Goal: Check status: Check status

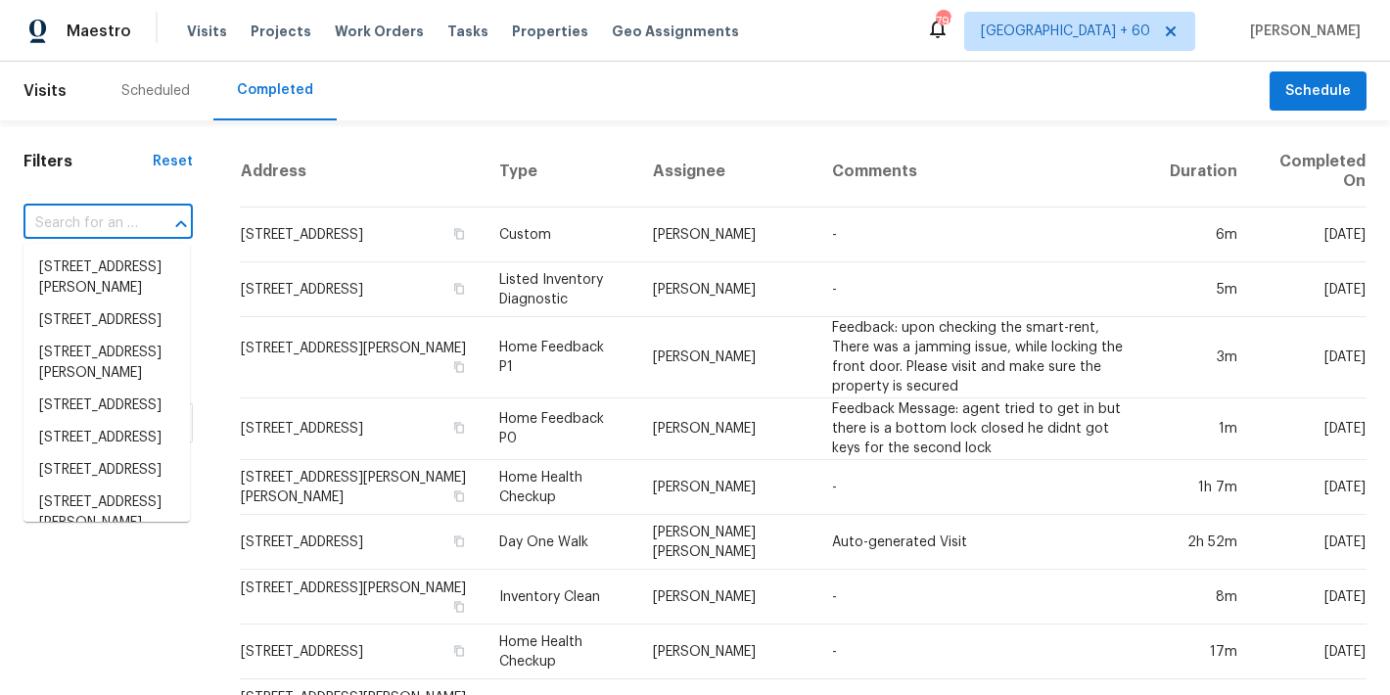
click at [130, 224] on input "text" at bounding box center [80, 223] width 114 height 30
paste input "309 Greenwell Ave, Cincinnati, OH 45238"
type input "309 Greenwell Ave, Cincinnati, OH 45238"
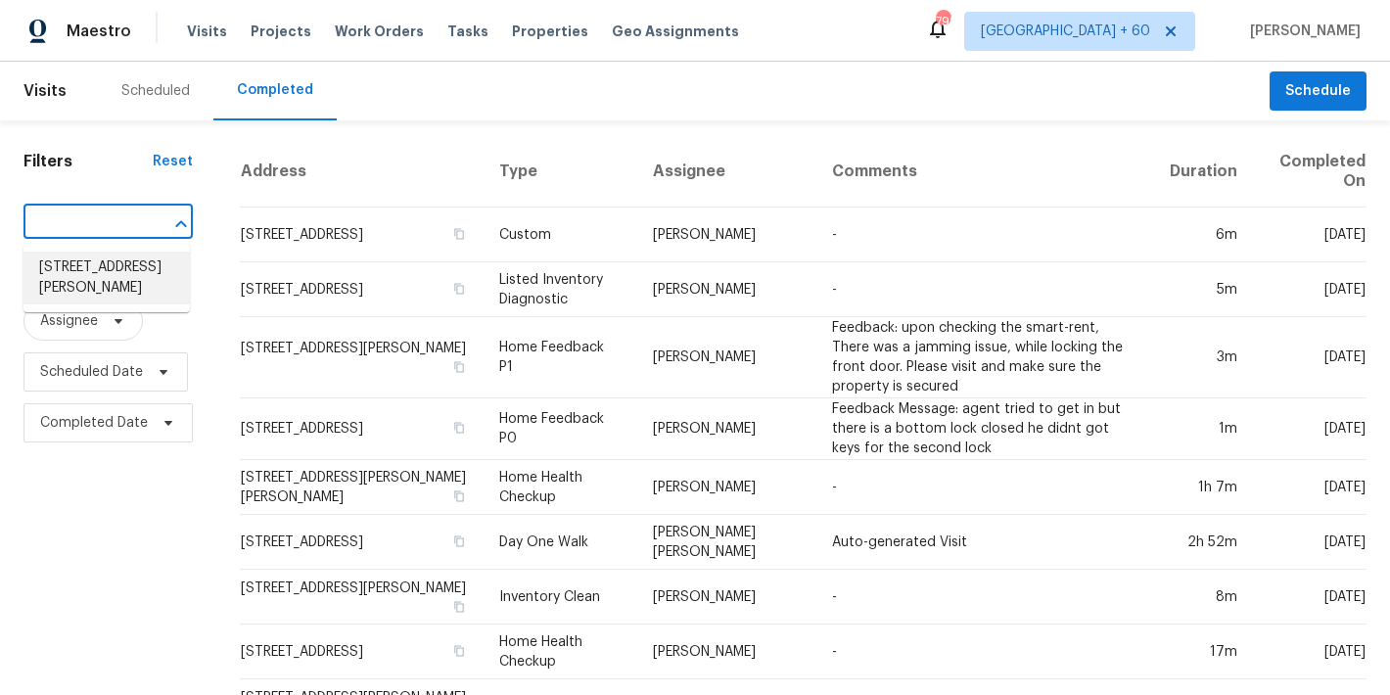
click at [98, 281] on li "309 Greenwell Ave, Cincinnati, OH 45238" at bounding box center [106, 278] width 166 height 53
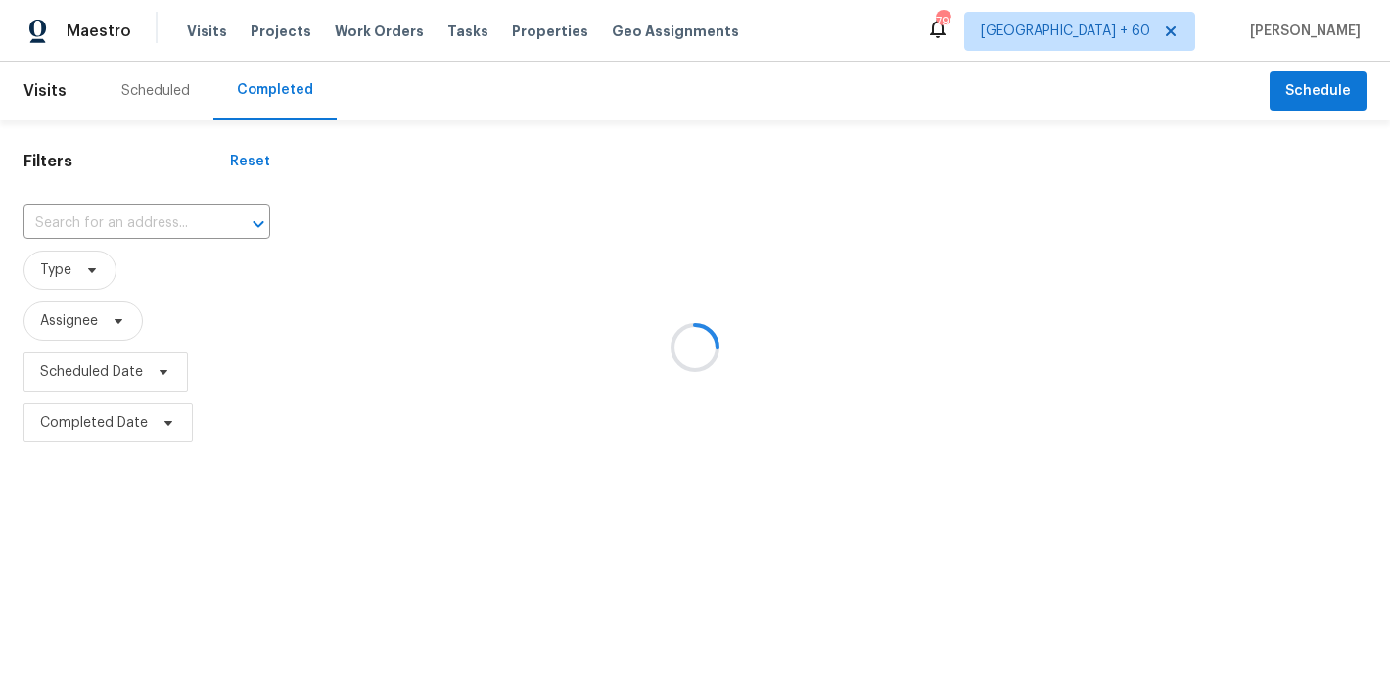
type input "309 Greenwell Ave, Cincinnati, OH 45238"
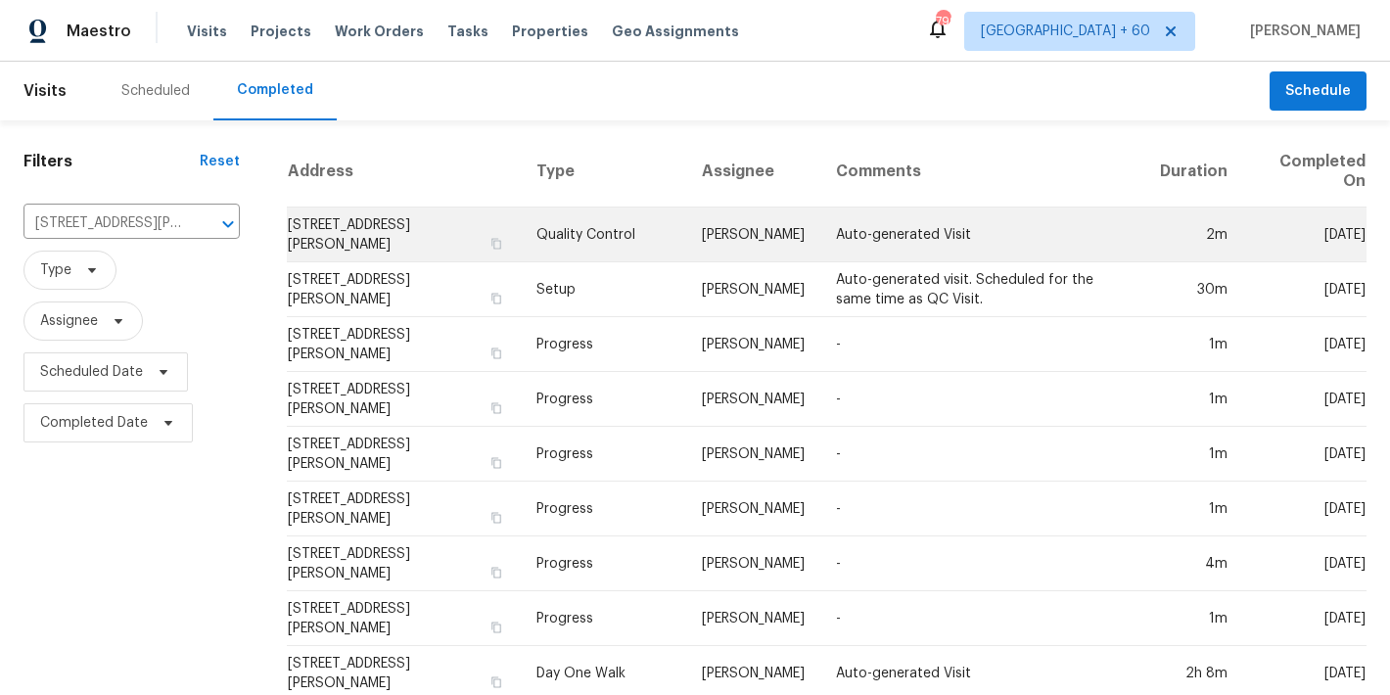
click at [396, 222] on td "309 Greenwell Ave, Cincinnati, OH 45238" at bounding box center [404, 234] width 235 height 55
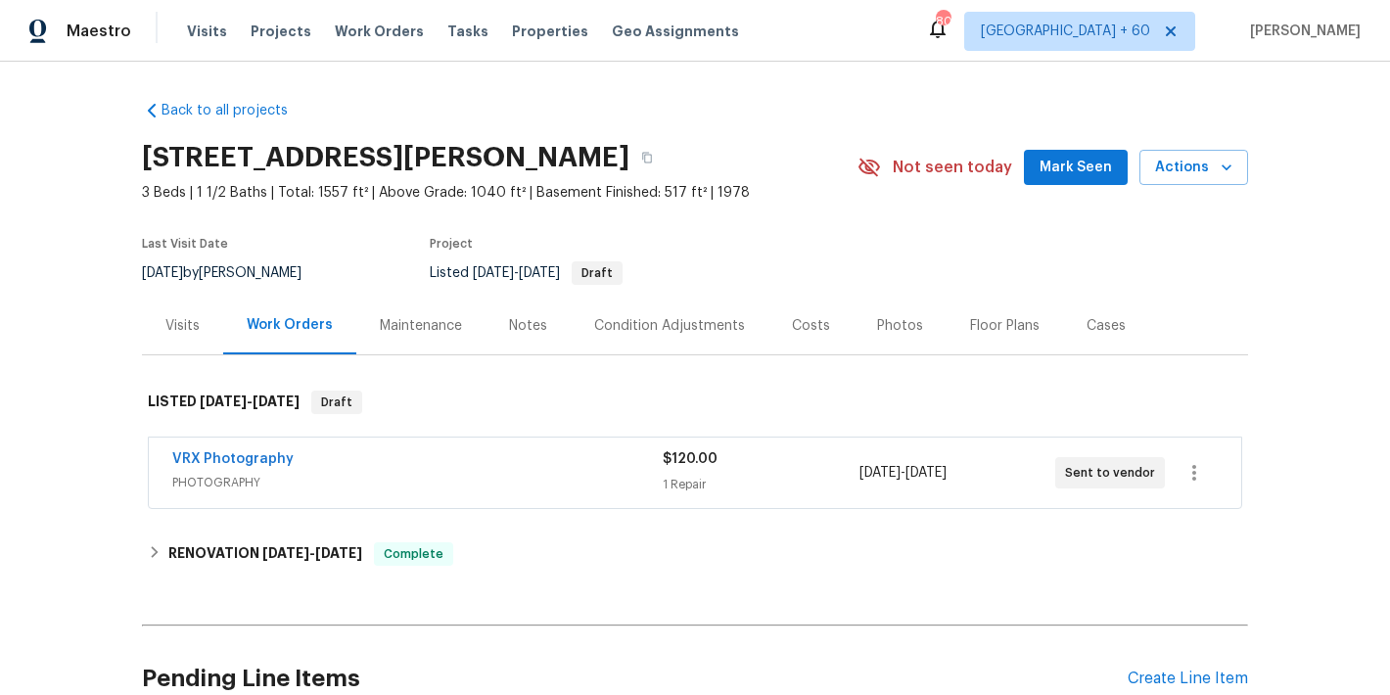
click at [1083, 162] on span "Mark Seen" at bounding box center [1075, 168] width 72 height 24
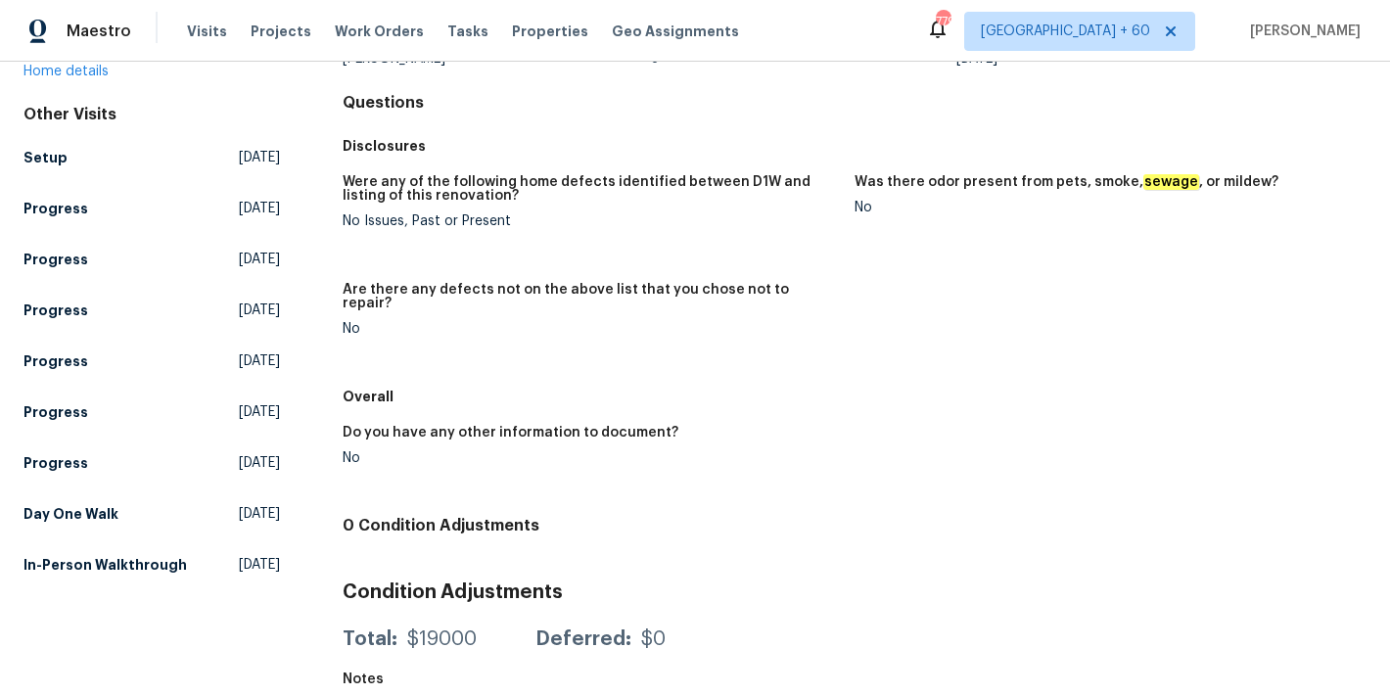
scroll to position [202, 0]
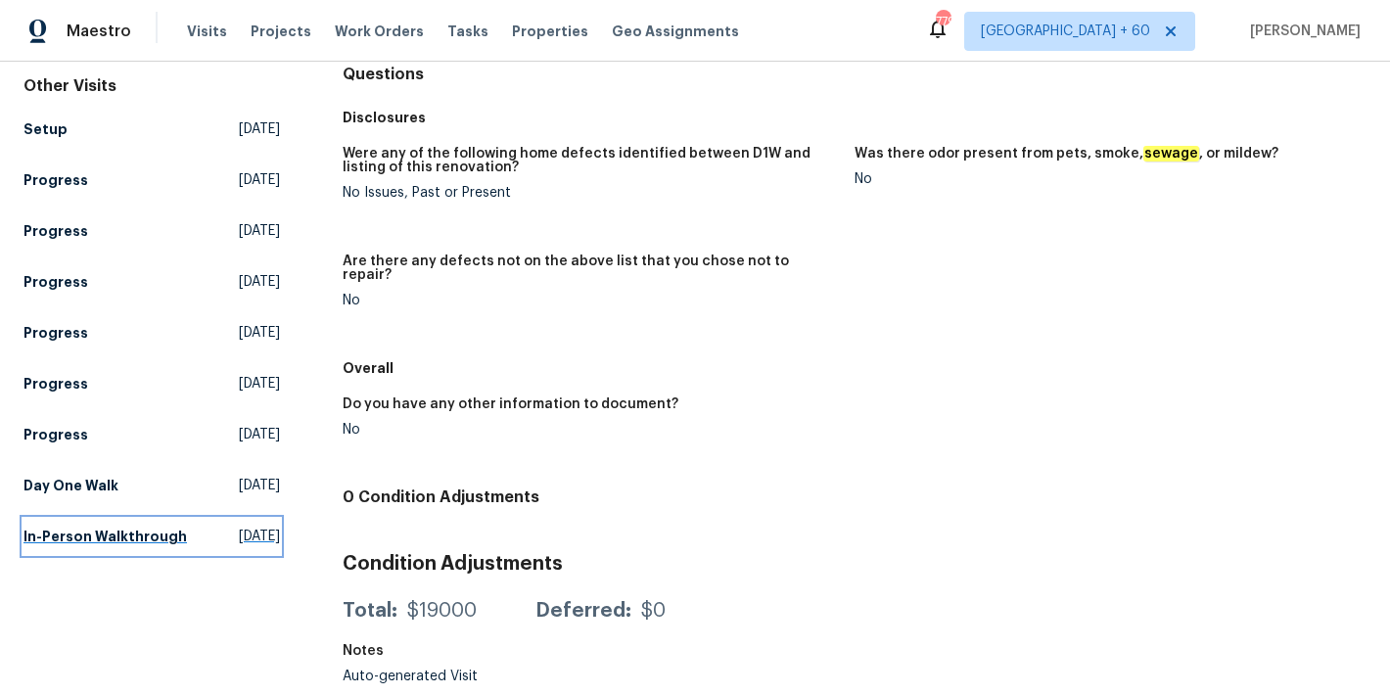
click at [157, 527] on h5 "In-Person Walkthrough" at bounding box center [104, 537] width 163 height 20
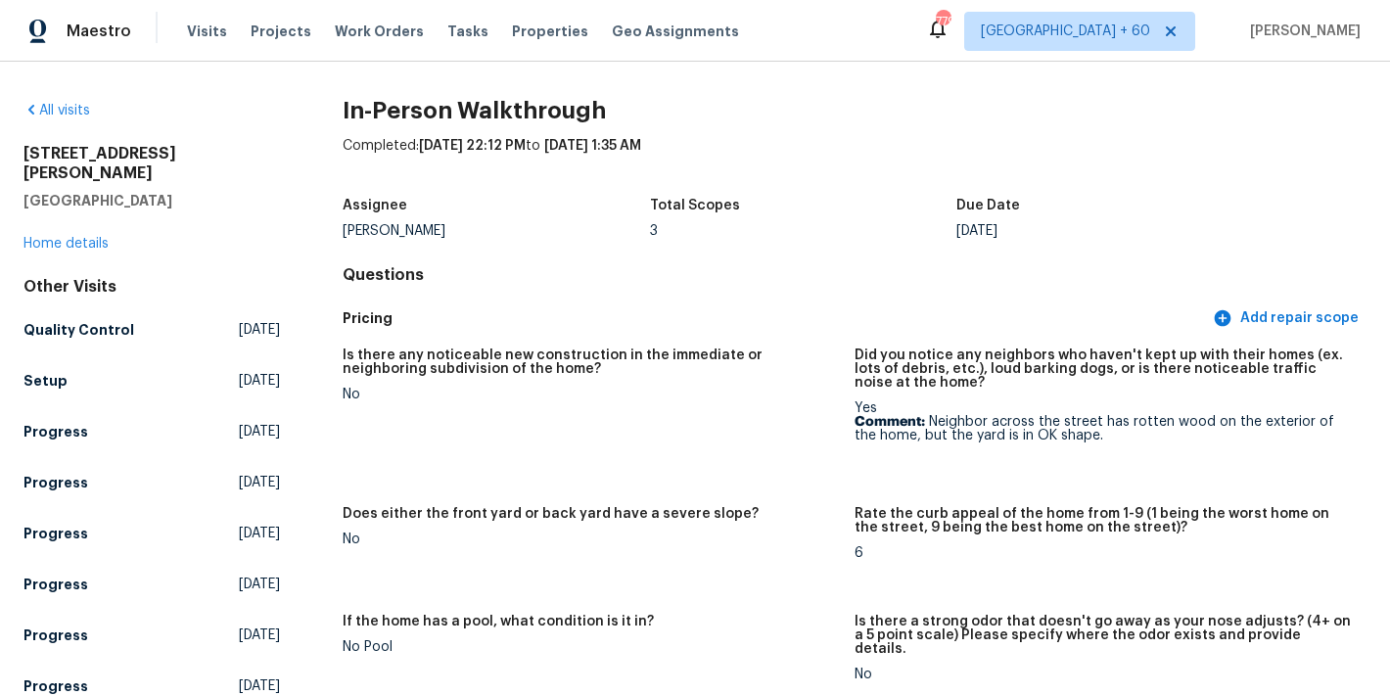
click at [866, 268] on h4 "Questions" at bounding box center [855, 275] width 1024 height 20
click at [45, 371] on h5 "Setup" at bounding box center [45, 381] width 44 height 20
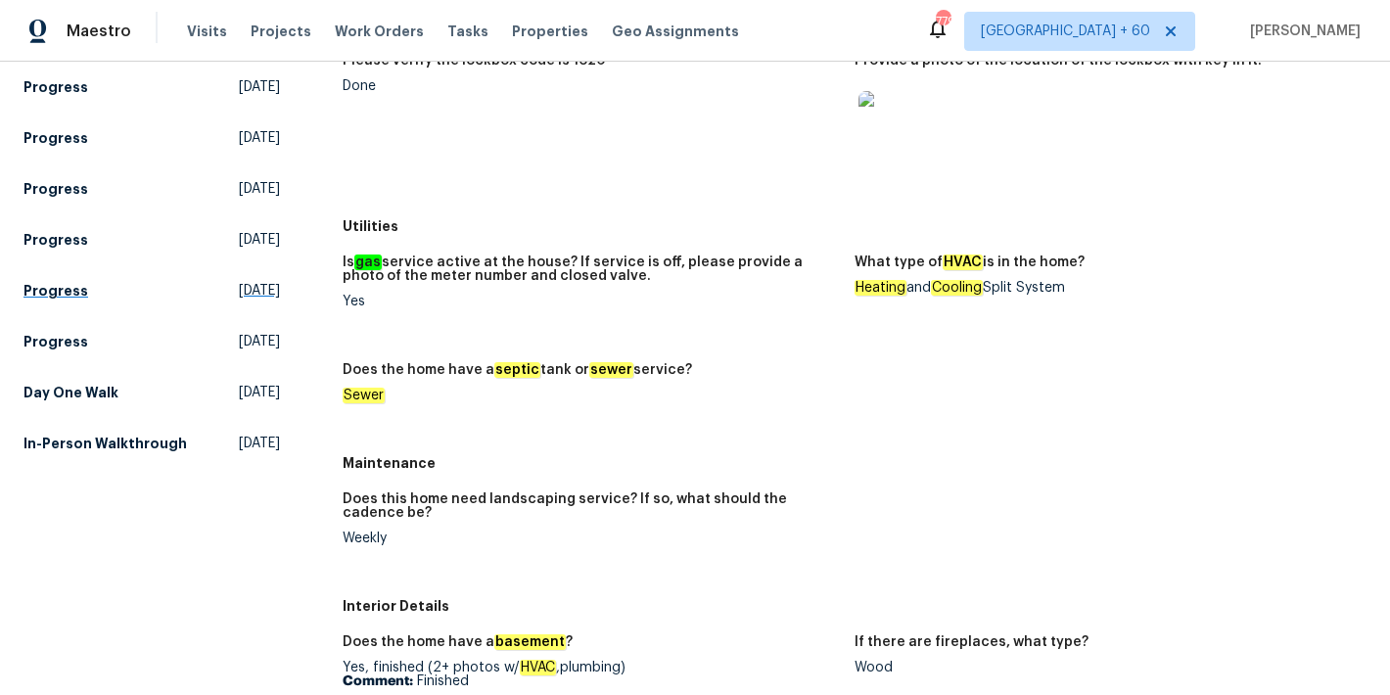
scroll to position [161, 0]
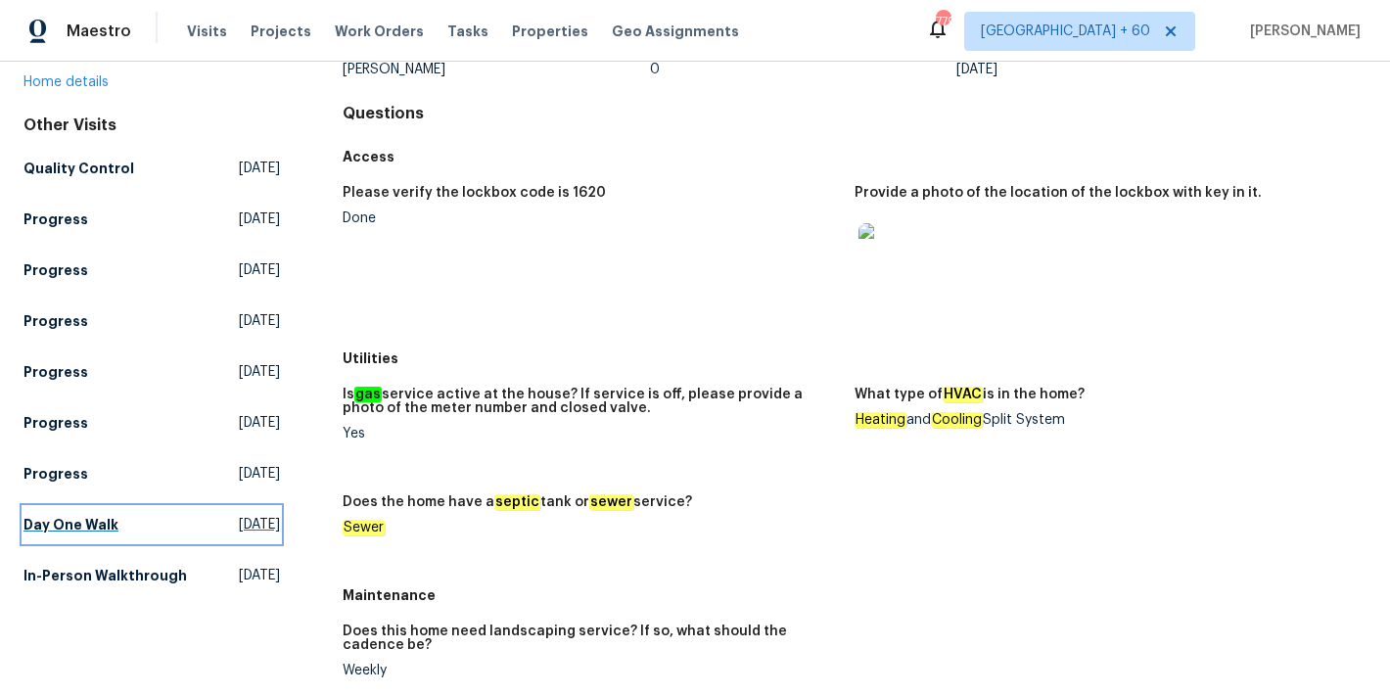
click at [88, 515] on h5 "Day One Walk" at bounding box center [70, 525] width 95 height 20
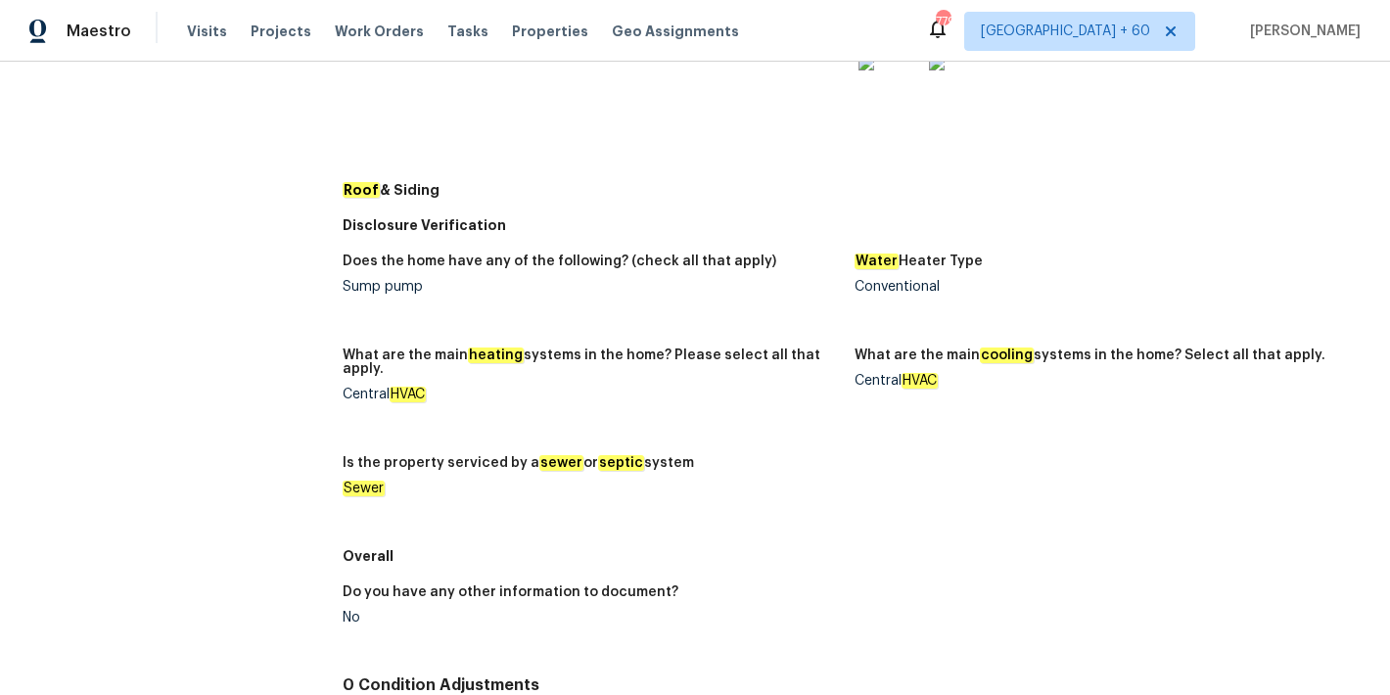
scroll to position [875, 0]
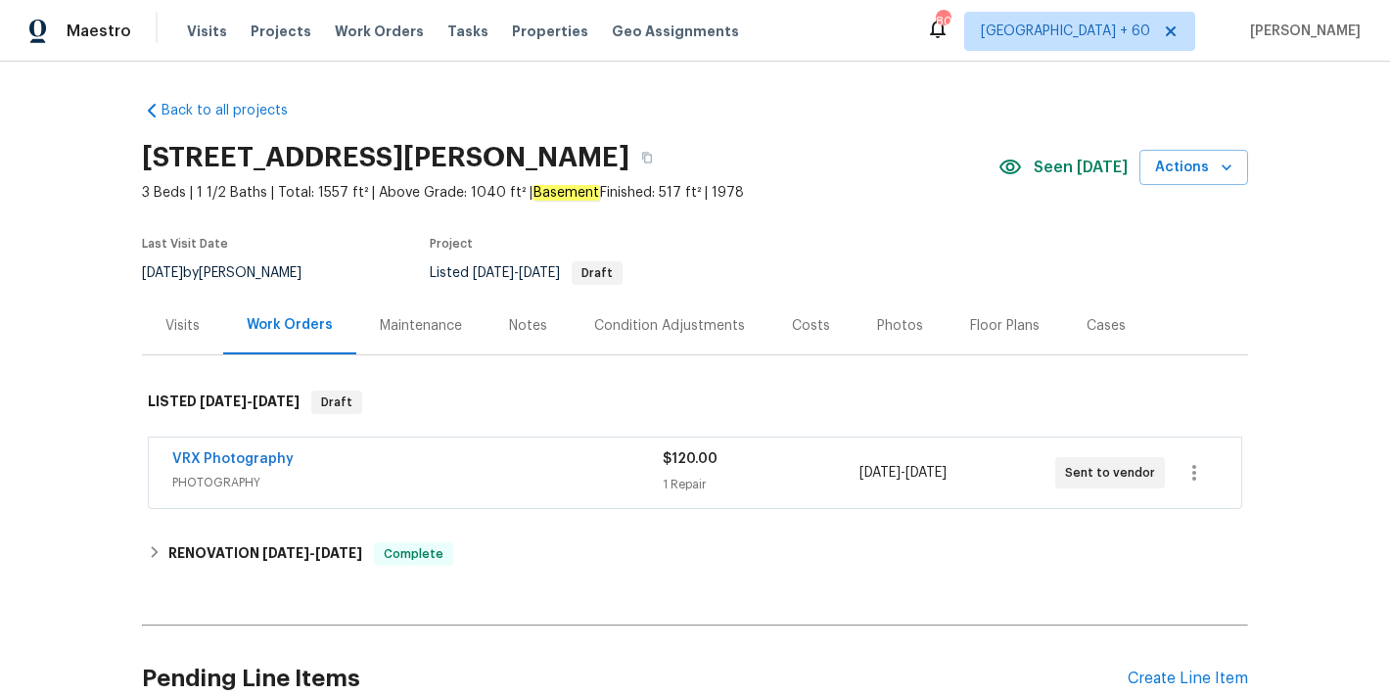
click at [835, 146] on div "309 Greenwell Ave, Cincinnati, OH 45238" at bounding box center [570, 157] width 856 height 51
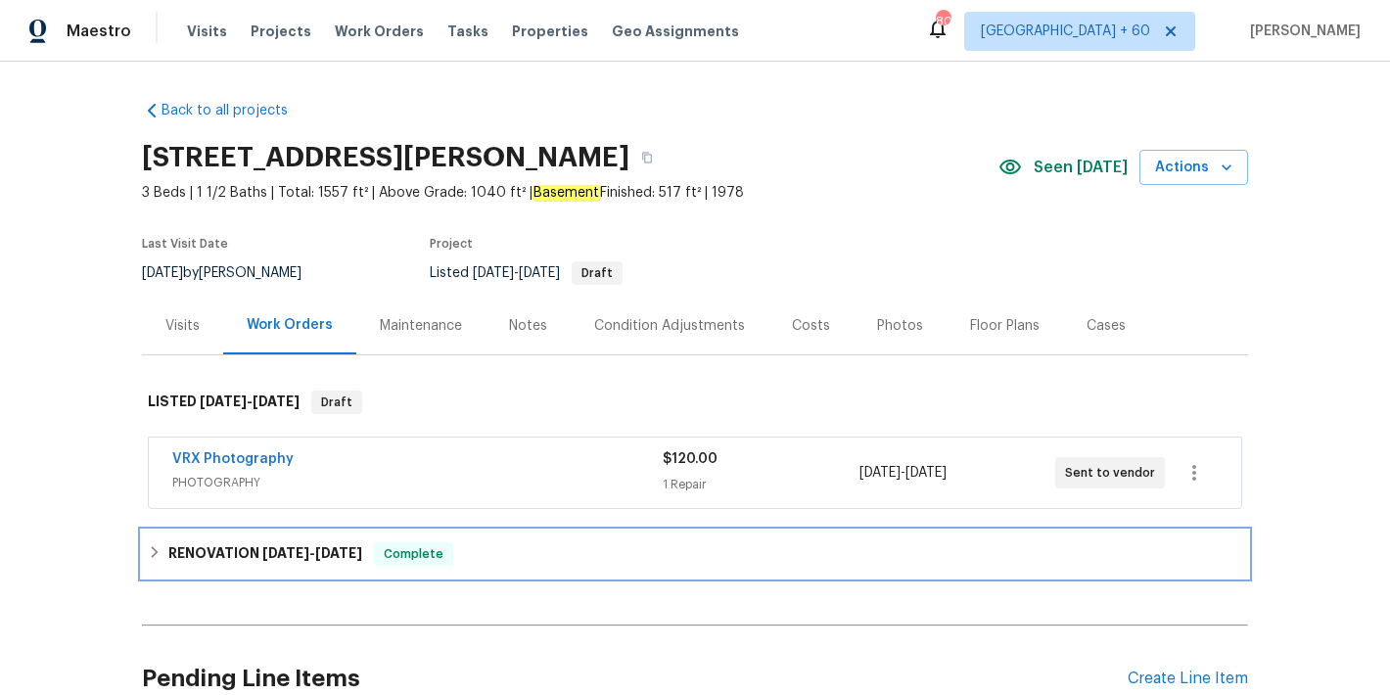
click at [277, 563] on h6 "RENOVATION 8/13/25 - 8/22/25" at bounding box center [265, 553] width 194 height 23
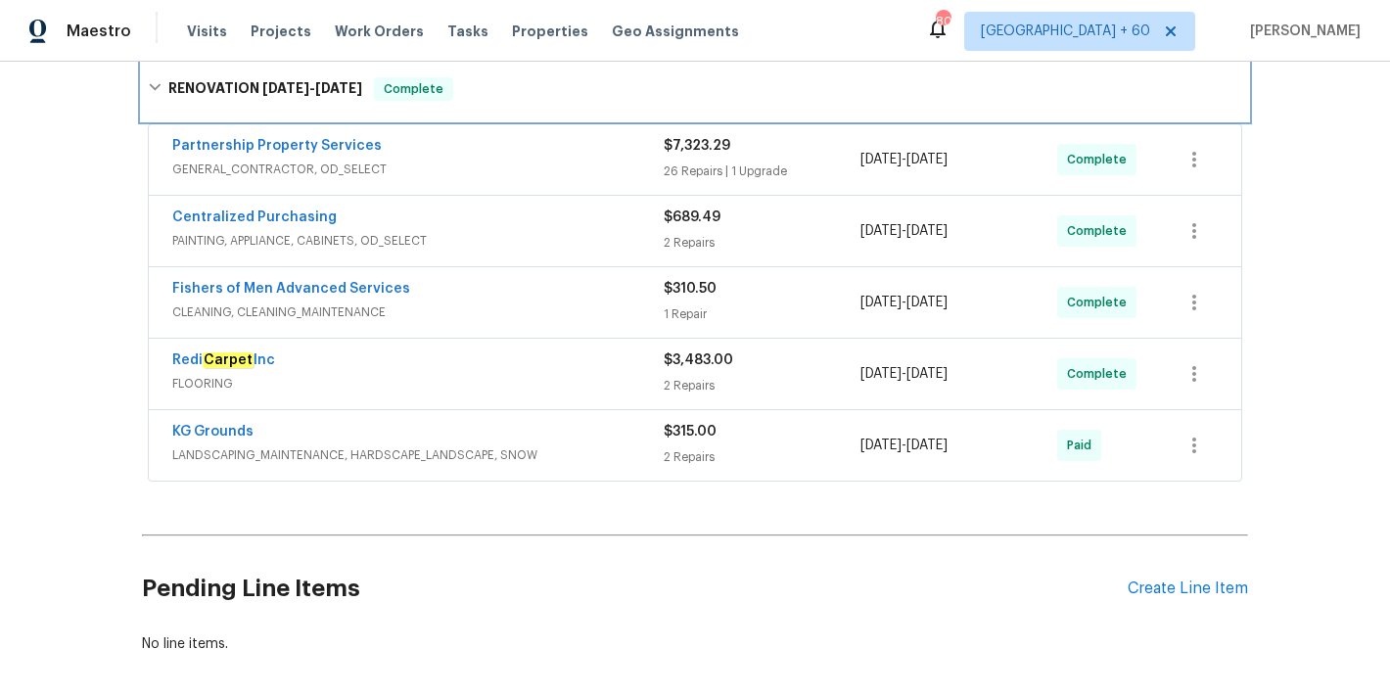
scroll to position [532, 0]
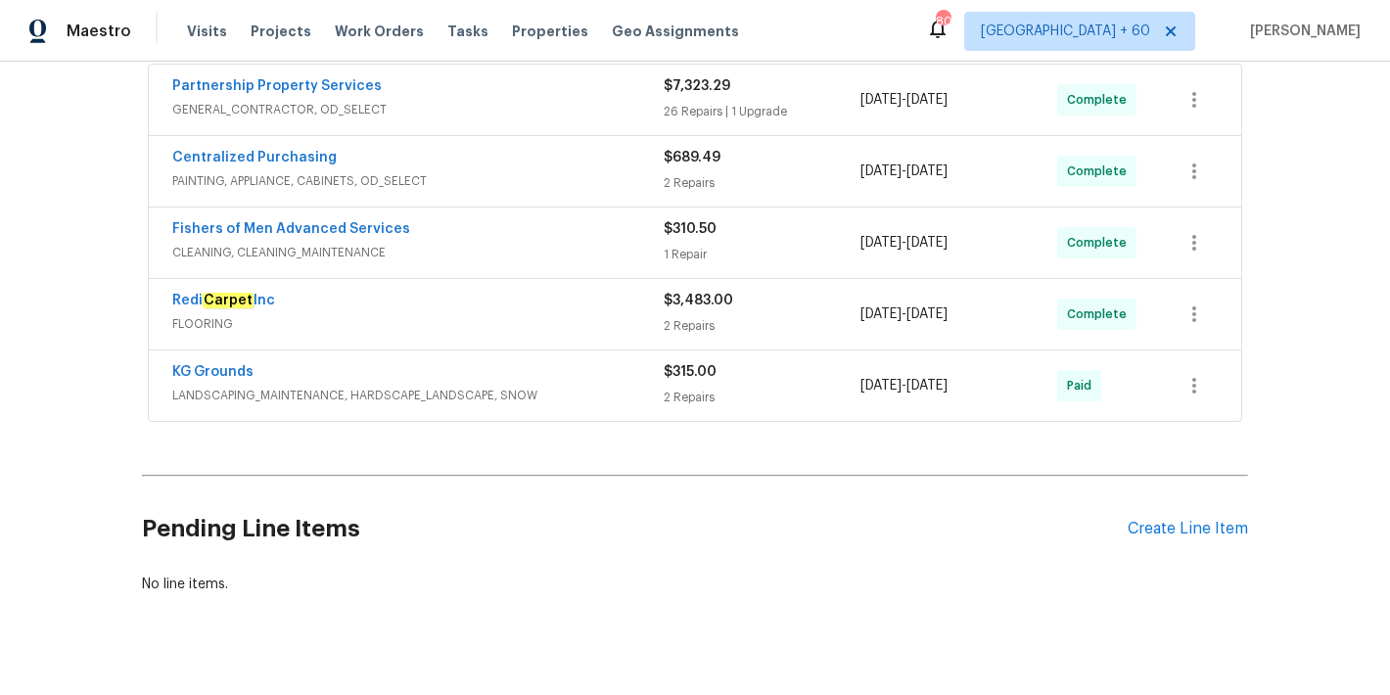
click at [616, 386] on span "LANDSCAPING_MAINTENANCE, HARDSCAPE_LANDSCAPE, SNOW" at bounding box center [417, 396] width 491 height 20
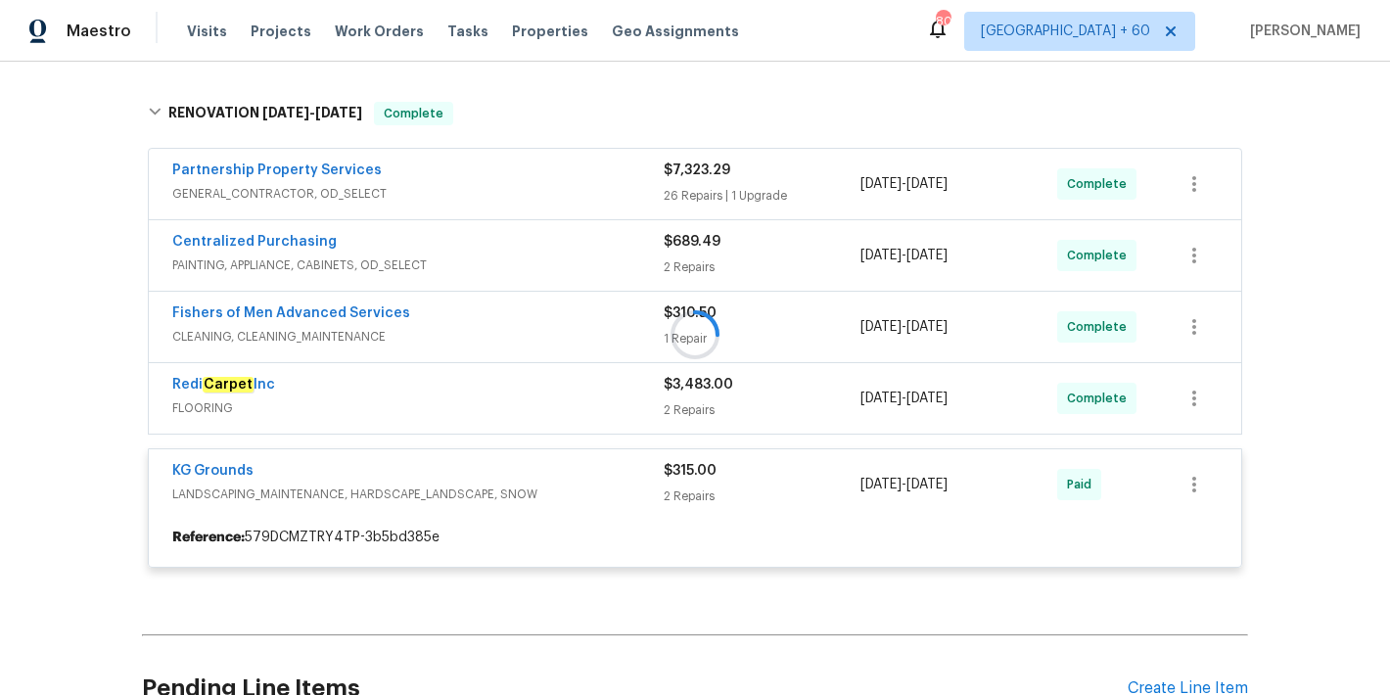
scroll to position [431, 0]
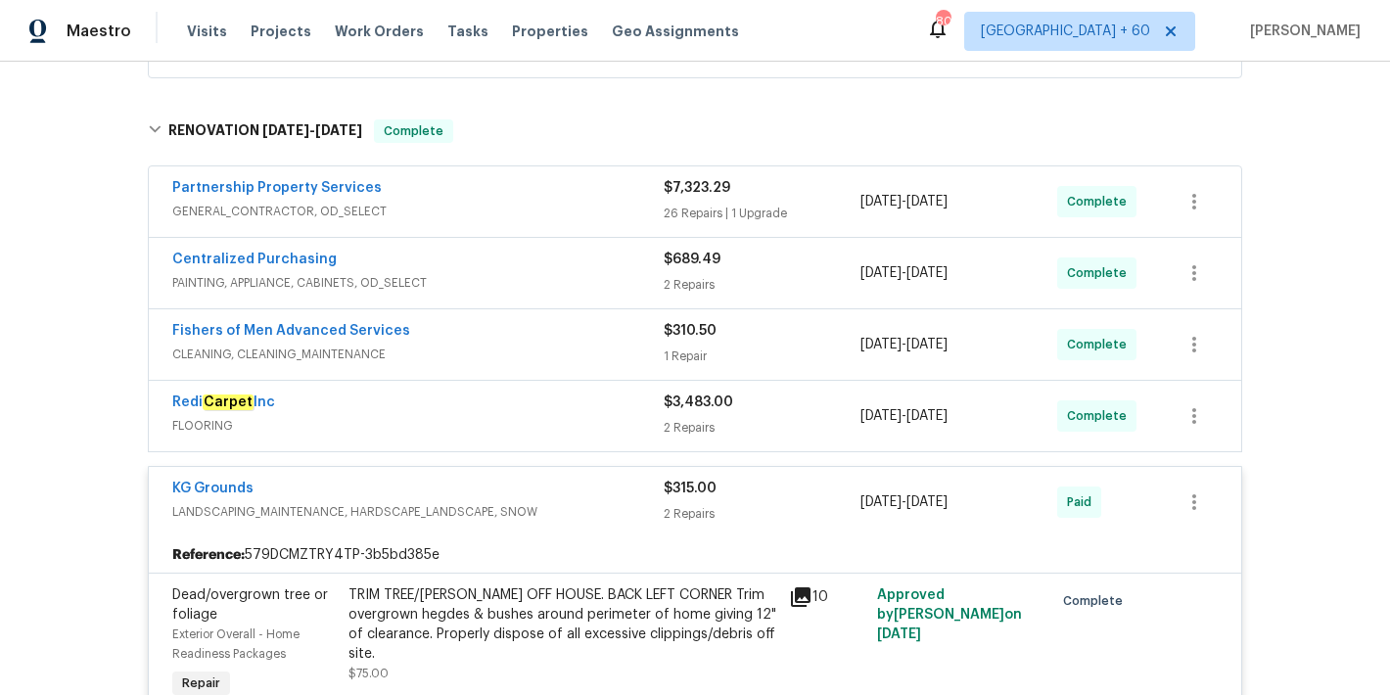
click at [616, 409] on div "Redi Carpet Inc" at bounding box center [417, 403] width 491 height 23
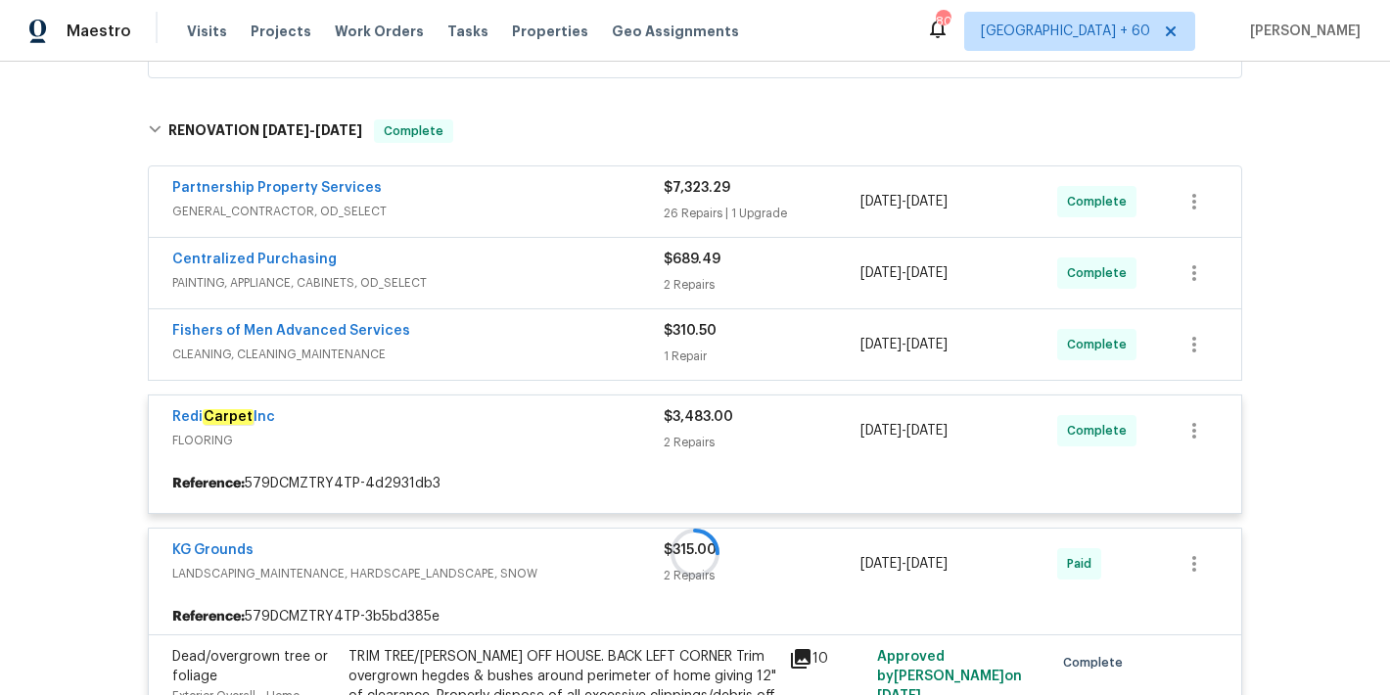
scroll to position [400, 0]
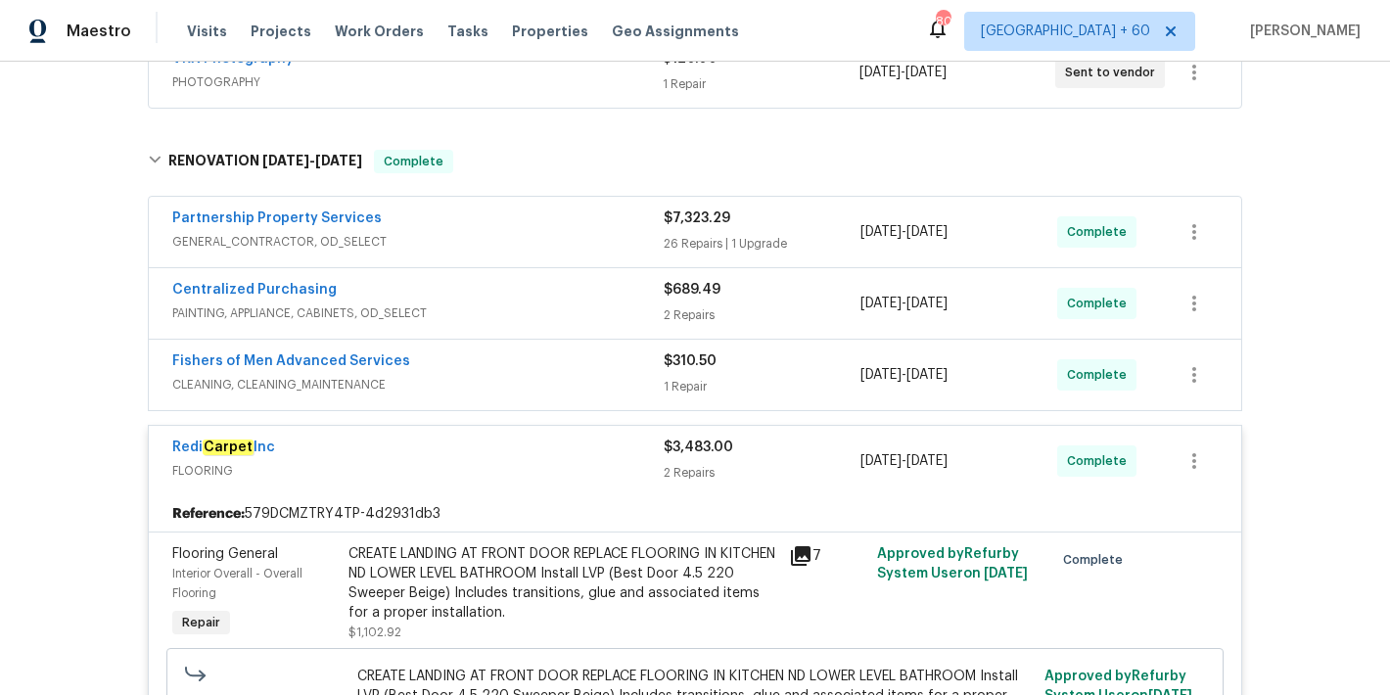
click at [631, 385] on span "CLEANING, CLEANING_MAINTENANCE" at bounding box center [417, 385] width 491 height 20
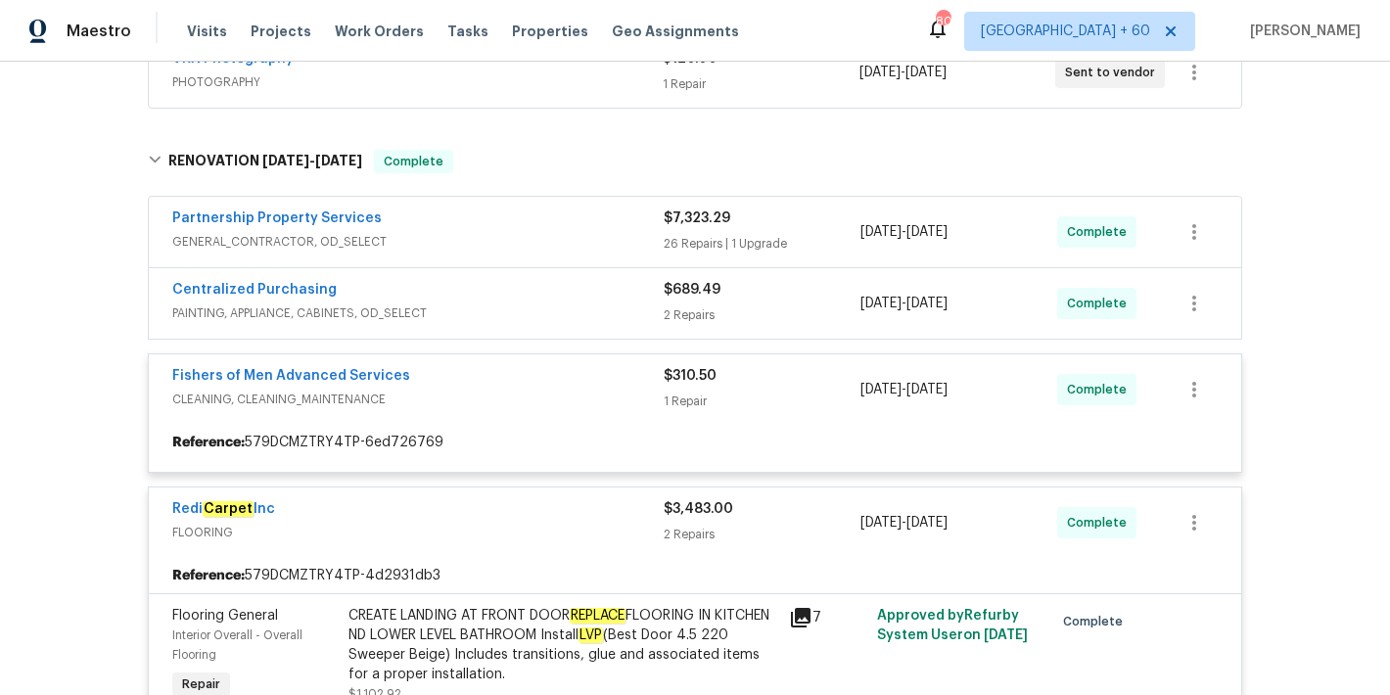
scroll to position [324, 0]
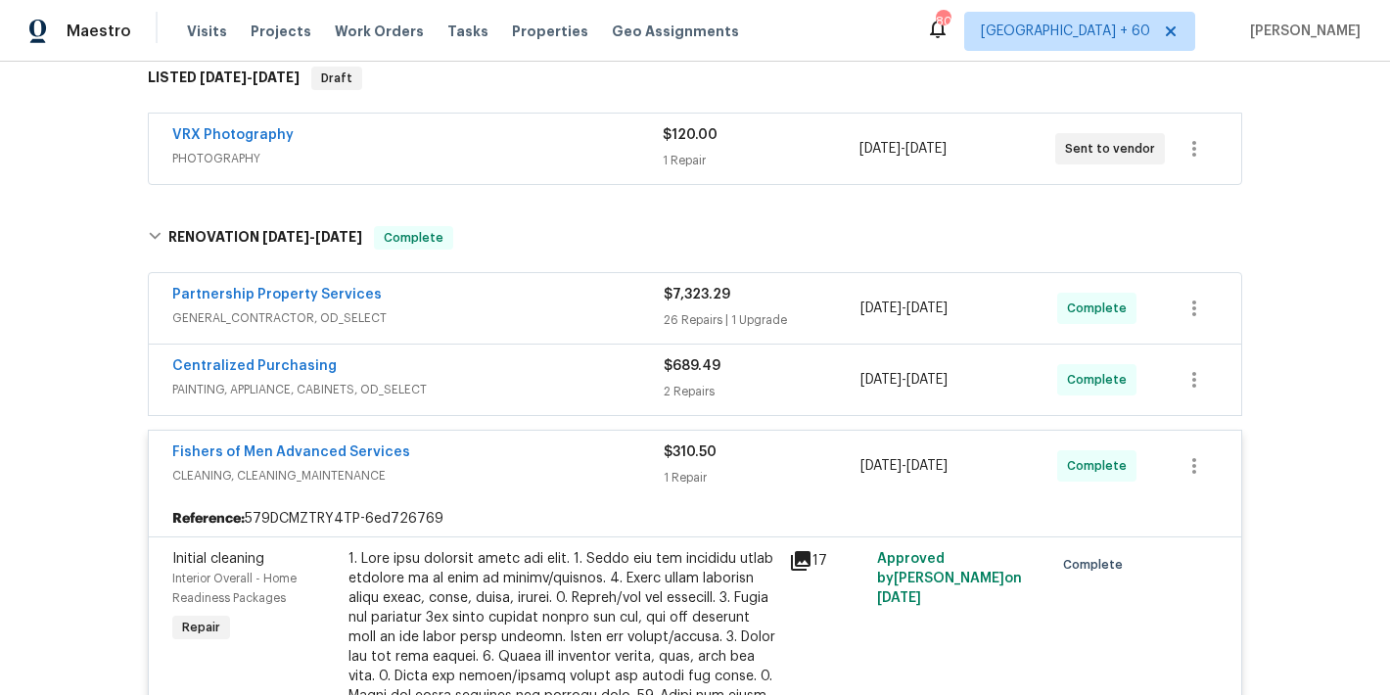
click at [632, 382] on span "PAINTING, APPLIANCE, CABINETS, OD_SELECT" at bounding box center [417, 390] width 491 height 20
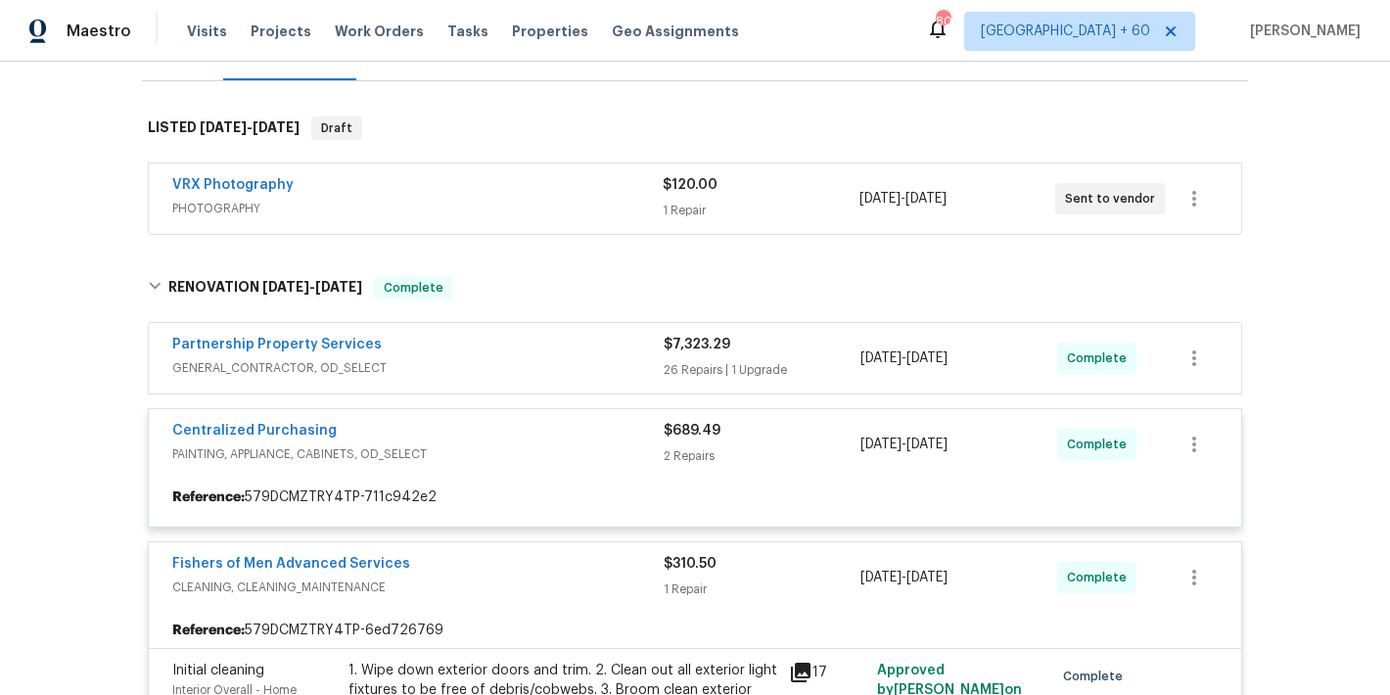
scroll to position [267, 0]
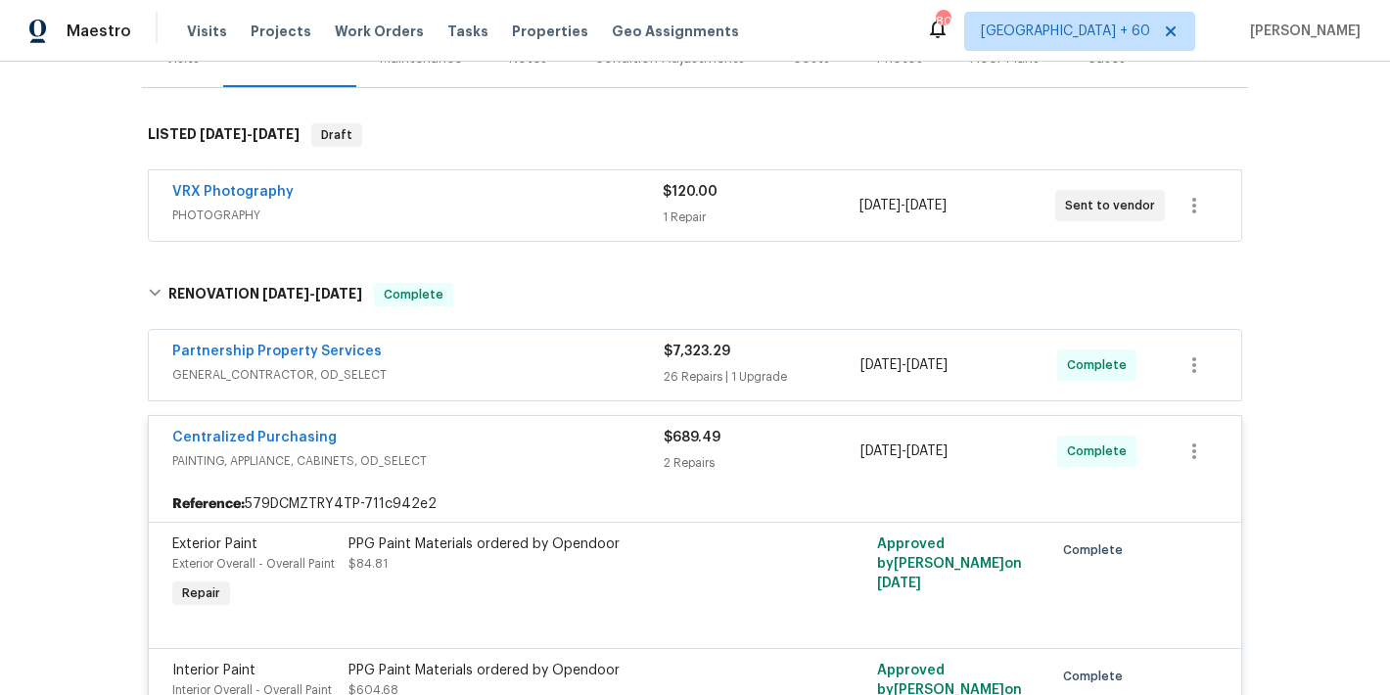
click at [603, 365] on span "GENERAL_CONTRACTOR, OD_SELECT" at bounding box center [417, 375] width 491 height 20
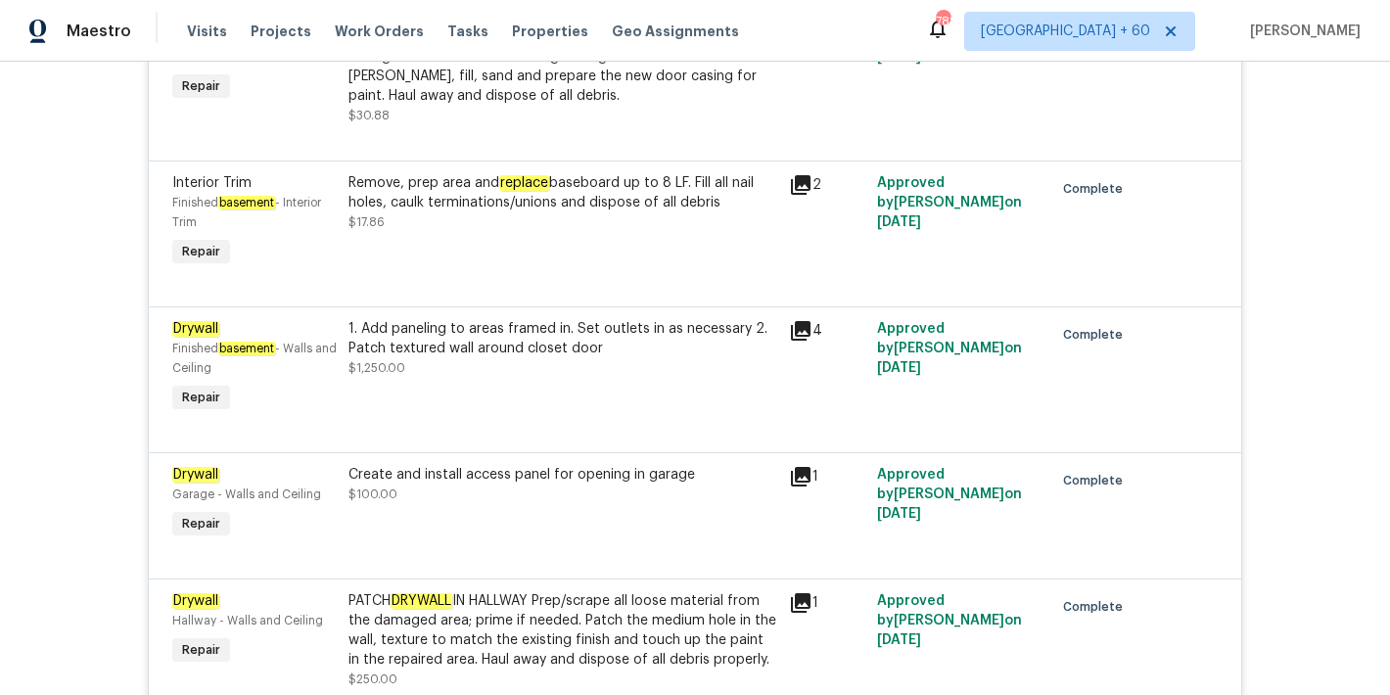
scroll to position [2056, 0]
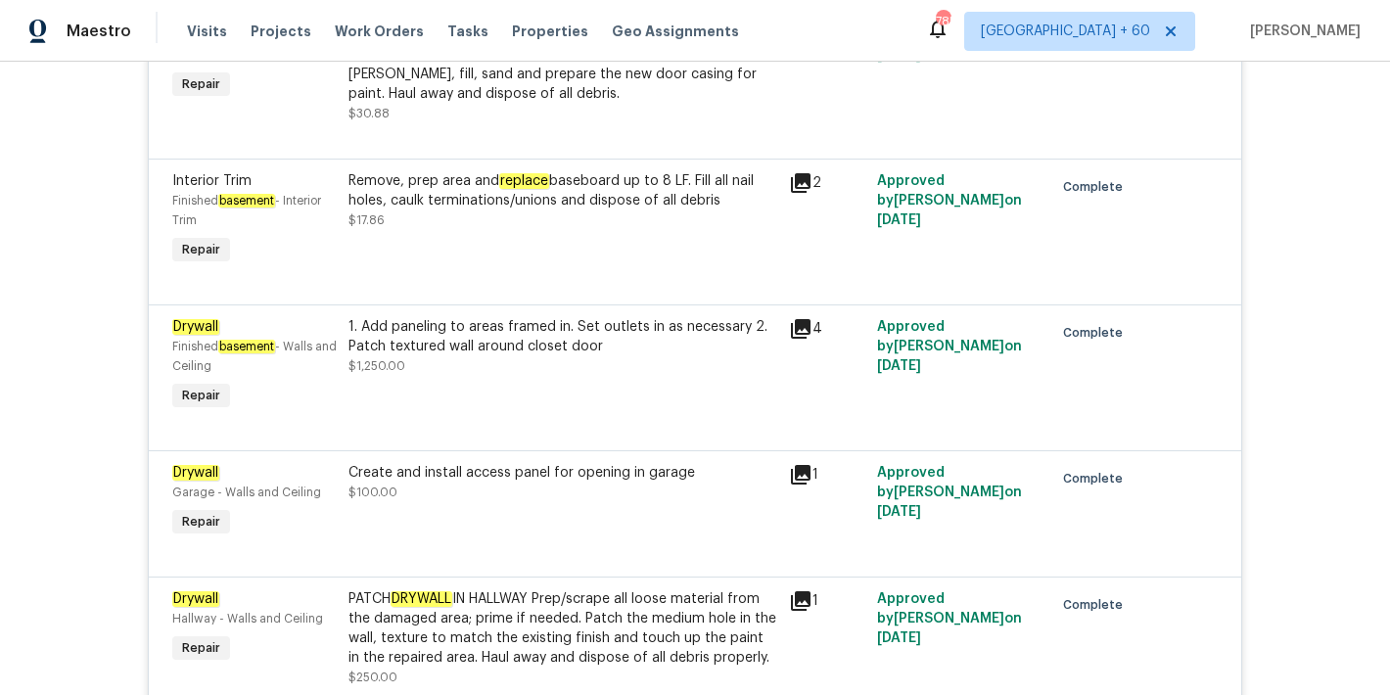
click at [1295, 203] on div "Back to all projects 309 Greenwell Ave, Cincinnati, OH 45238 3 Beds | 1 1/2 Bat…" at bounding box center [695, 378] width 1390 height 633
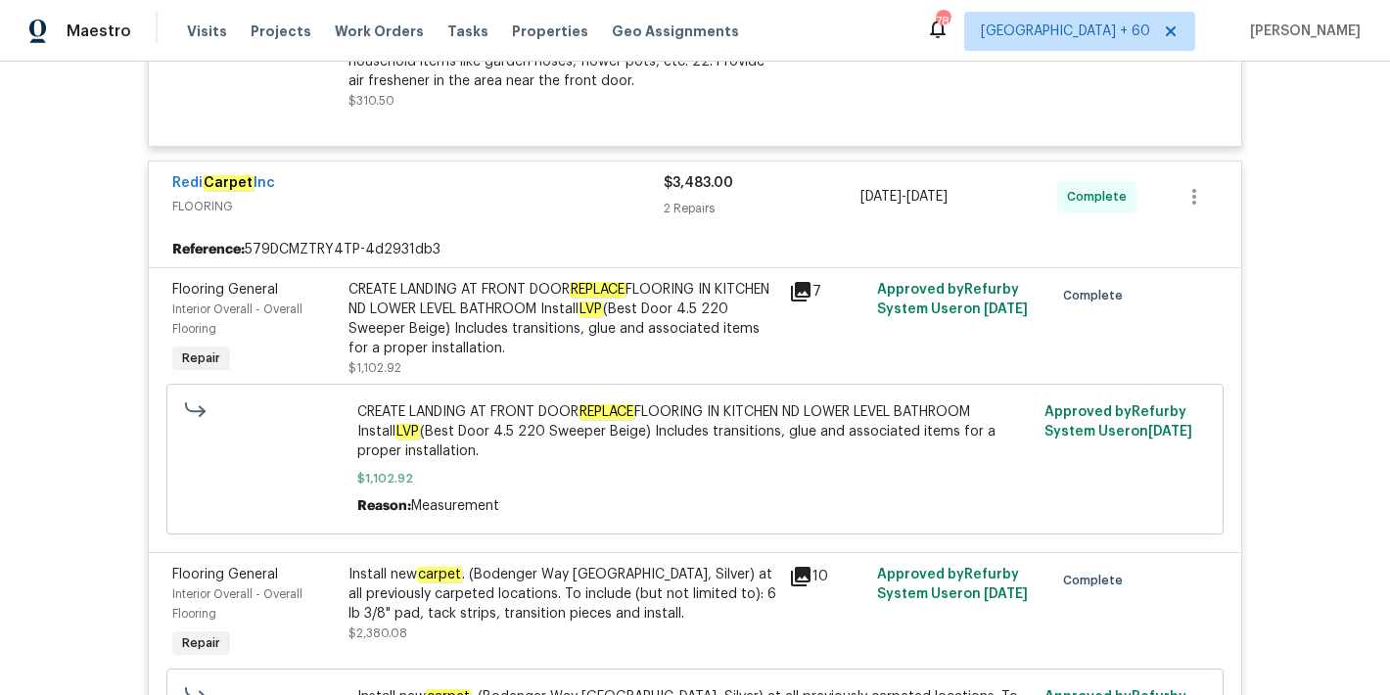
scroll to position [4342, 0]
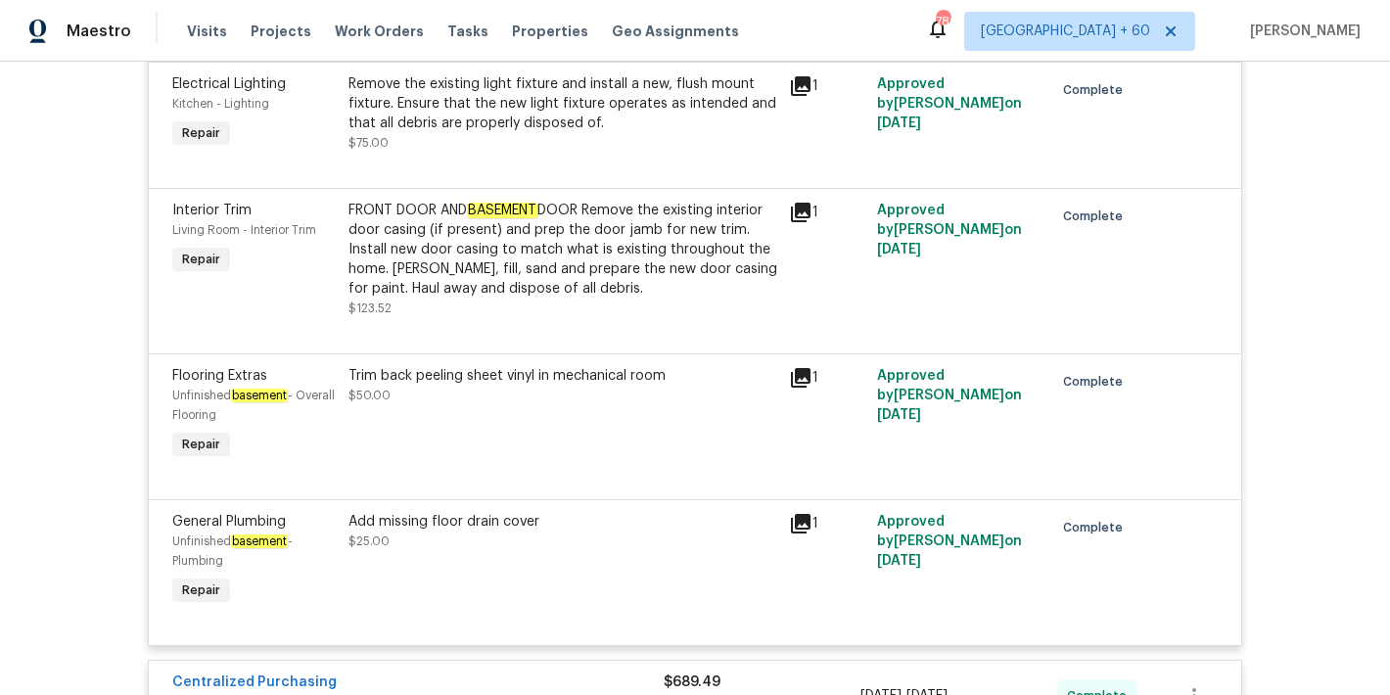
click at [1284, 423] on div "Back to all projects 309 Greenwell Ave, Cincinnati, OH 45238 3 Beds | 1 1/2 Bat…" at bounding box center [695, 378] width 1390 height 633
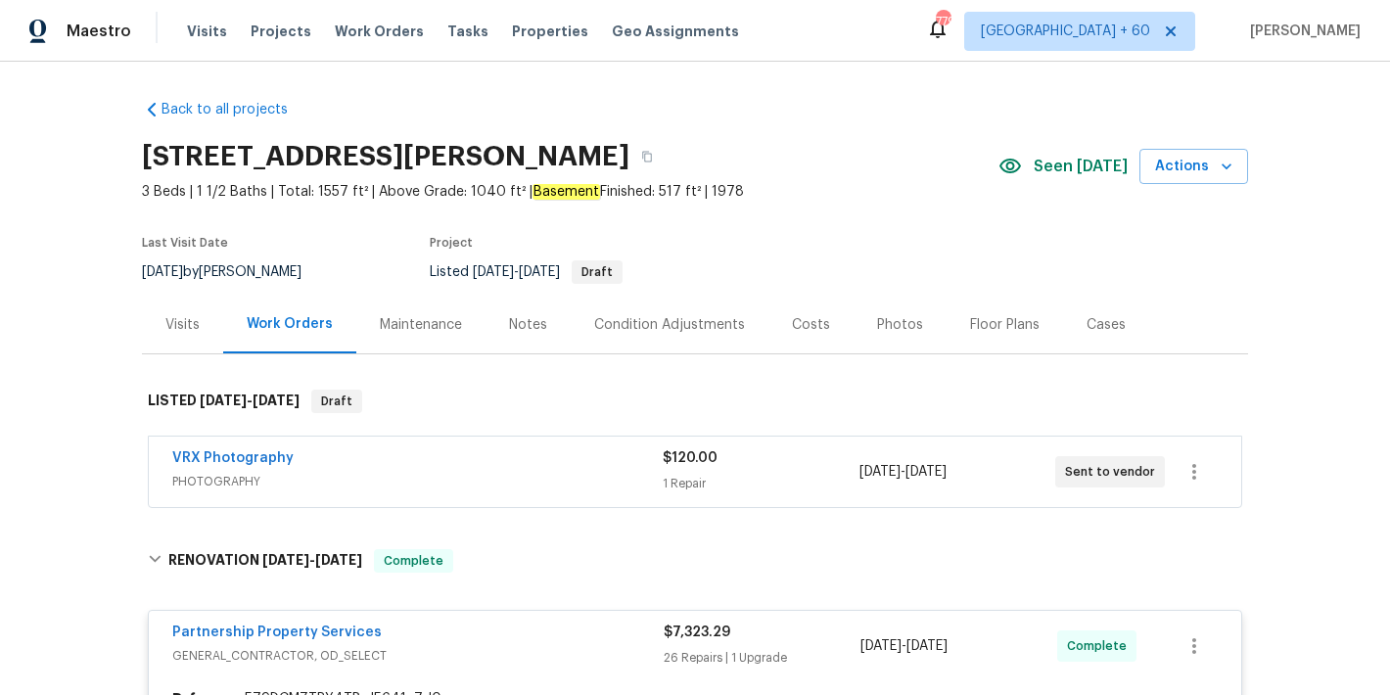
scroll to position [0, 0]
click at [207, 23] on span "Visits" at bounding box center [207, 32] width 40 height 20
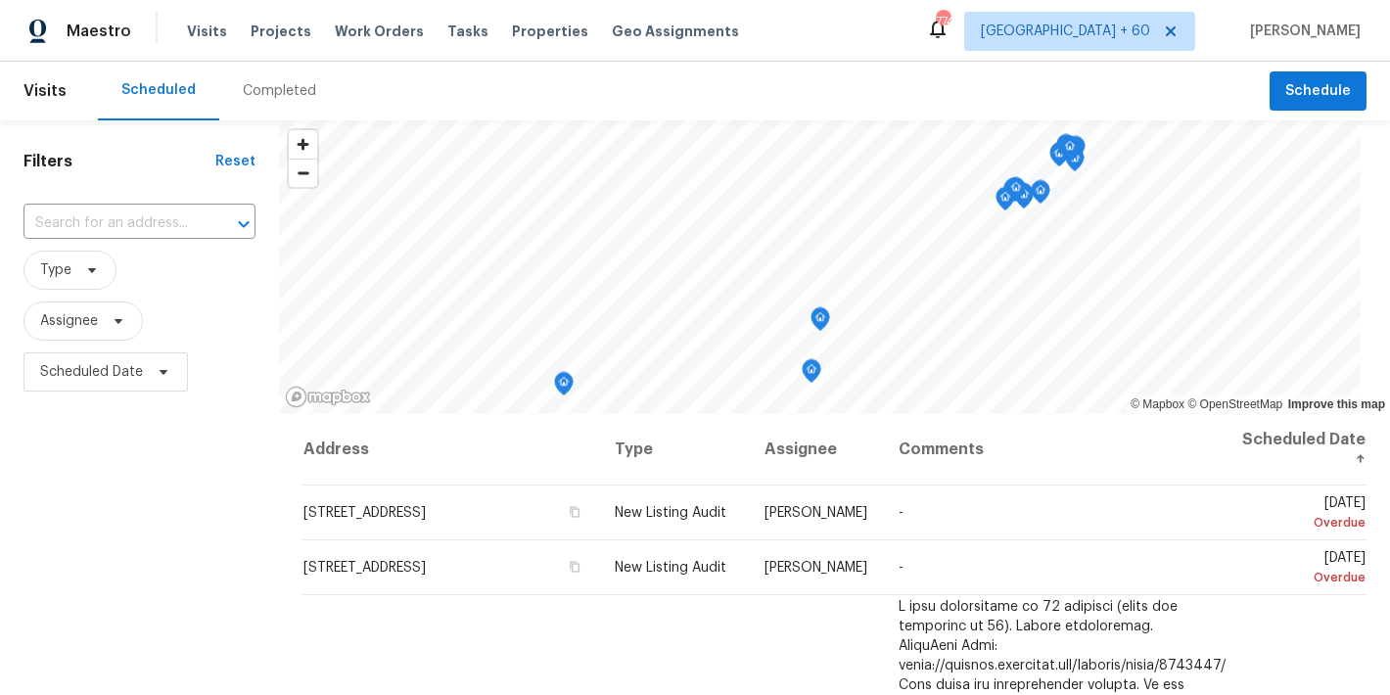
click at [269, 92] on div "Completed" at bounding box center [279, 91] width 73 height 20
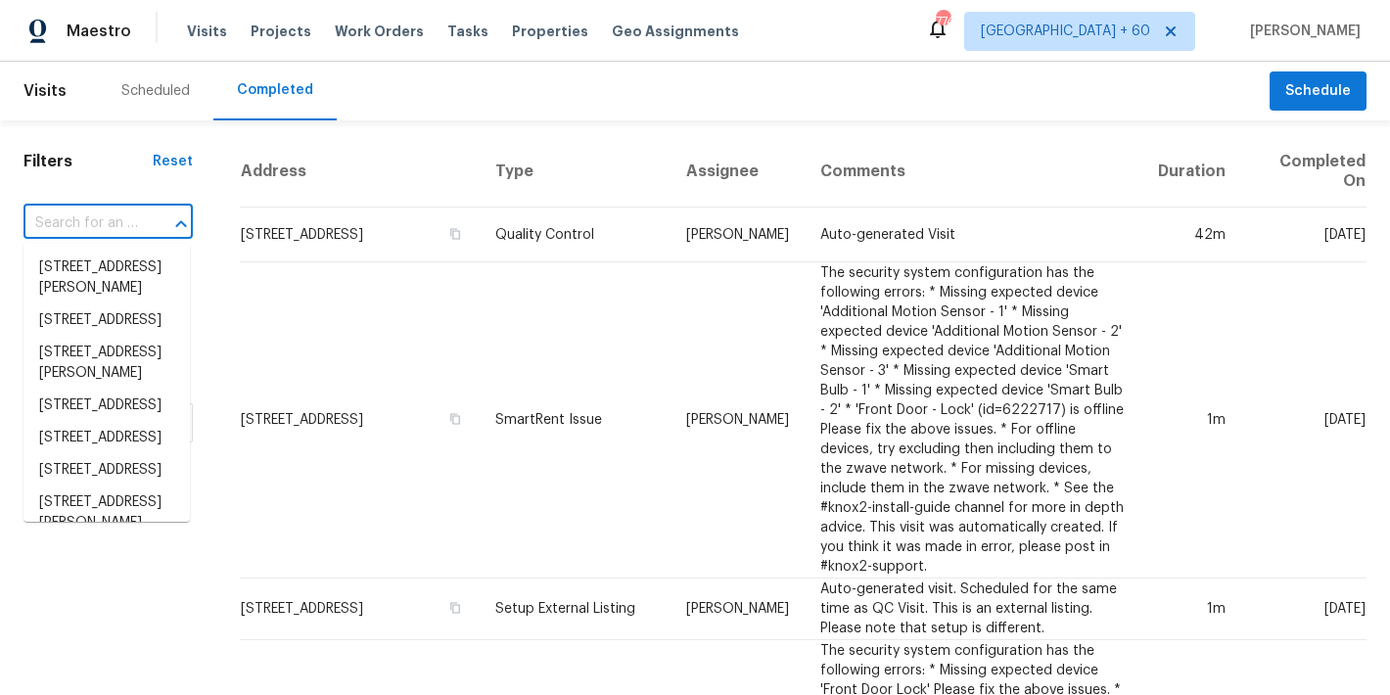
click at [98, 226] on input "text" at bounding box center [80, 223] width 114 height 30
paste input "1047 Mallard Dr Rock Hill, SC 29732"
type input "1047 Mallard Dr Rock Hill, SC 29732"
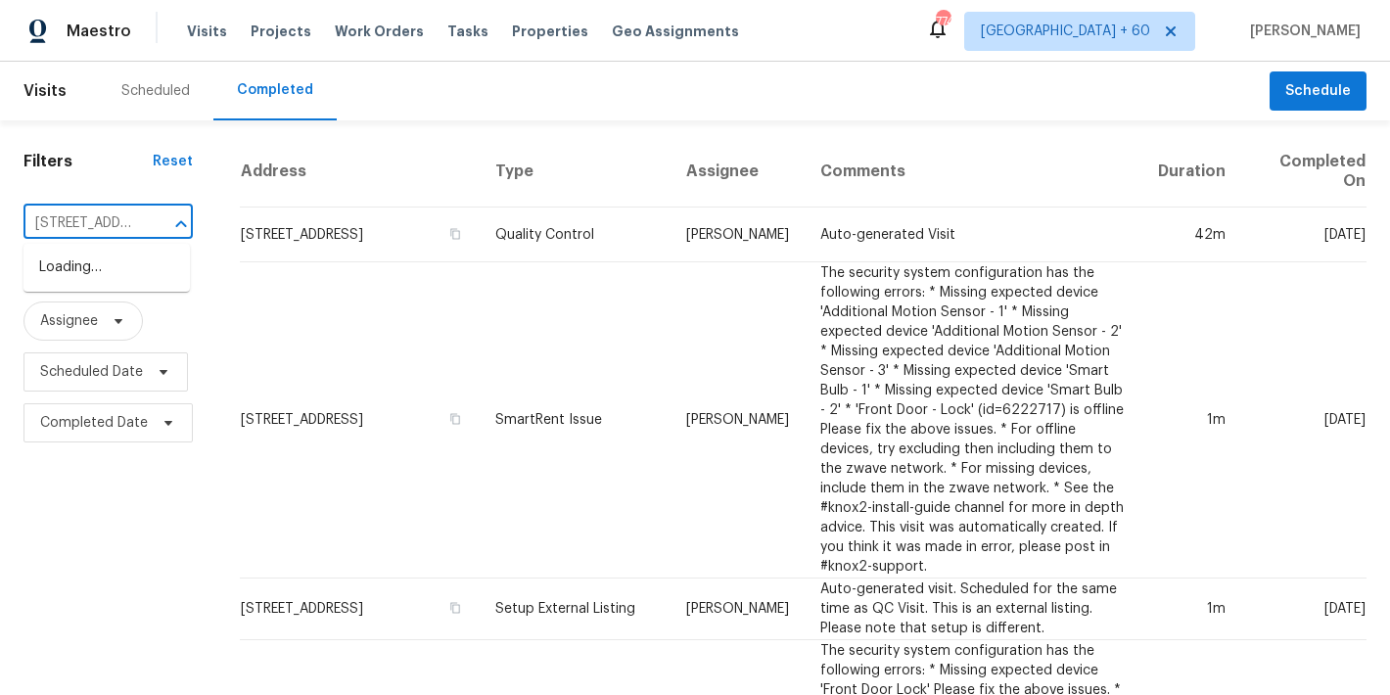
scroll to position [0, 125]
click at [77, 278] on li "1047 Mallard Dr, Rock Hill, SC 29732" at bounding box center [106, 268] width 166 height 32
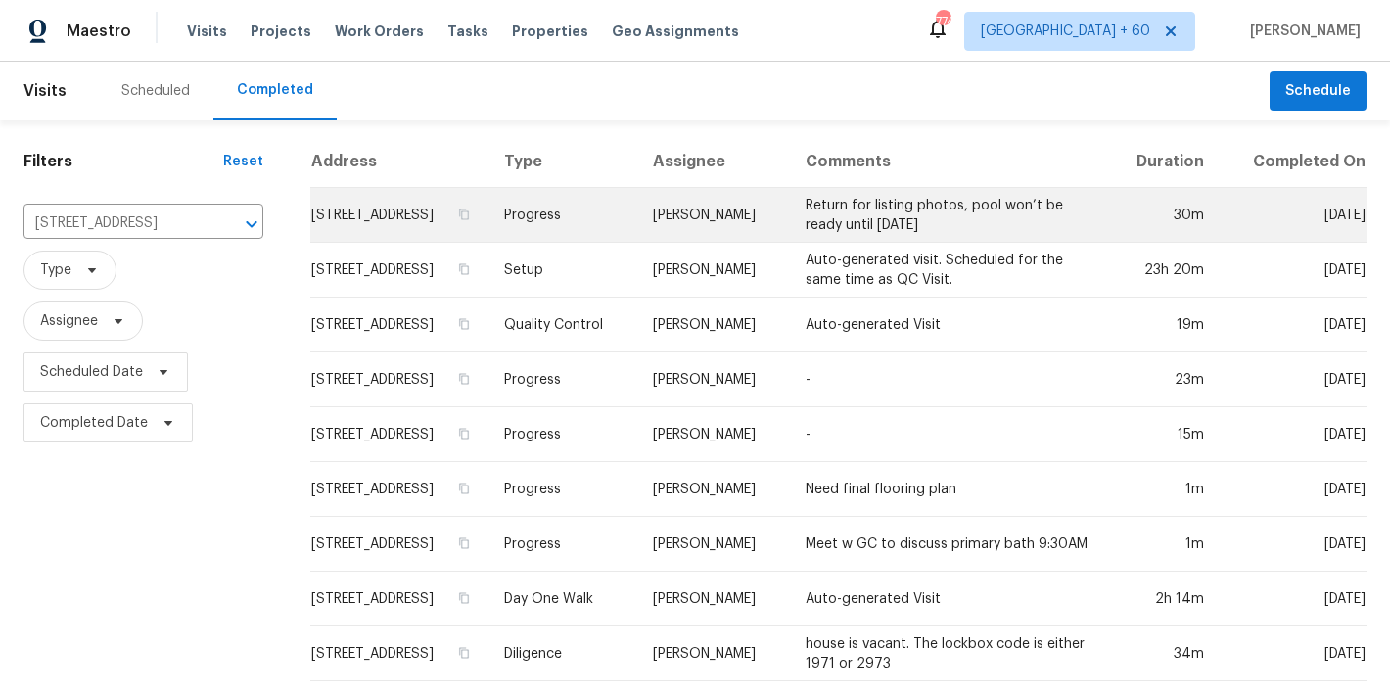
click at [357, 207] on td "1047 Mallard Dr, Rock Hill, SC 29732" at bounding box center [399, 215] width 178 height 55
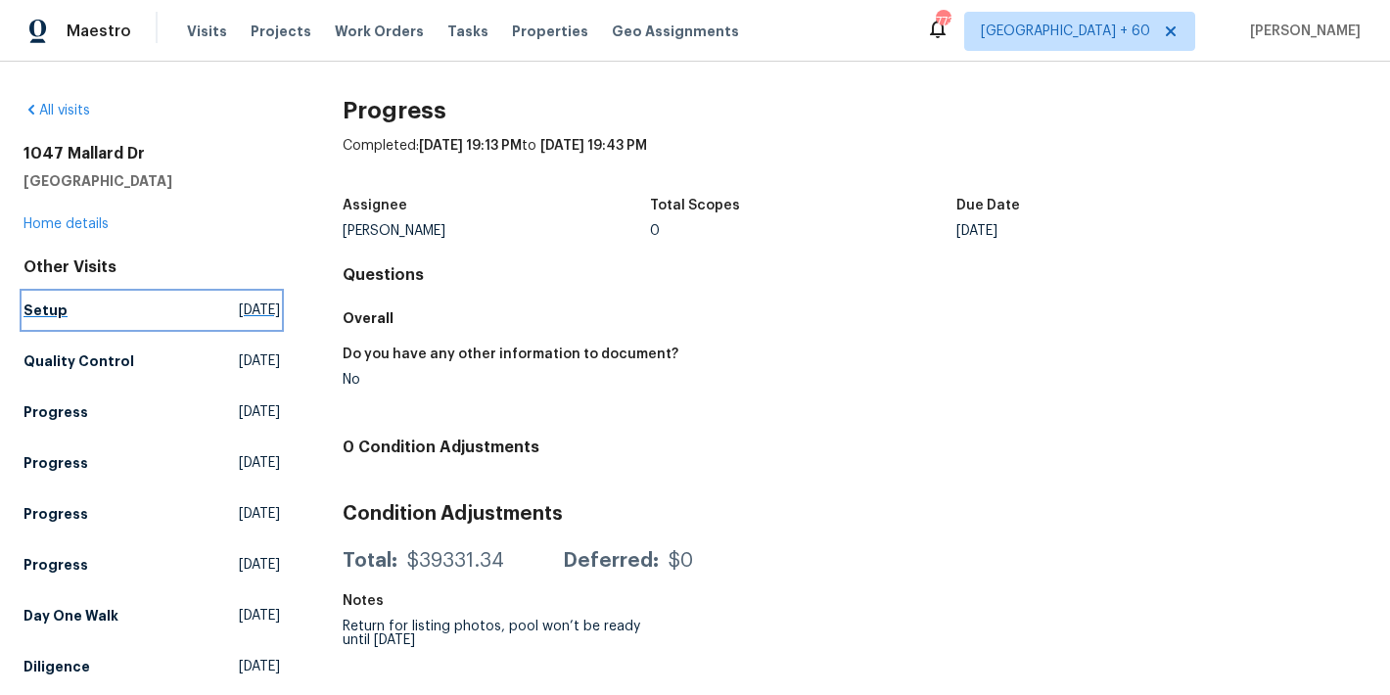
click at [51, 312] on h5 "Setup" at bounding box center [45, 310] width 44 height 20
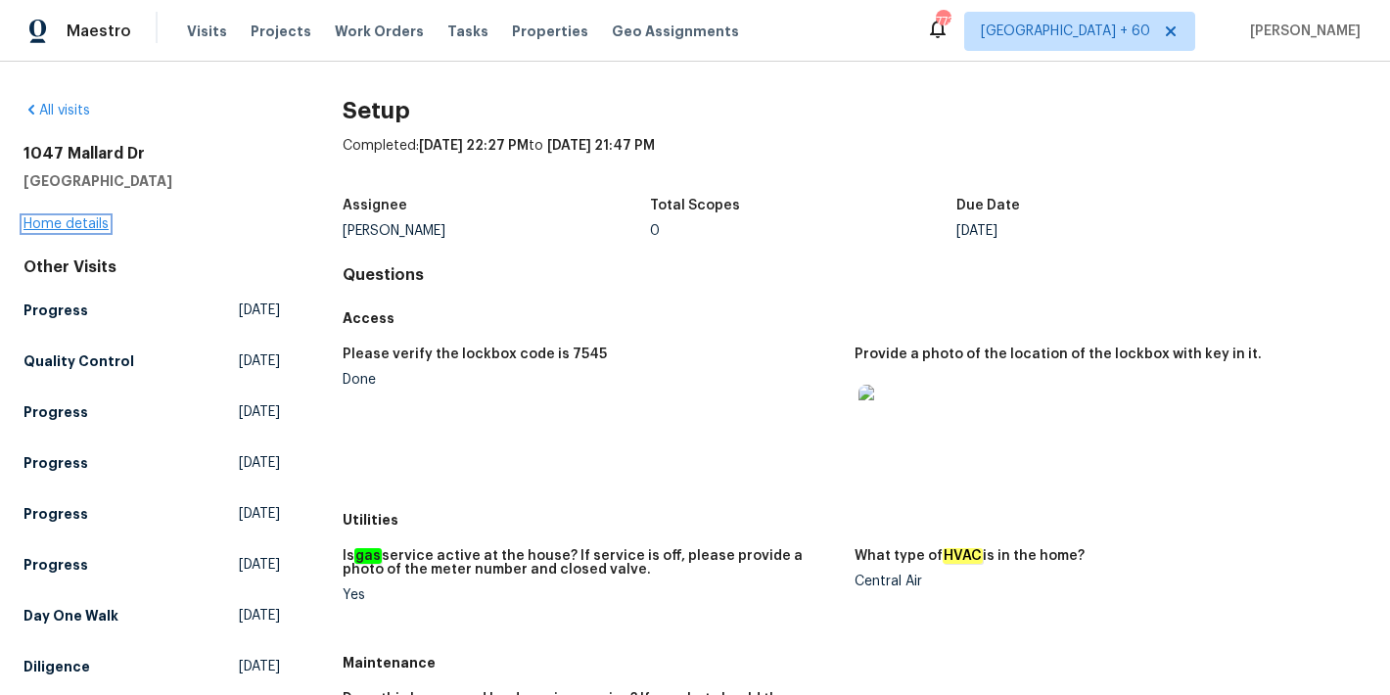
click at [49, 225] on link "Home details" at bounding box center [65, 224] width 85 height 14
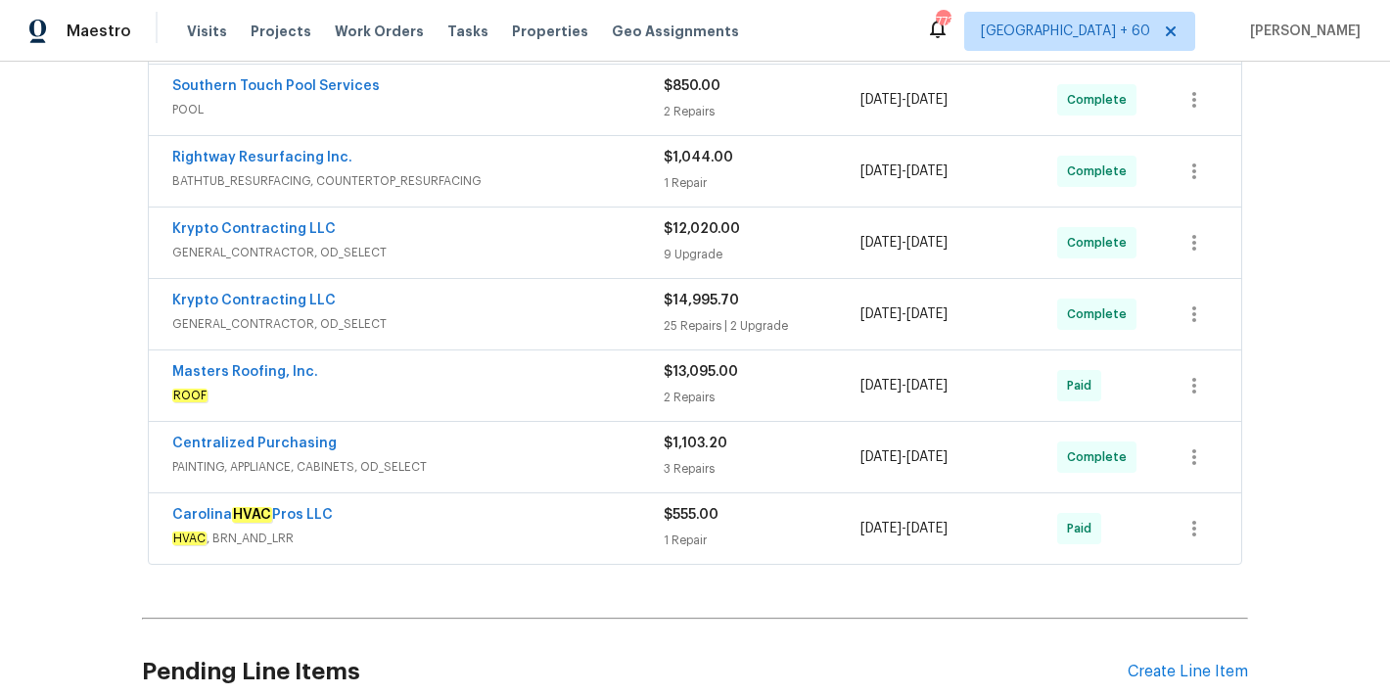
scroll to position [1222, 0]
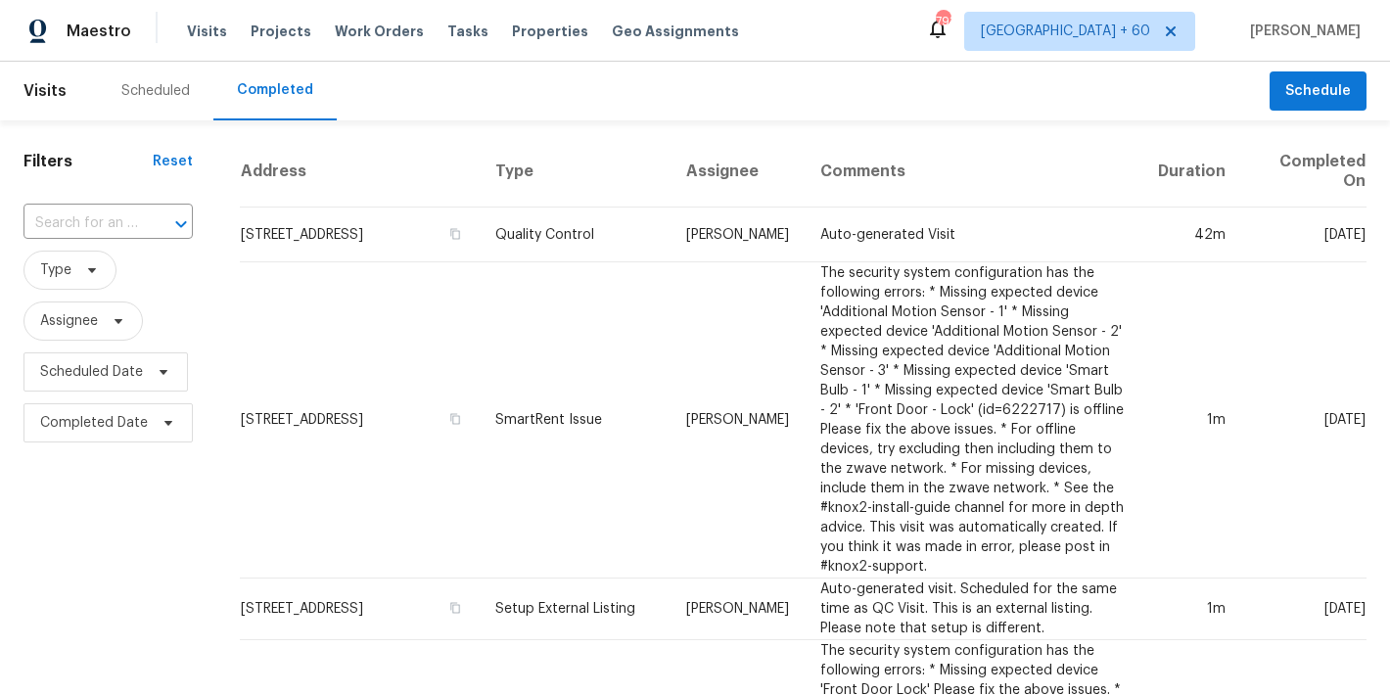
click at [78, 228] on input "text" at bounding box center [80, 223] width 114 height 30
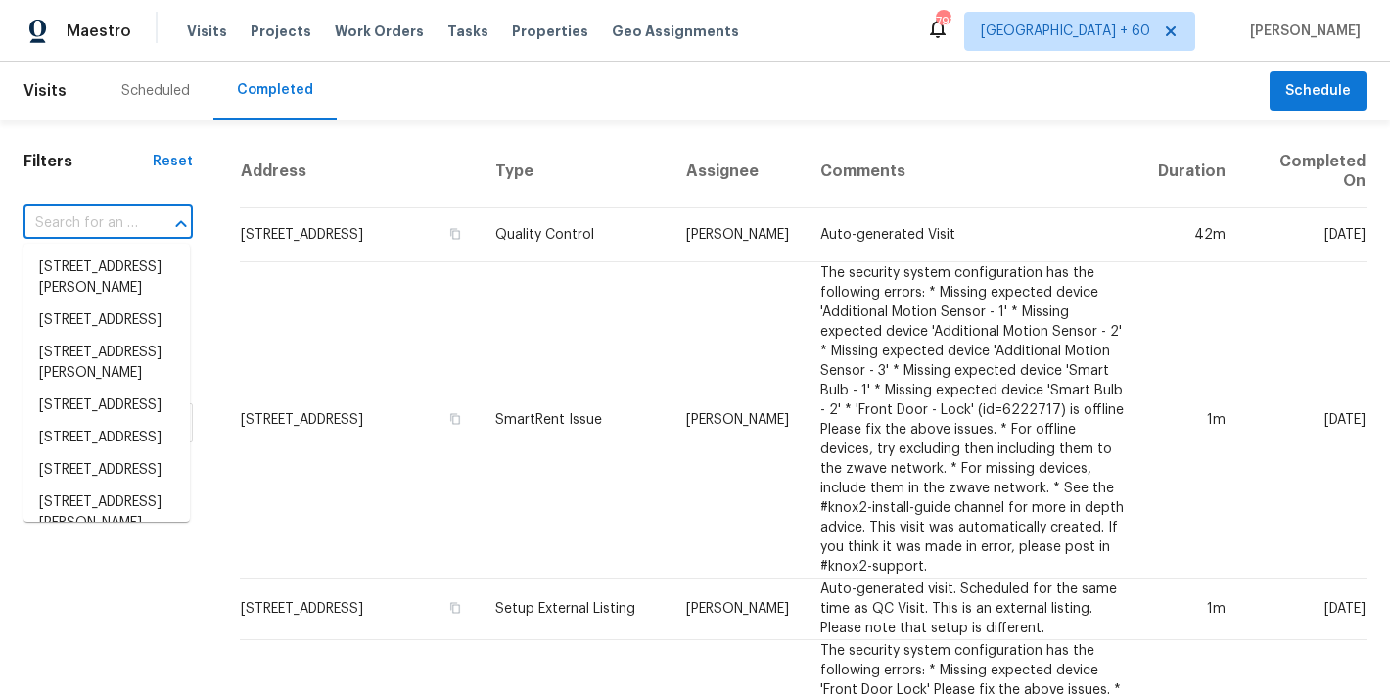
paste input "[STREET_ADDRESS][PERSON_NAME]"
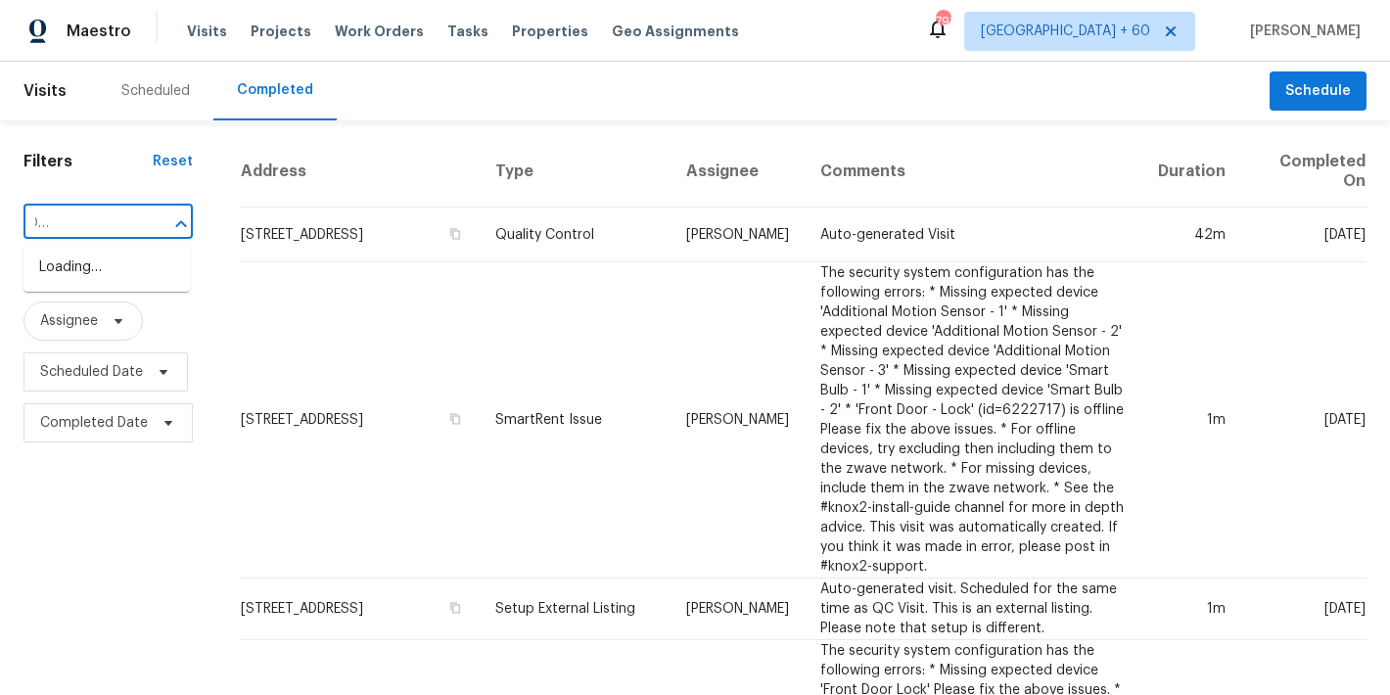
type input "[STREET_ADDRESS][PERSON_NAME]"
click at [114, 283] on li "[STREET_ADDRESS]" at bounding box center [106, 268] width 166 height 32
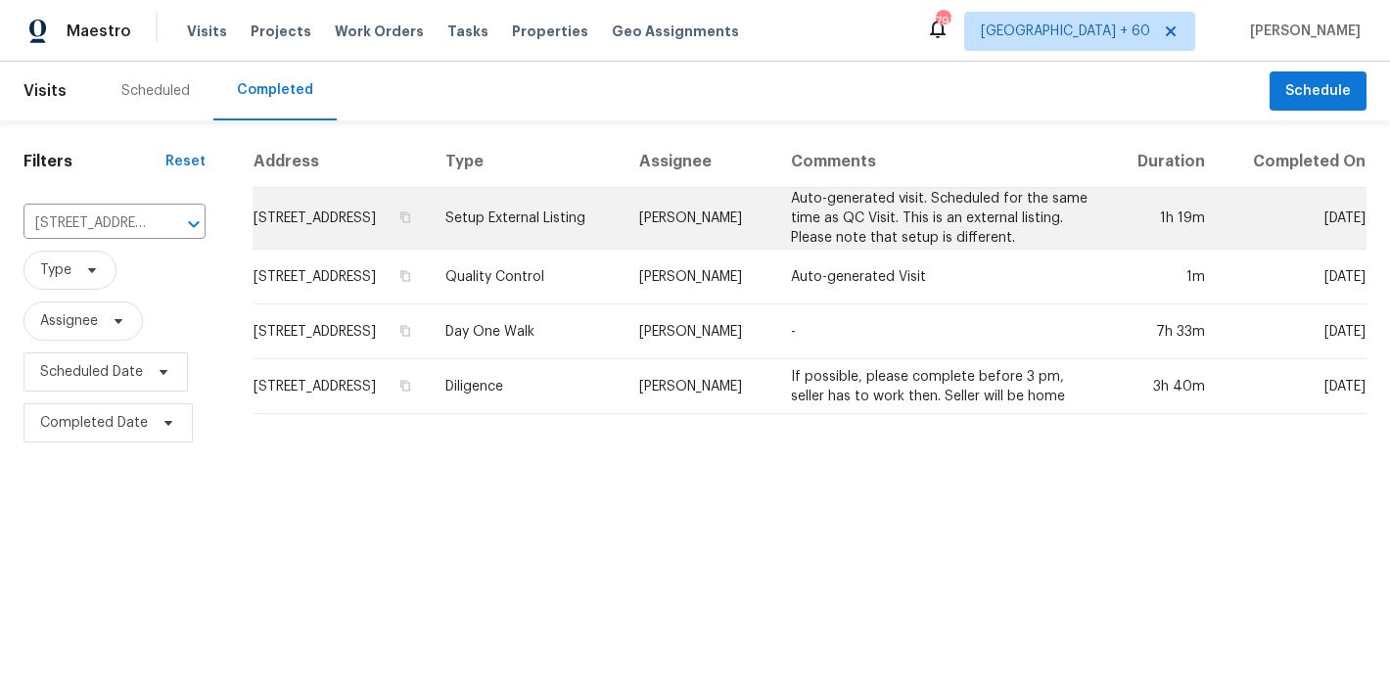
click at [288, 224] on td "[STREET_ADDRESS]" at bounding box center [340, 219] width 177 height 62
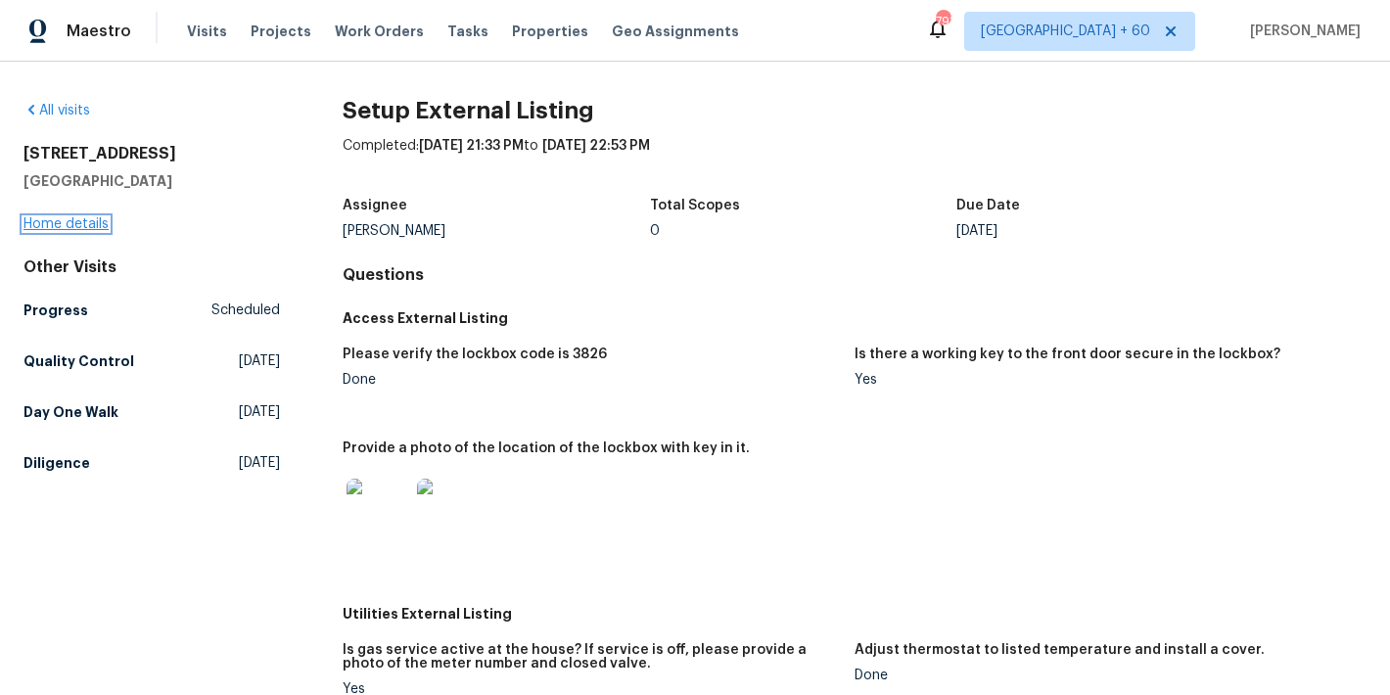
click at [81, 224] on link "Home details" at bounding box center [65, 224] width 85 height 14
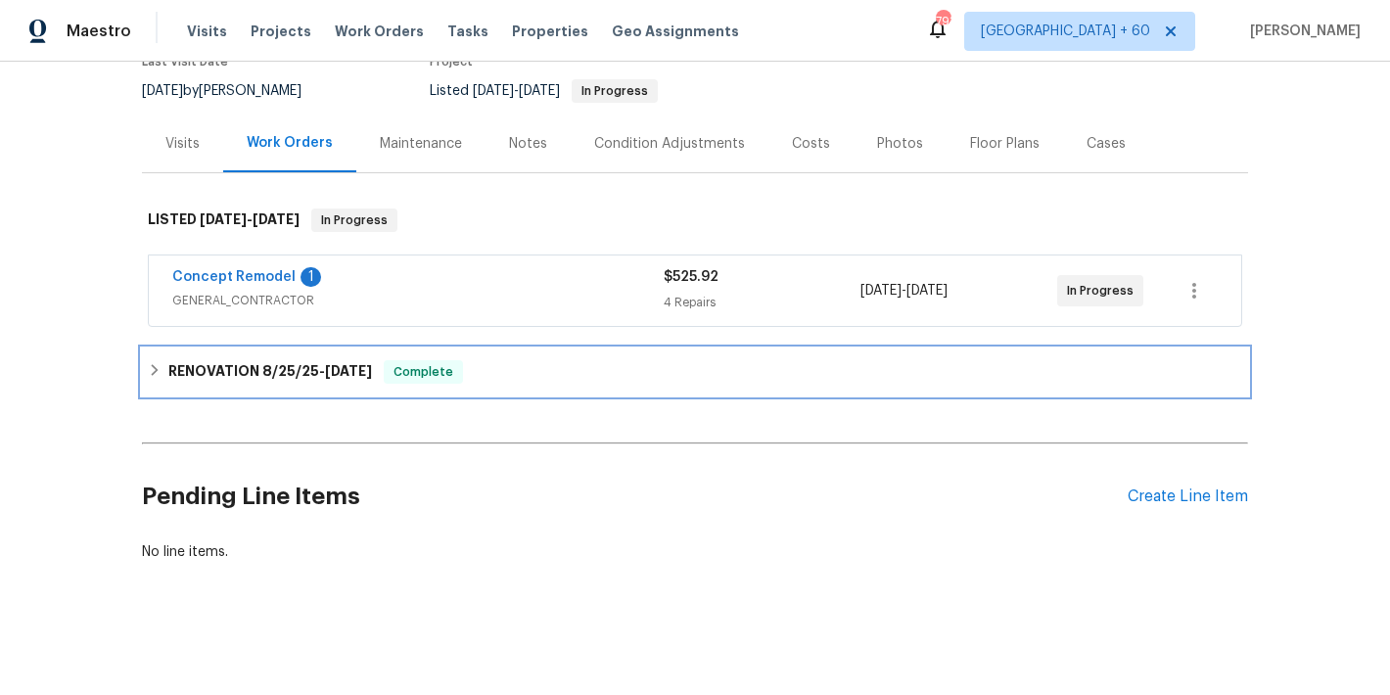
click at [498, 360] on div "RENOVATION 8/25/25 - 9/1/25 Complete" at bounding box center [695, 371] width 1094 height 23
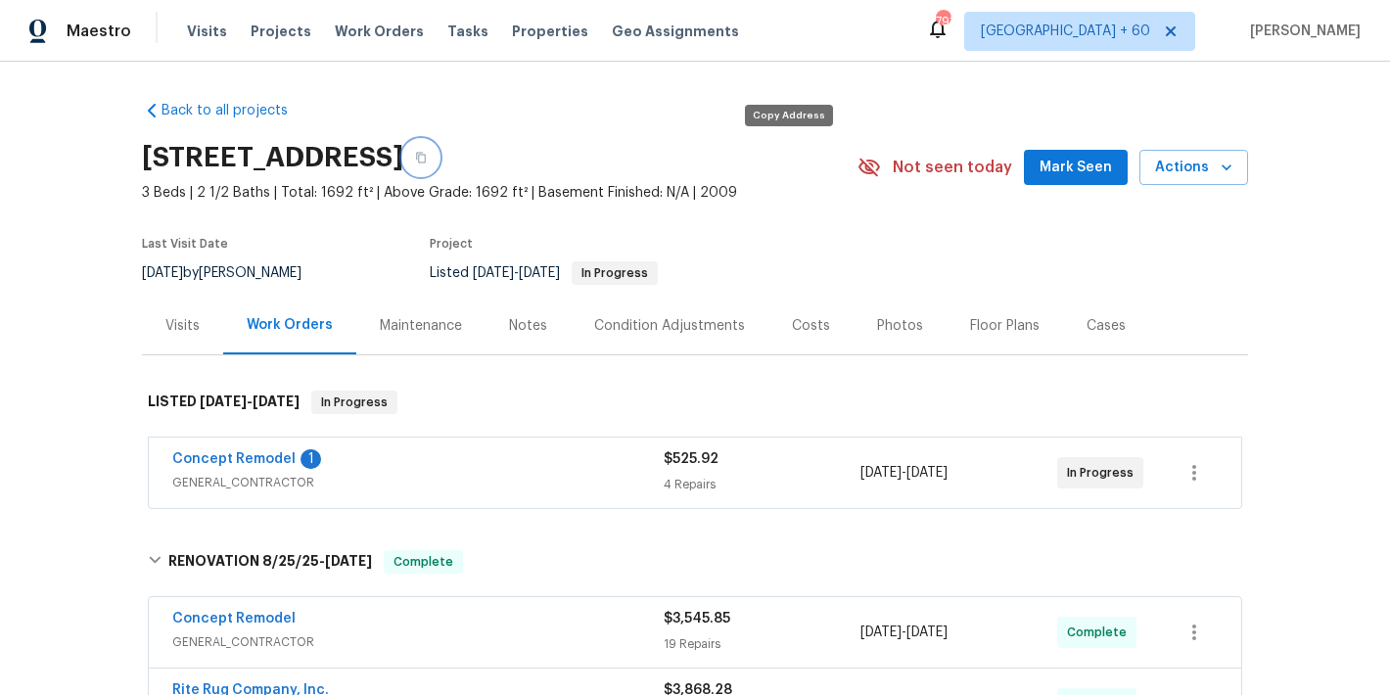
click at [427, 159] on icon "button" at bounding box center [421, 158] width 12 height 12
click at [1067, 169] on span "Mark Seen" at bounding box center [1075, 168] width 72 height 24
click at [184, 334] on div "Visits" at bounding box center [182, 326] width 34 height 20
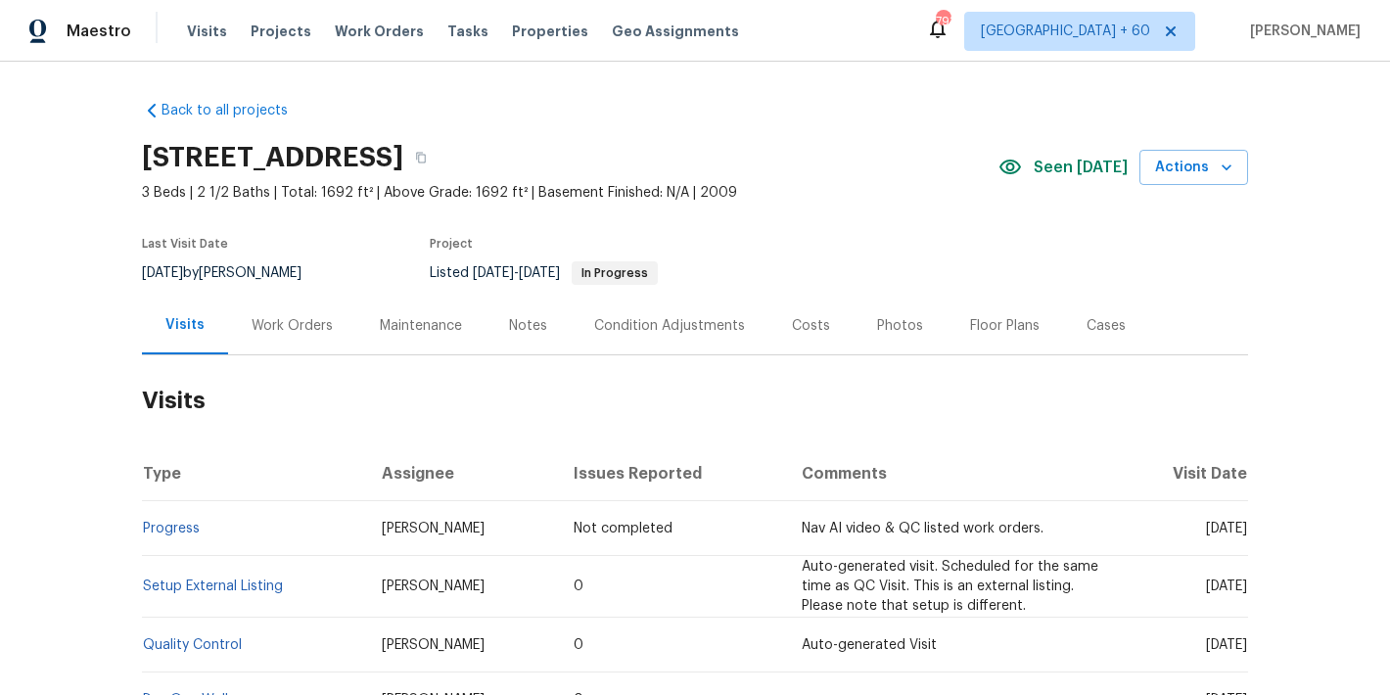
scroll to position [235, 0]
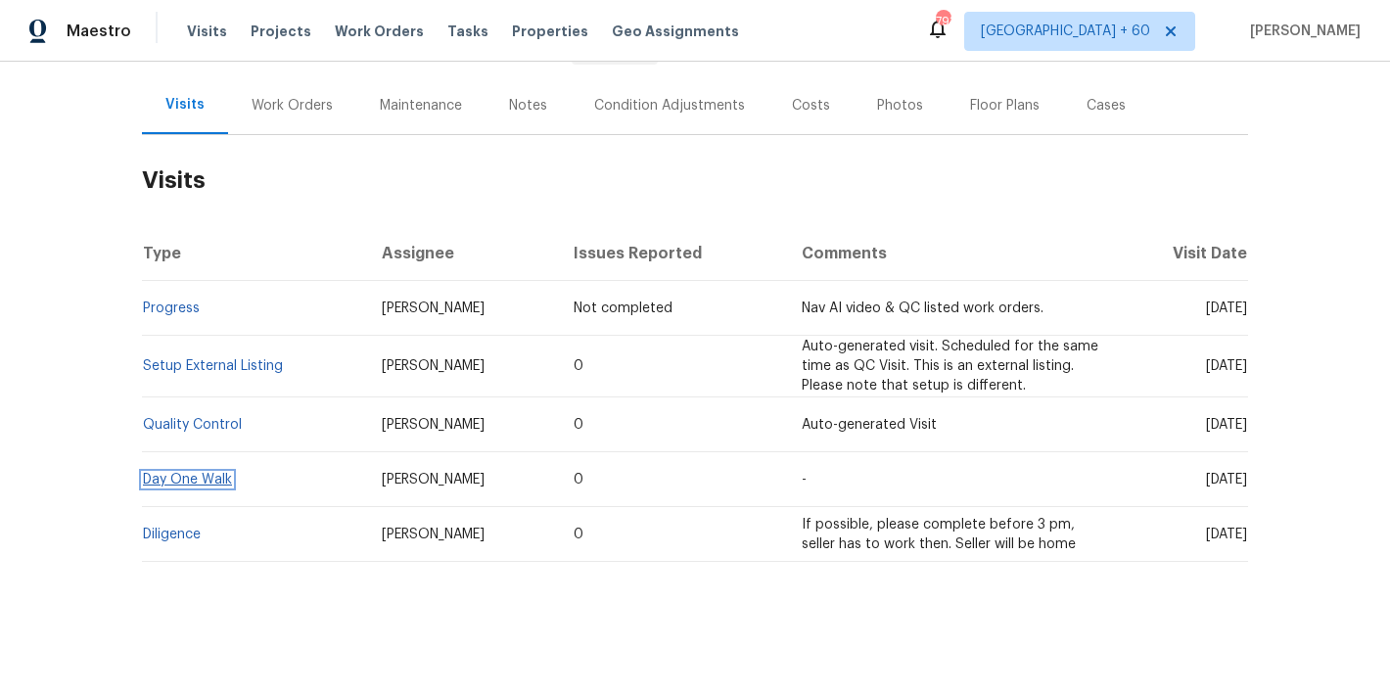
click at [190, 473] on link "Day One Walk" at bounding box center [187, 480] width 89 height 14
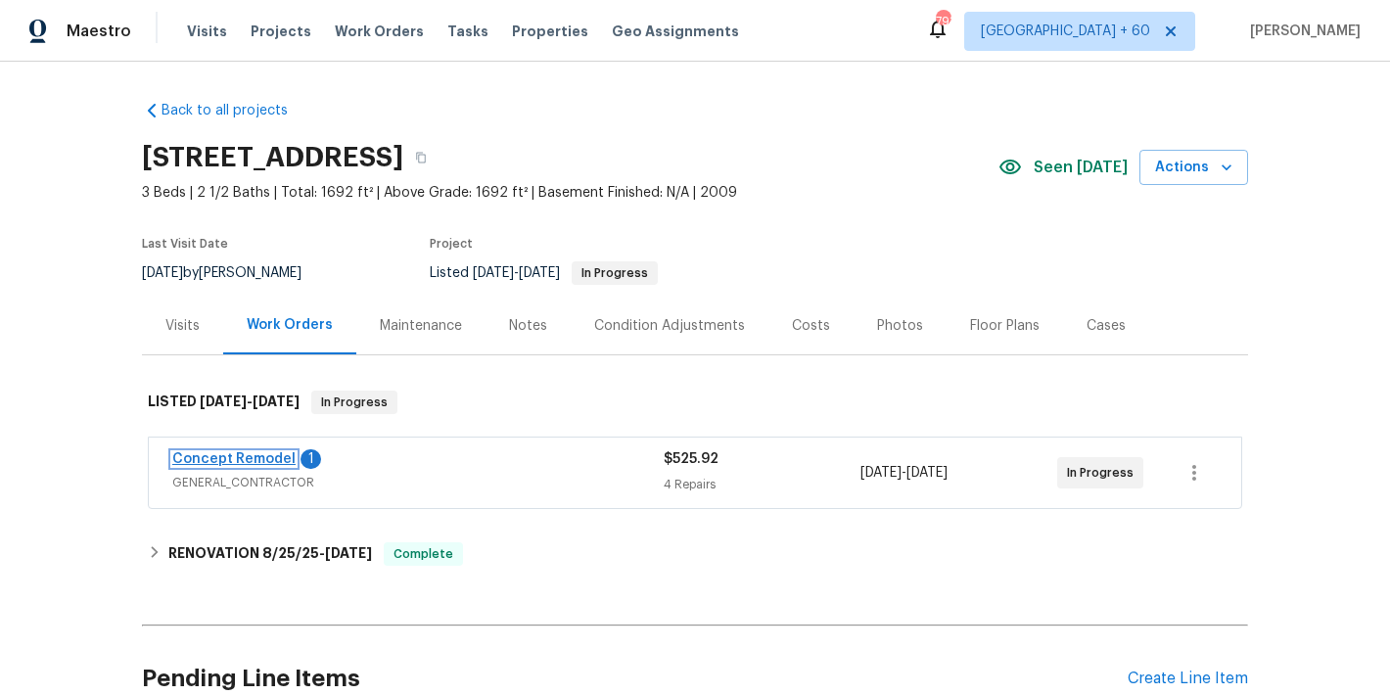
click at [247, 461] on link "Concept Remodel" at bounding box center [233, 459] width 123 height 14
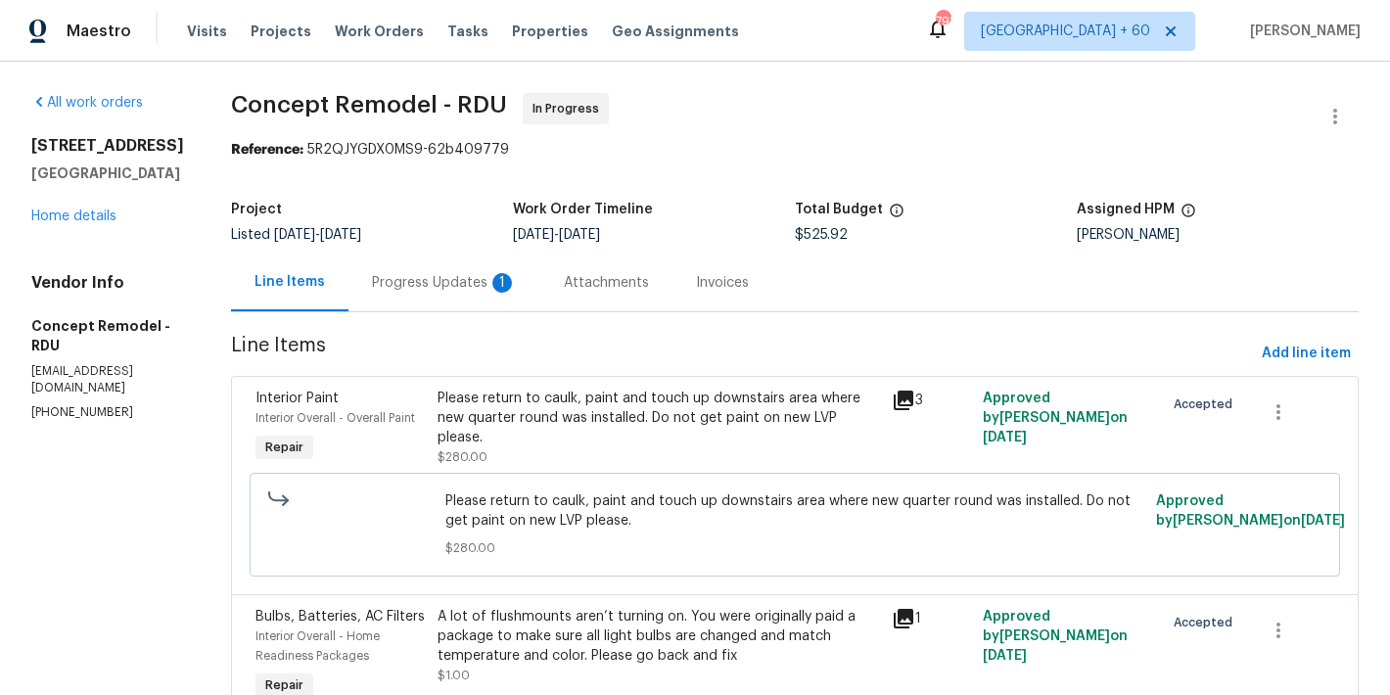
click at [432, 288] on div "Progress Updates 1" at bounding box center [444, 283] width 145 height 20
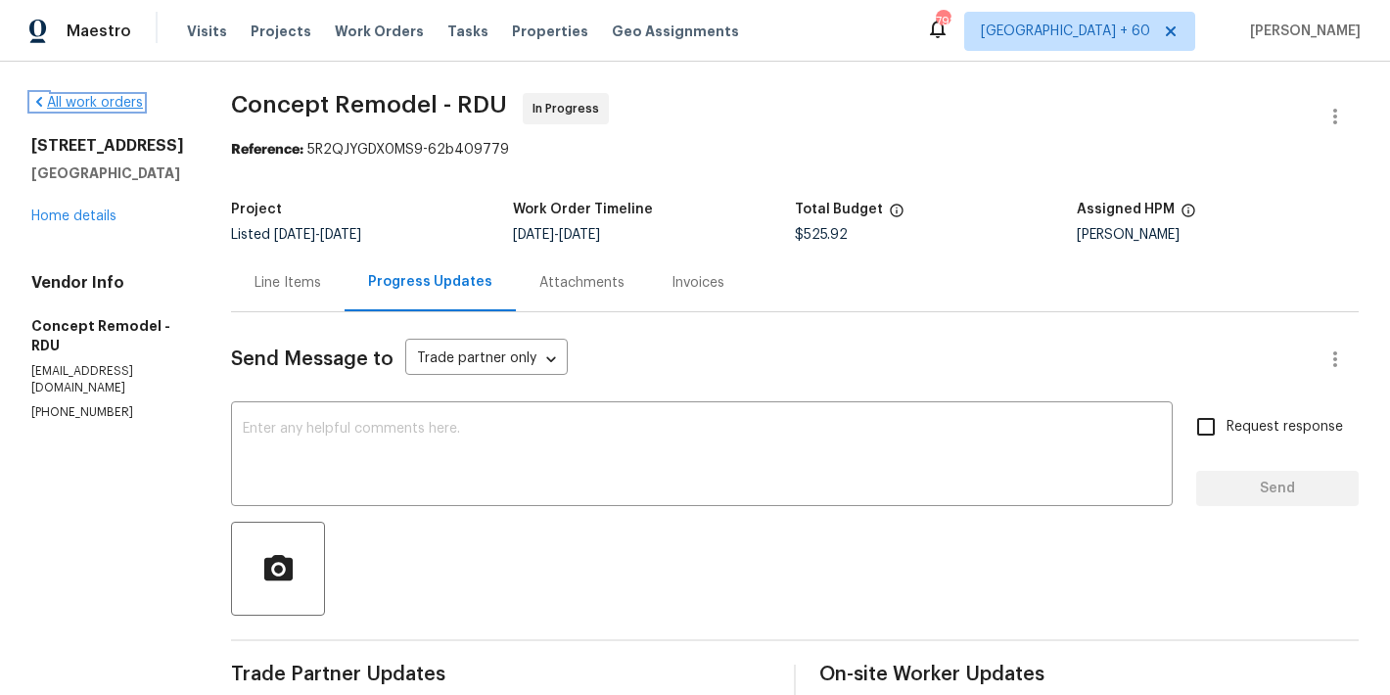
click at [97, 103] on link "All work orders" at bounding box center [87, 103] width 112 height 14
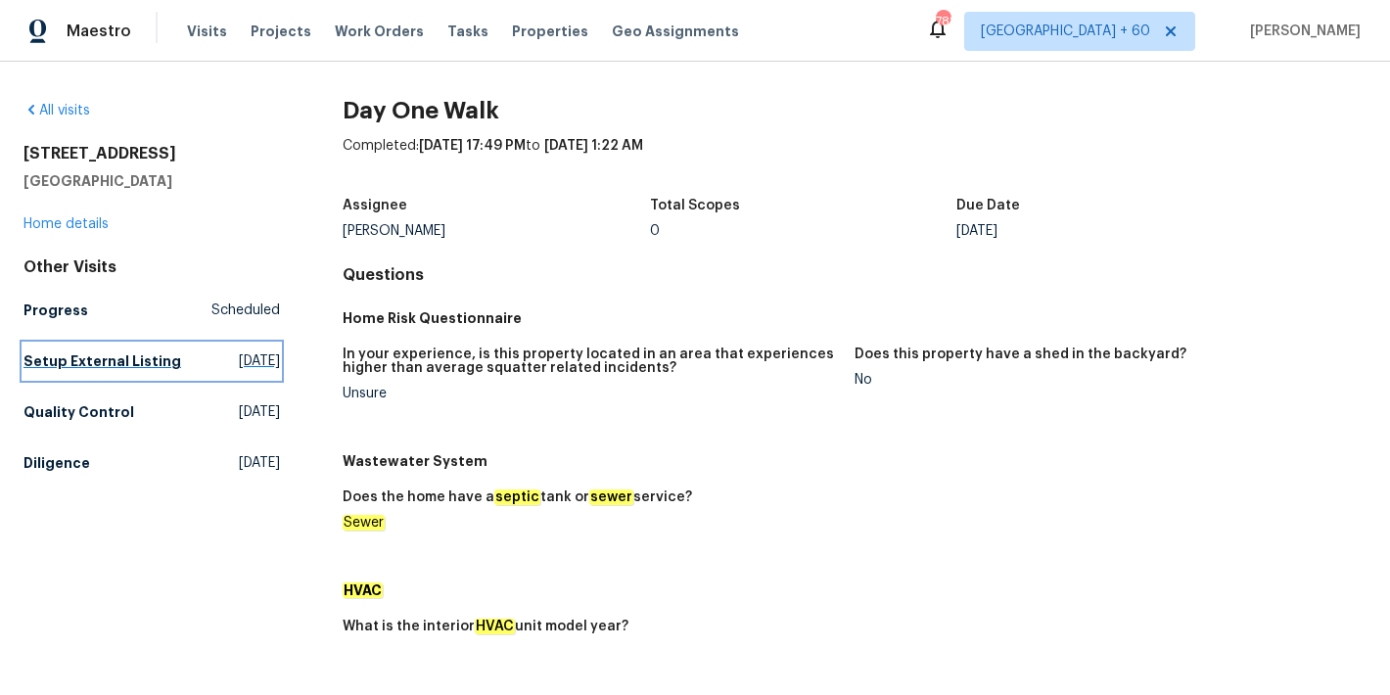
click at [95, 358] on h5 "Setup External Listing" at bounding box center [102, 361] width 158 height 20
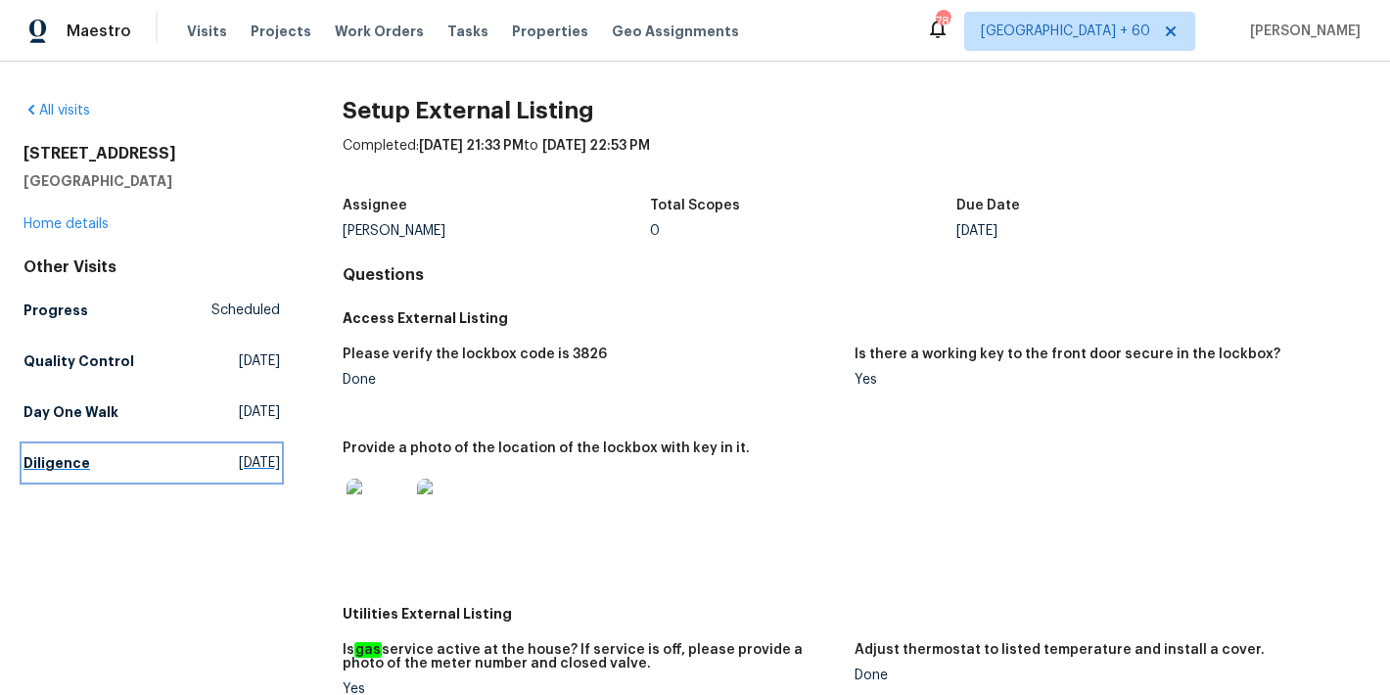
click at [63, 461] on h5 "Diligence" at bounding box center [56, 463] width 67 height 20
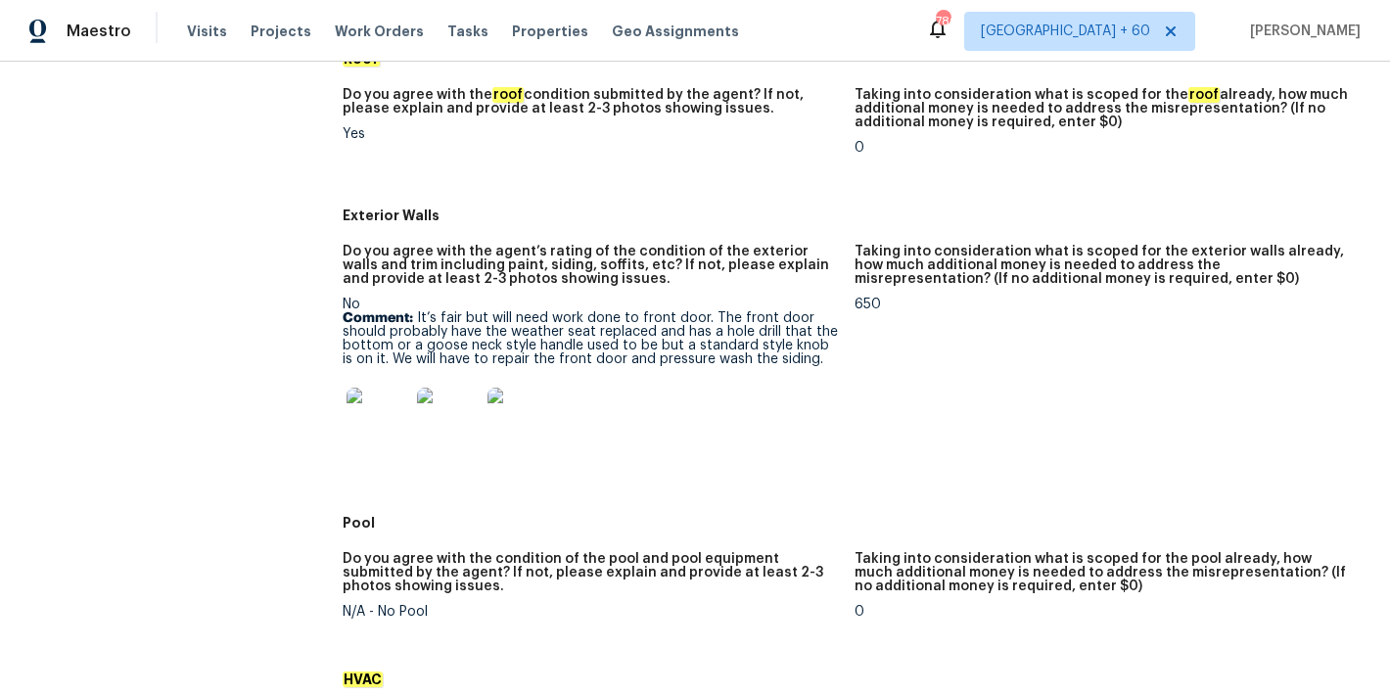
scroll to position [722, 0]
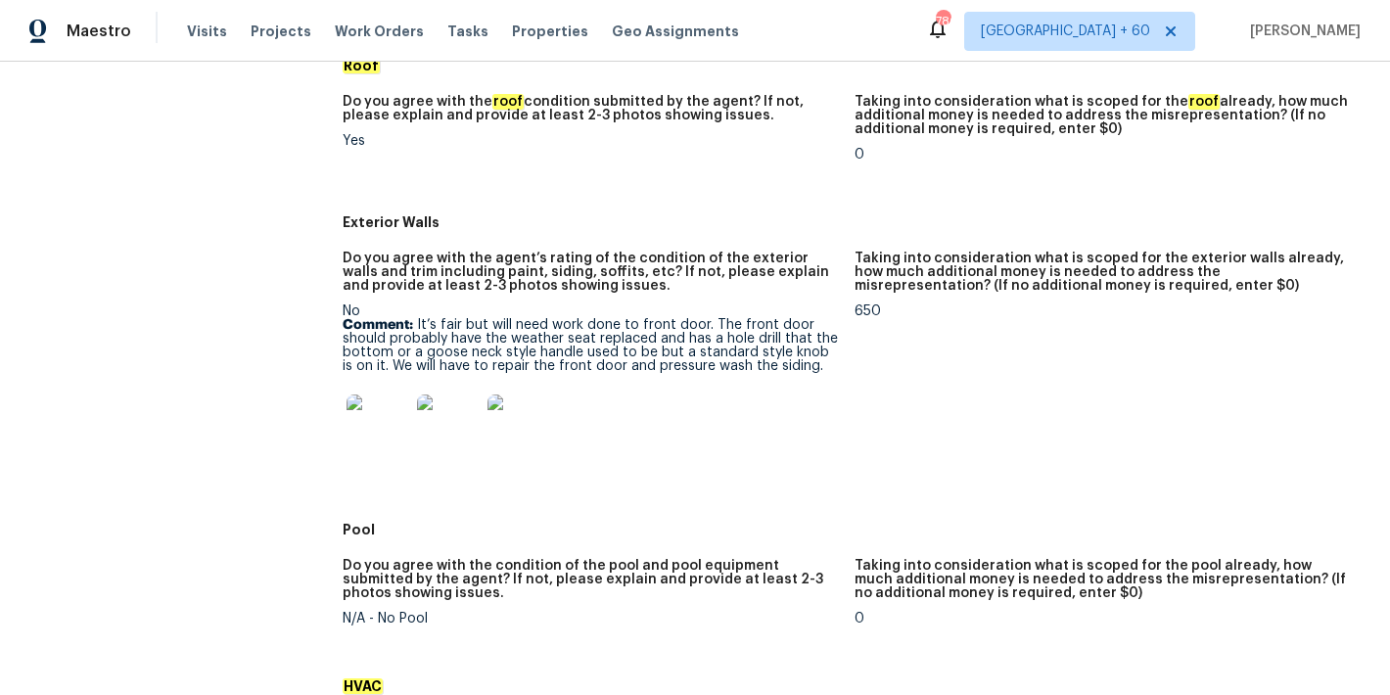
click at [364, 426] on img at bounding box center [377, 425] width 63 height 63
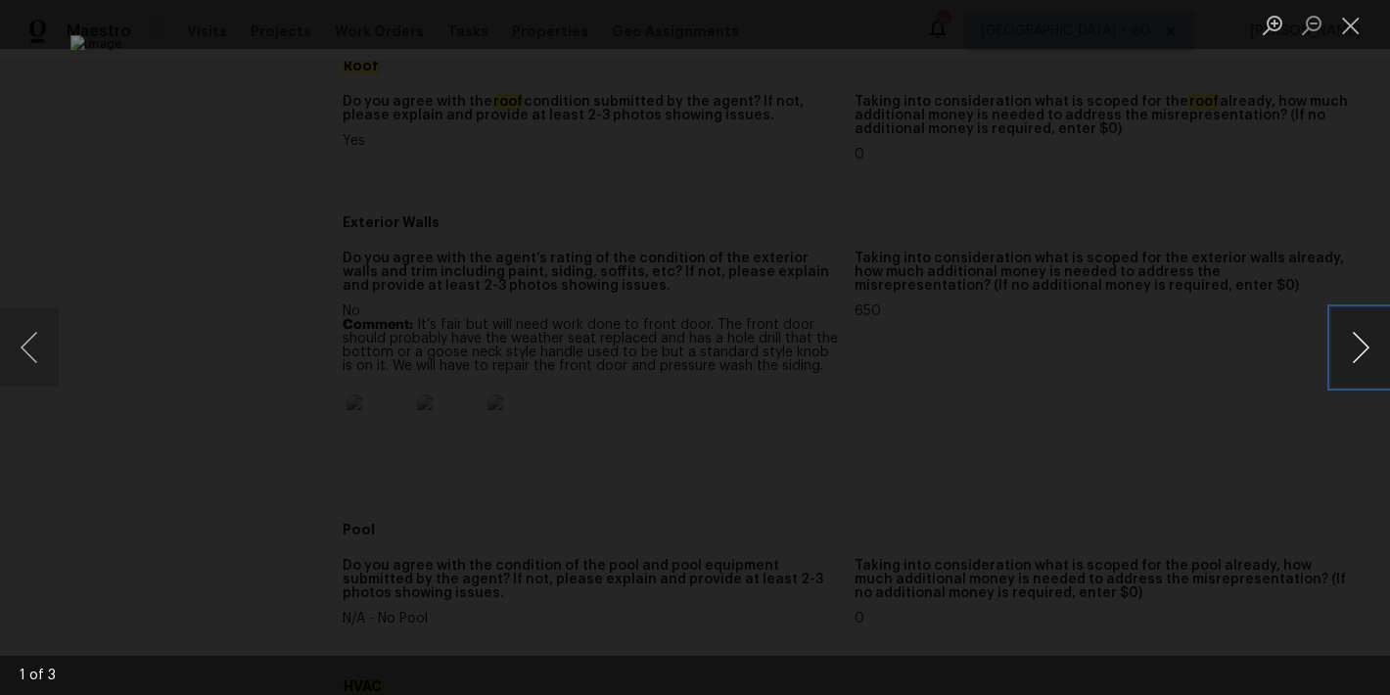
click at [1363, 357] on button "Next image" at bounding box center [1360, 347] width 59 height 78
click at [1363, 358] on button "Next image" at bounding box center [1360, 347] width 59 height 78
click at [1342, 31] on button "Close lightbox" at bounding box center [1350, 25] width 39 height 34
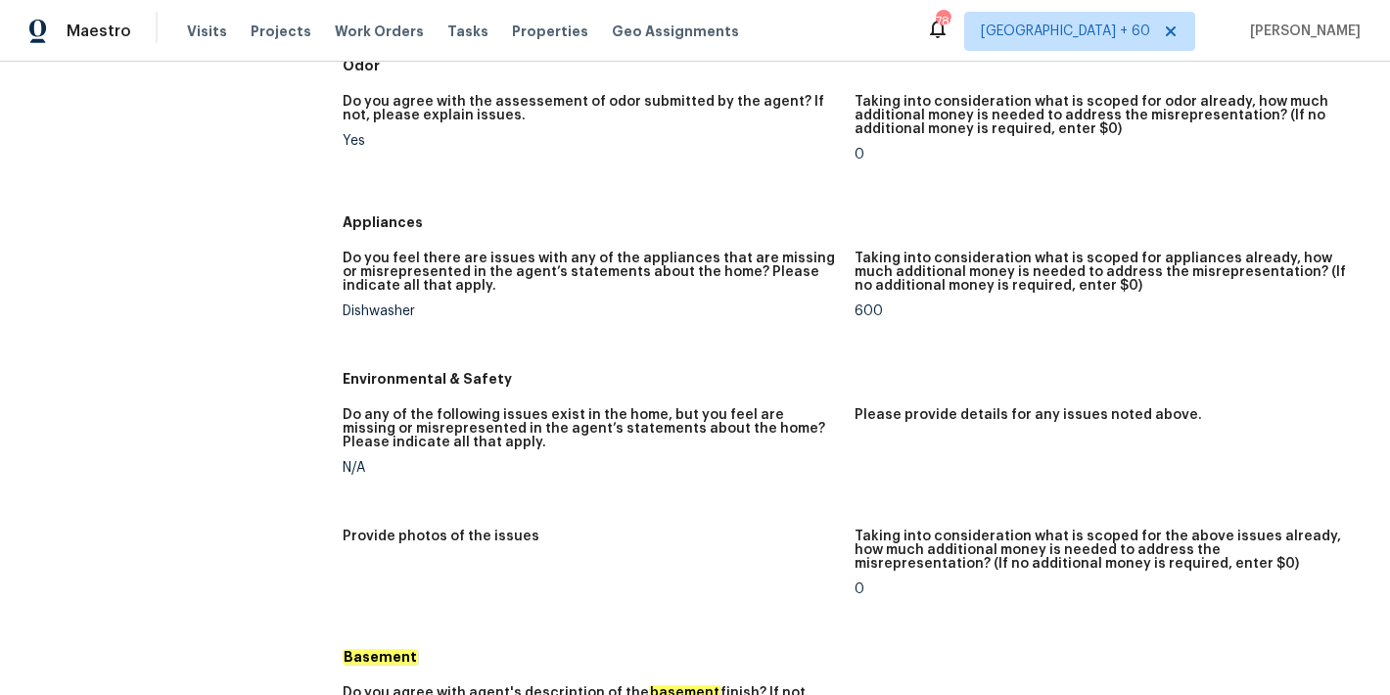
scroll to position [0, 0]
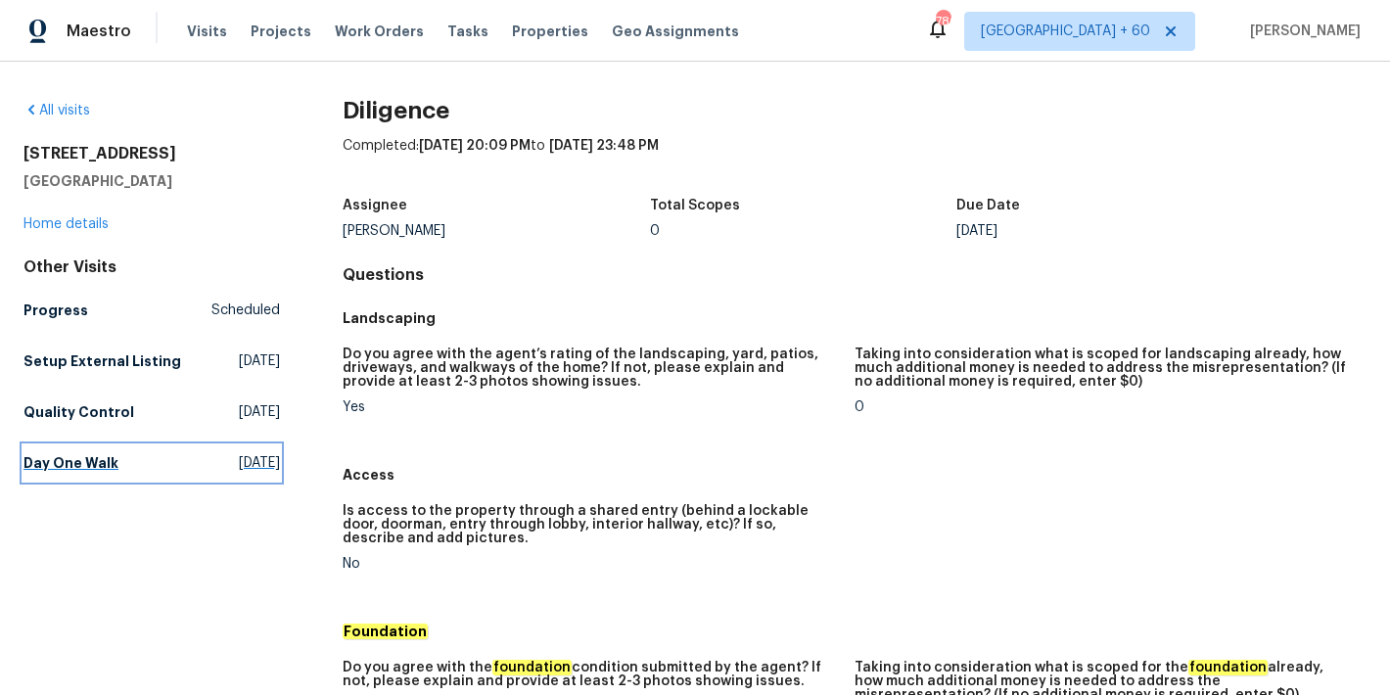
click at [96, 473] on h5 "Day One Walk" at bounding box center [70, 463] width 95 height 20
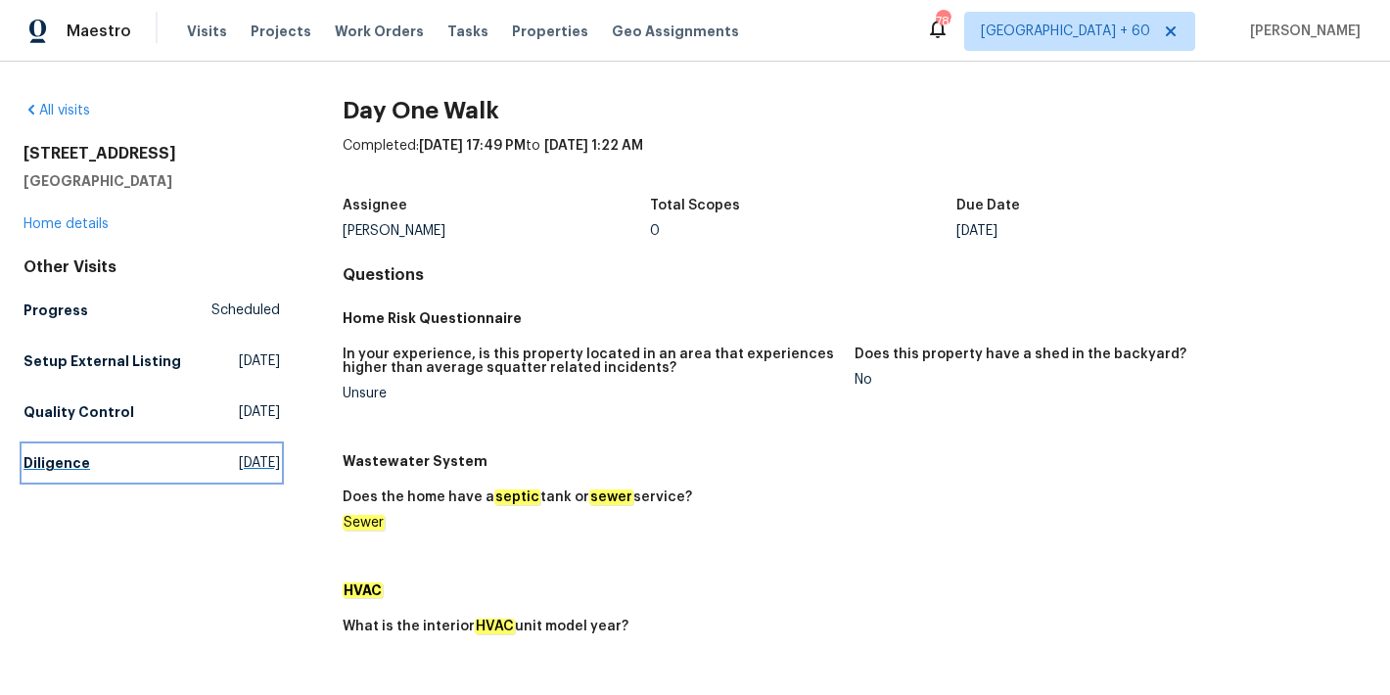
click at [75, 473] on h5 "Diligence" at bounding box center [56, 463] width 67 height 20
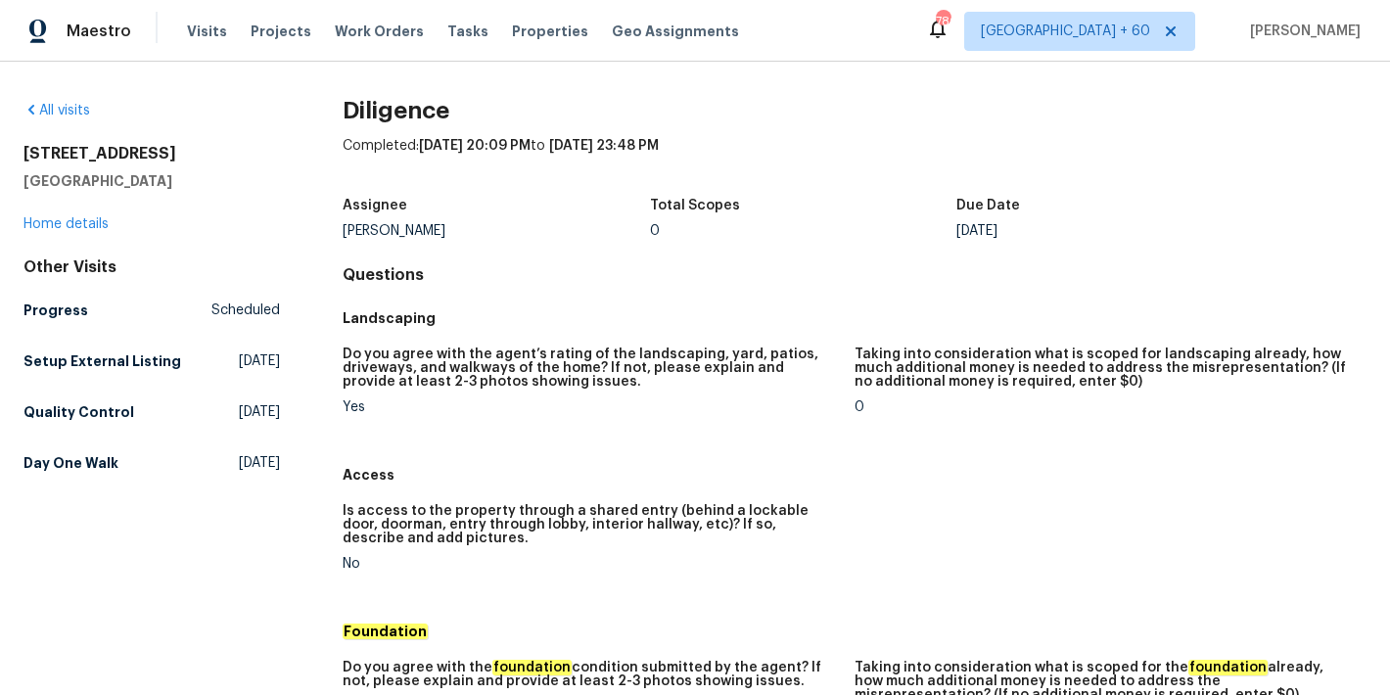
click at [84, 422] on h5 "Quality Control" at bounding box center [78, 412] width 111 height 20
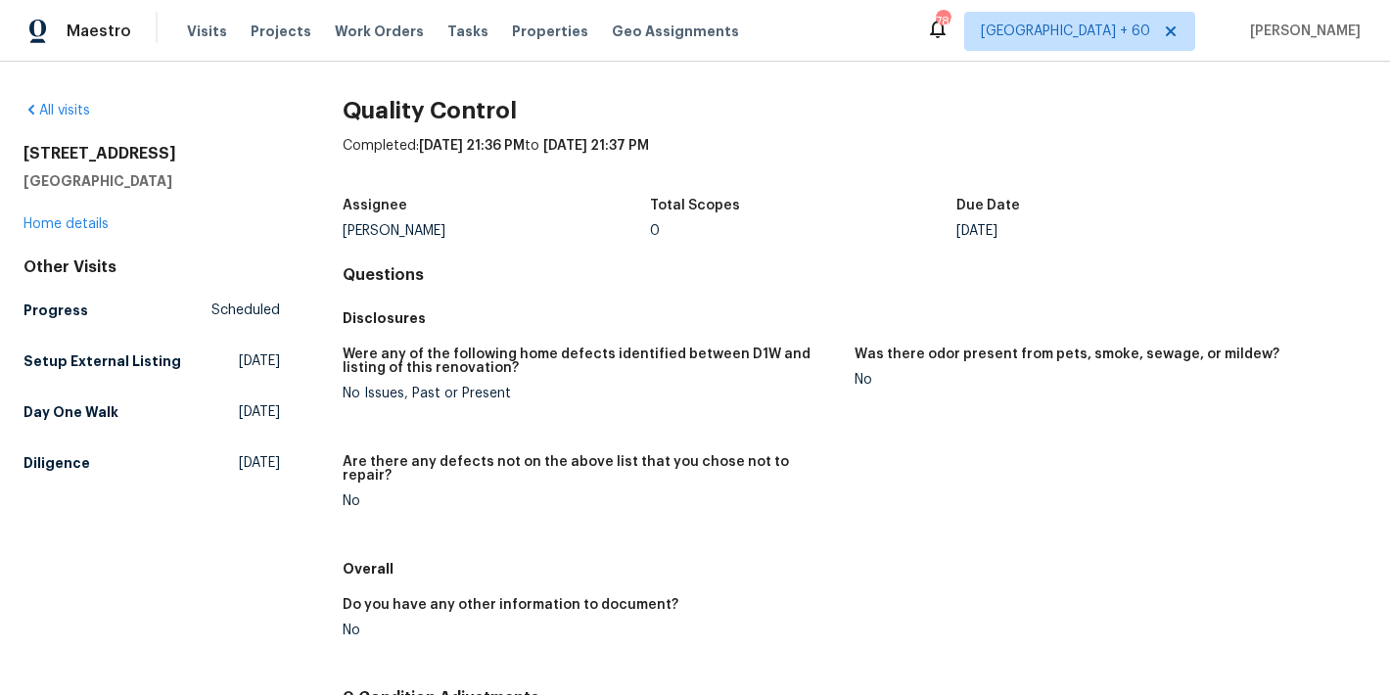
click at [766, 200] on div "Total Scopes" at bounding box center [803, 211] width 307 height 25
click at [82, 355] on h5 "Setup External Listing" at bounding box center [102, 361] width 158 height 20
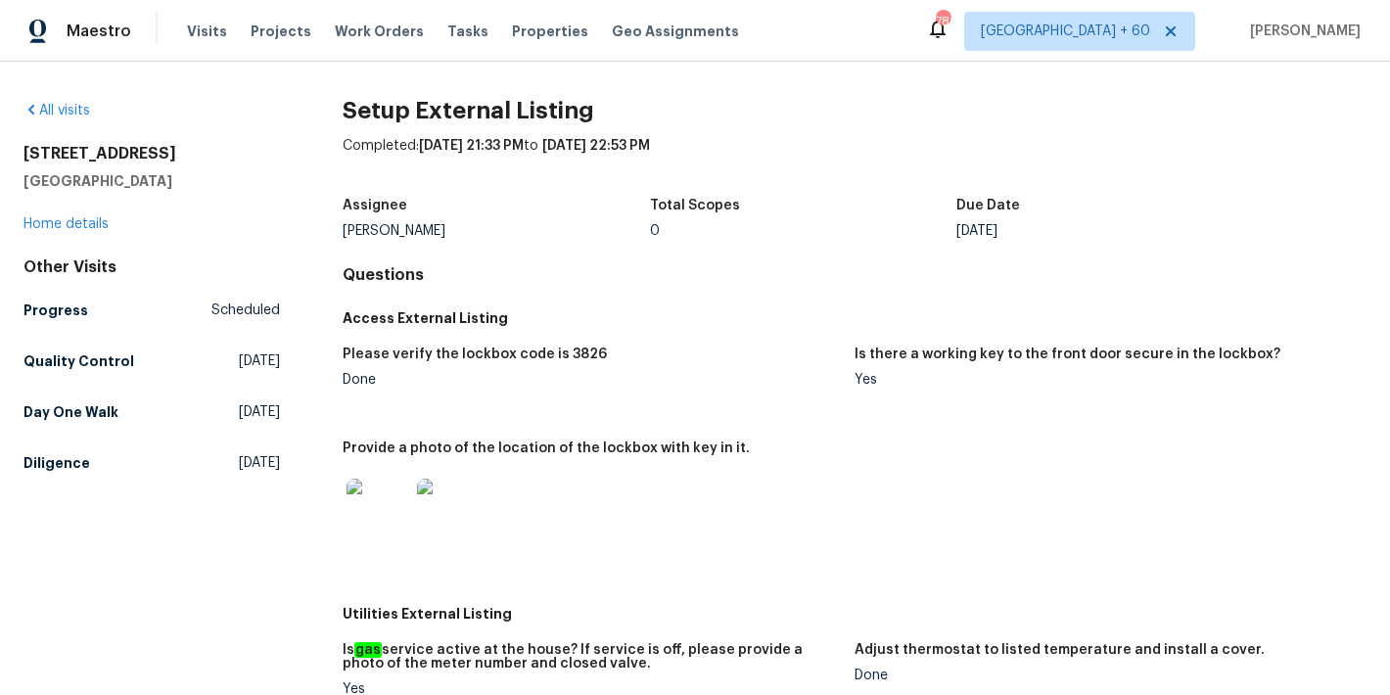
click at [69, 316] on h5 "Progress" at bounding box center [55, 310] width 65 height 20
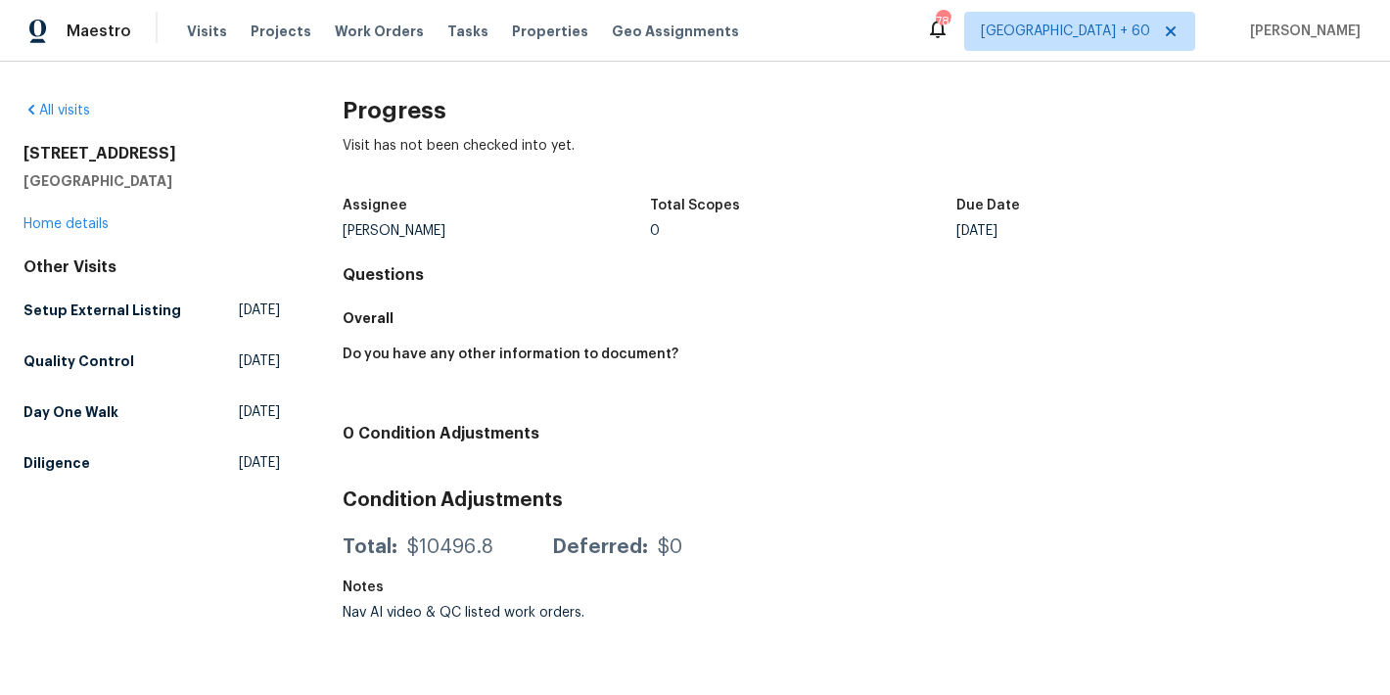
click at [799, 182] on div "Visit has not been checked into yet." at bounding box center [855, 161] width 1024 height 51
click at [69, 311] on h5 "Setup External Listing" at bounding box center [102, 310] width 158 height 20
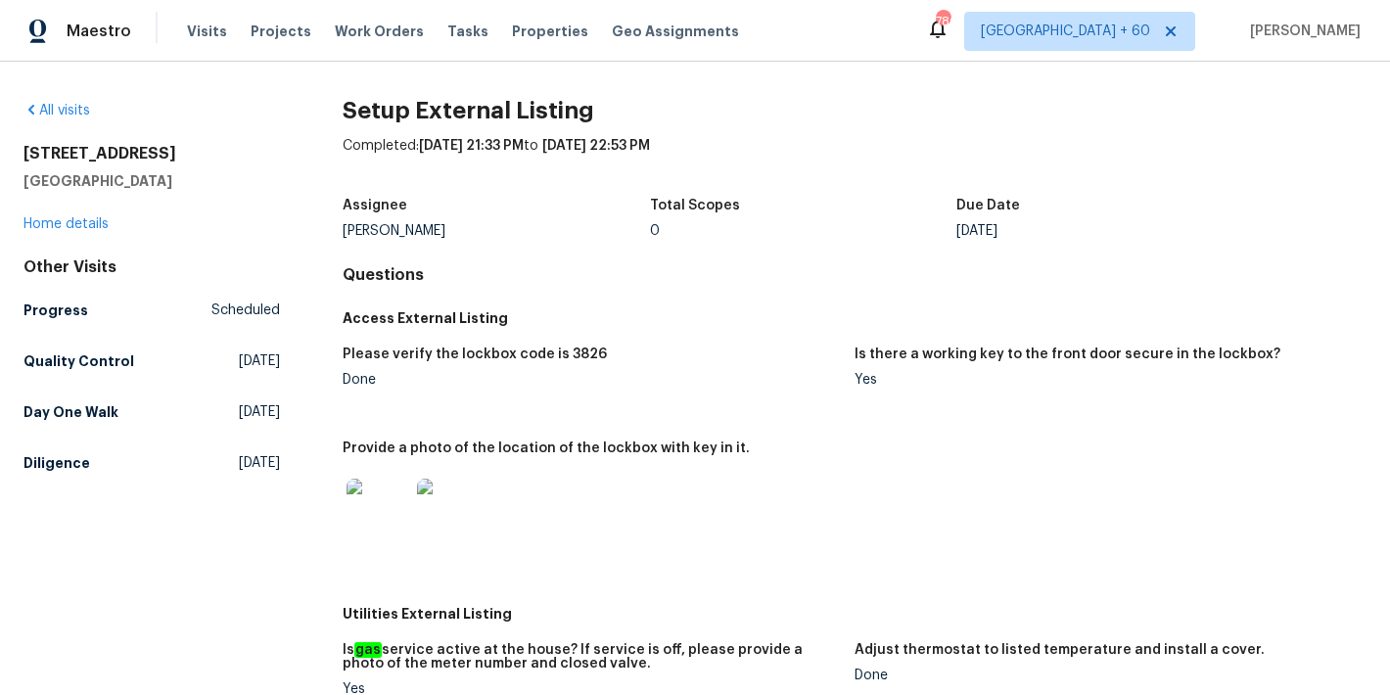
click at [45, 364] on h5 "Quality Control" at bounding box center [78, 361] width 111 height 20
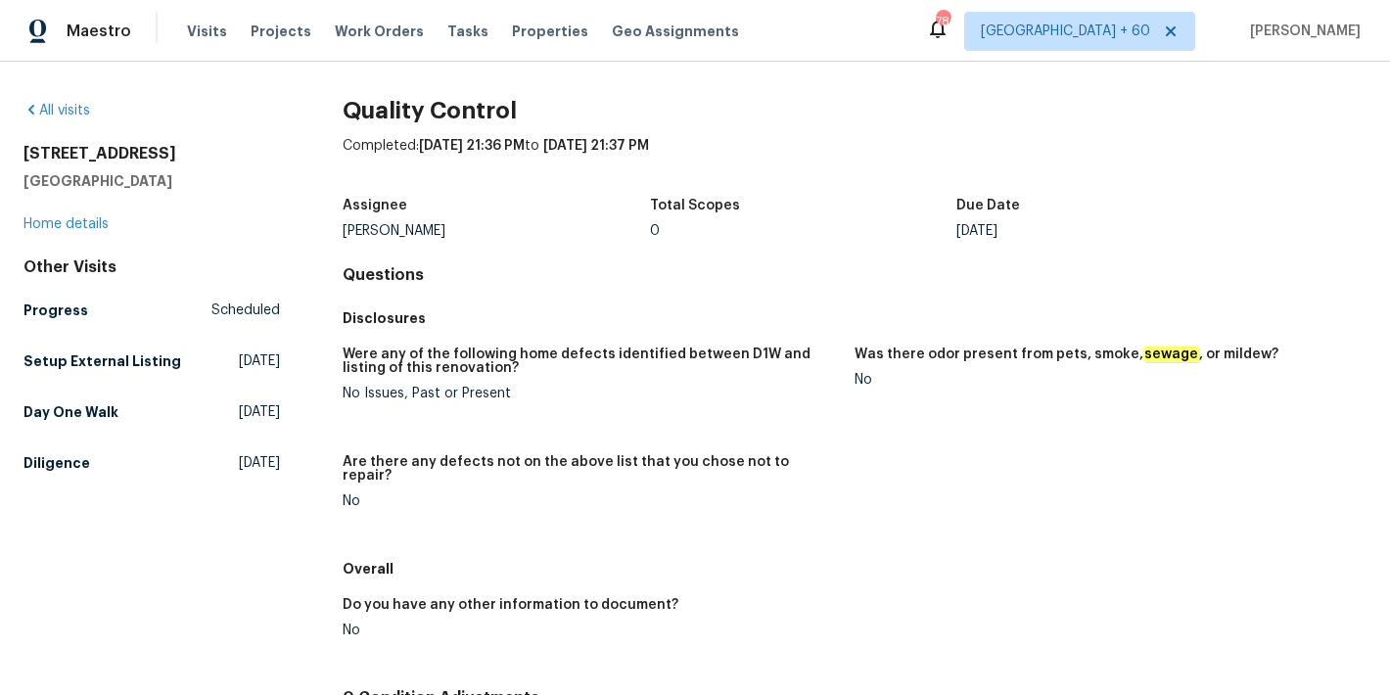
click at [794, 302] on div "Disclosures" at bounding box center [855, 317] width 1024 height 35
click at [107, 422] on h5 "Day One Walk" at bounding box center [70, 412] width 95 height 20
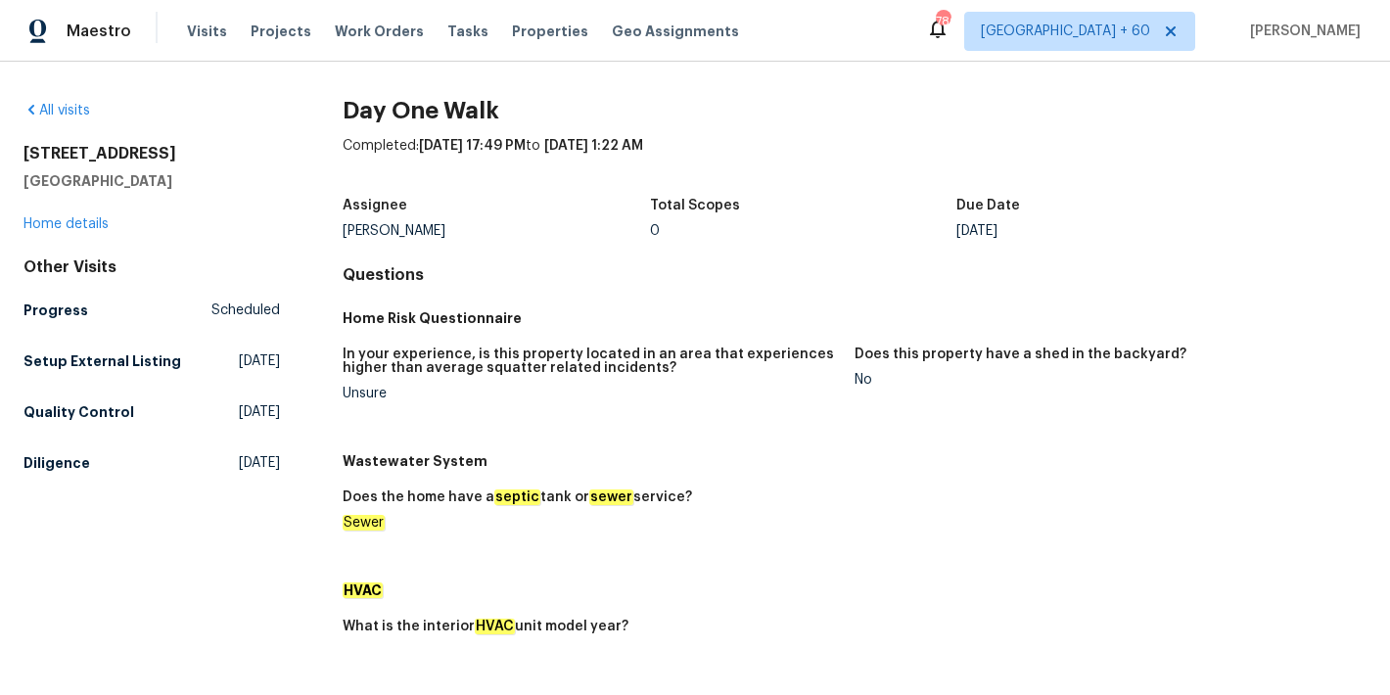
click at [758, 270] on h4 "Questions" at bounding box center [855, 275] width 1024 height 20
click at [66, 473] on h5 "Diligence" at bounding box center [56, 463] width 67 height 20
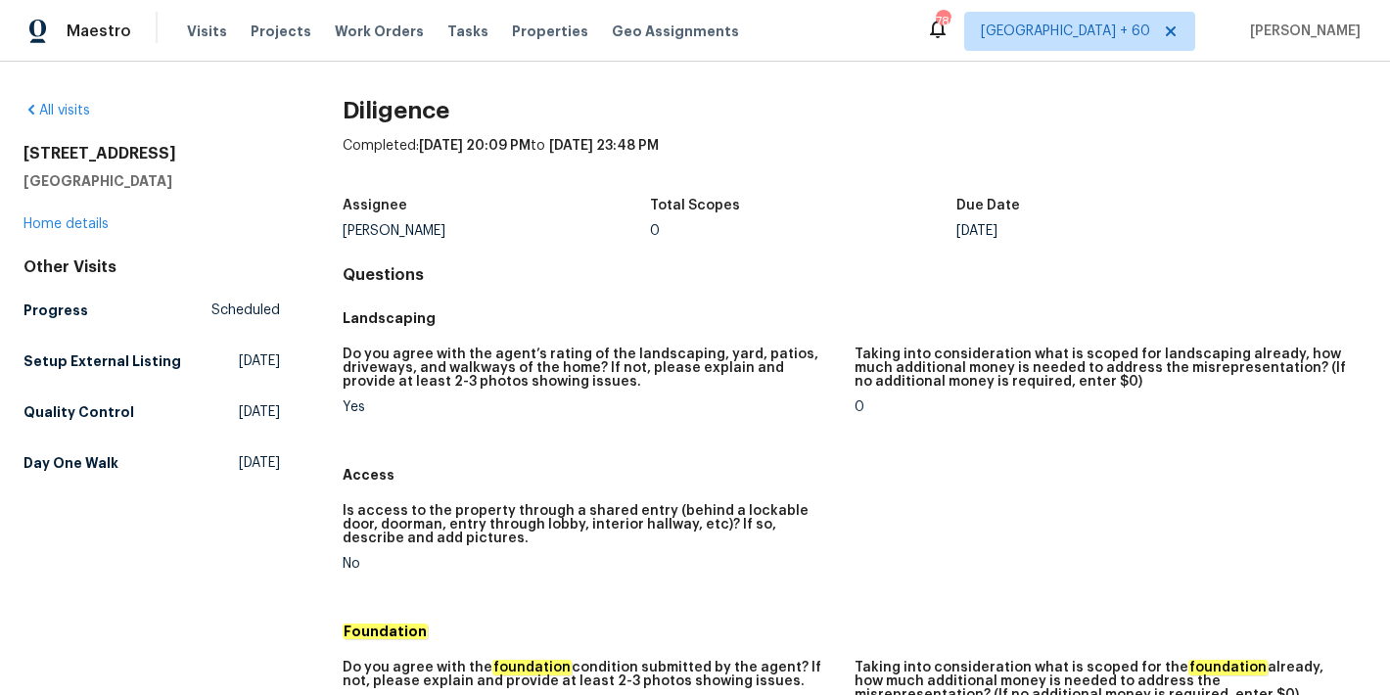
click at [707, 320] on h5 "Landscaping" at bounding box center [855, 318] width 1024 height 20
click at [57, 473] on h5 "Day One Walk" at bounding box center [70, 463] width 95 height 20
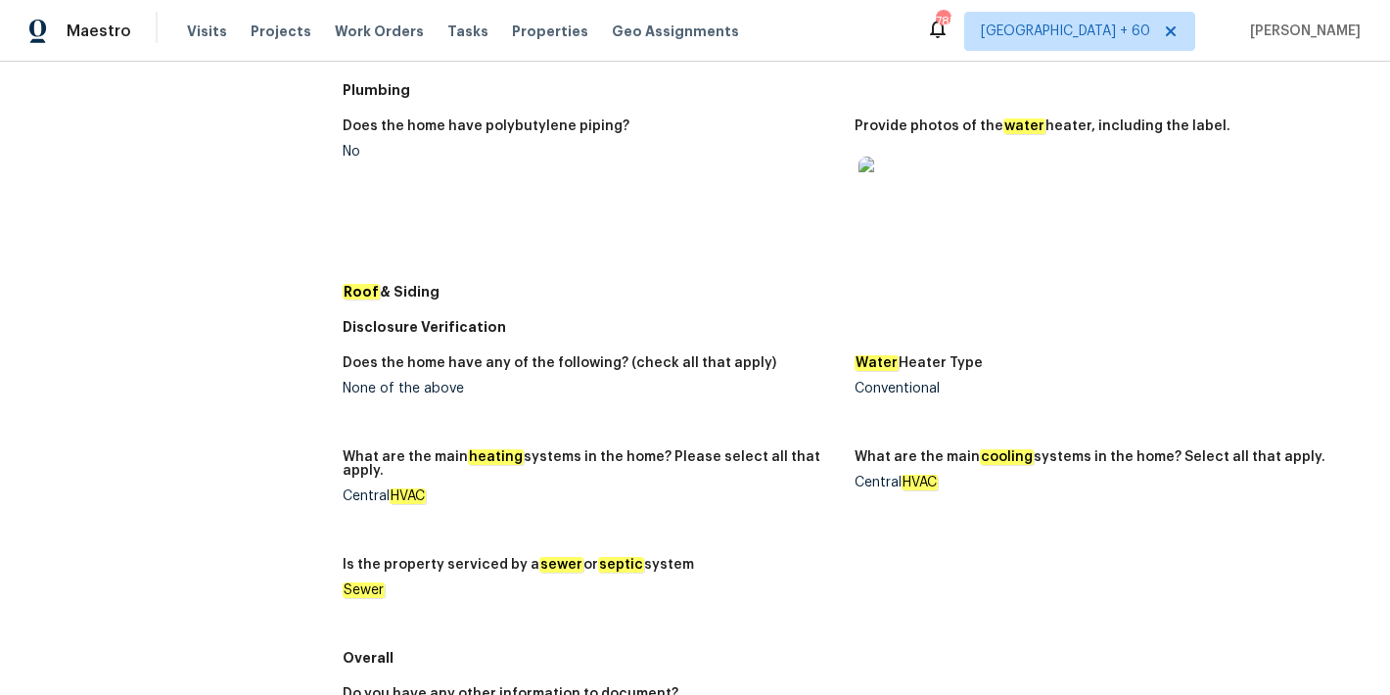
scroll to position [1002, 0]
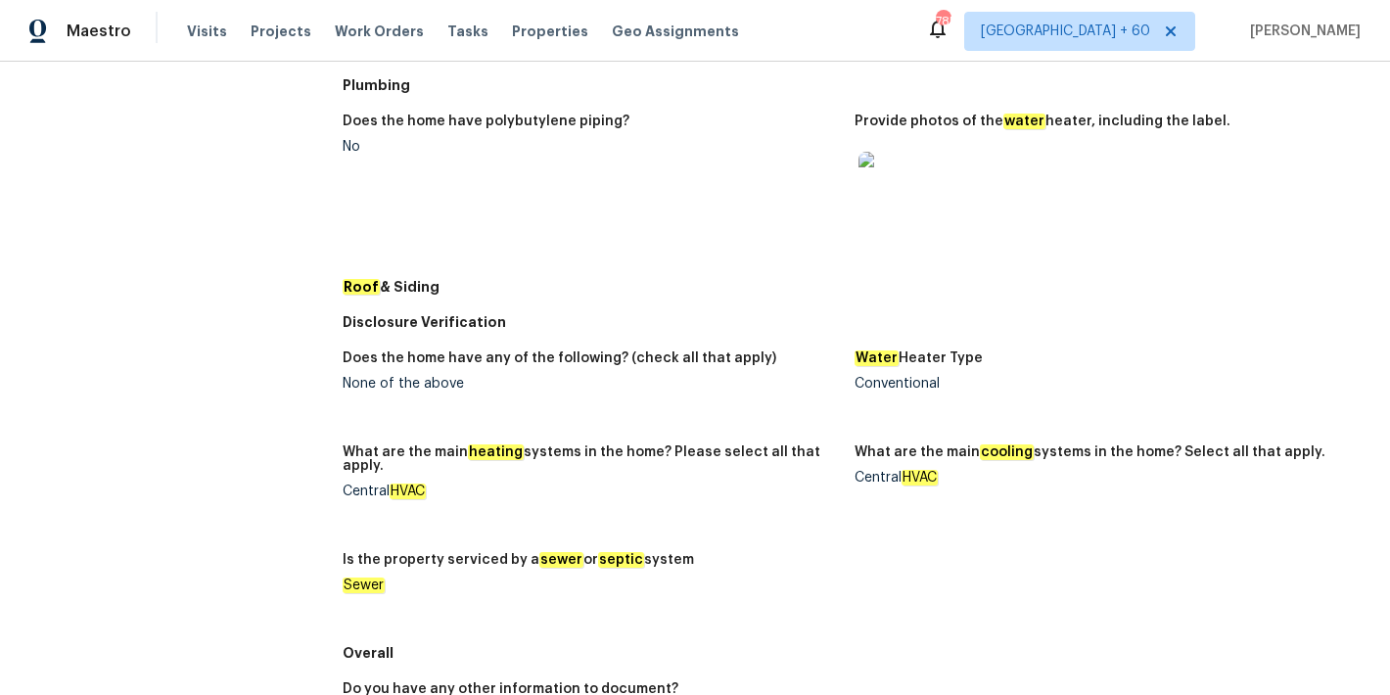
click at [891, 163] on img at bounding box center [889, 183] width 63 height 63
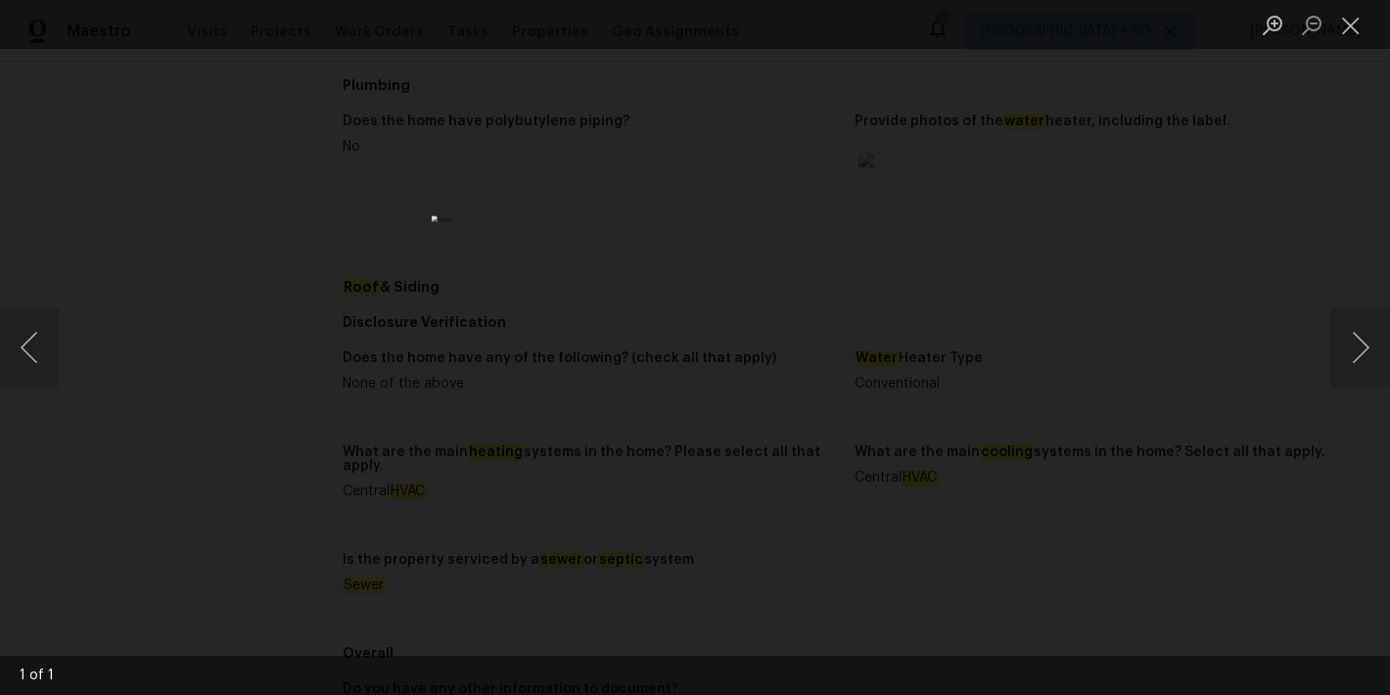
click at [1251, 200] on div "Lightbox" at bounding box center [695, 347] width 1390 height 695
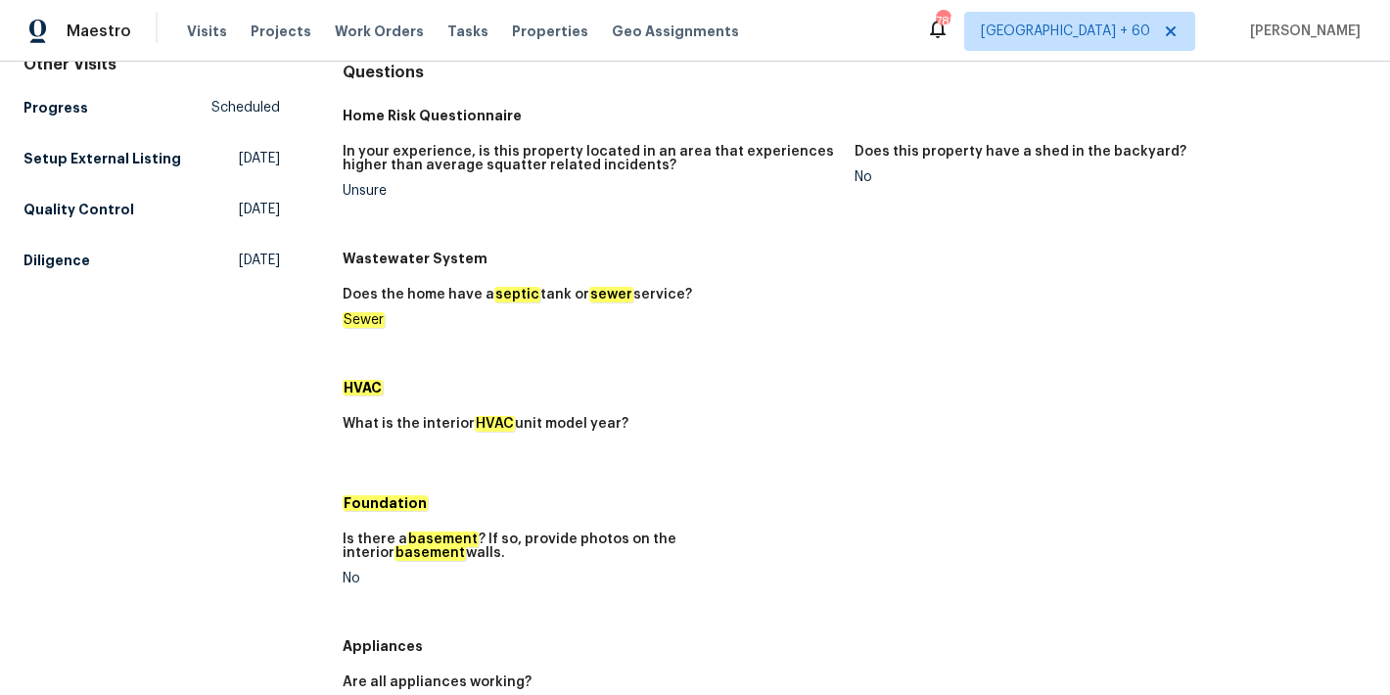
scroll to position [0, 0]
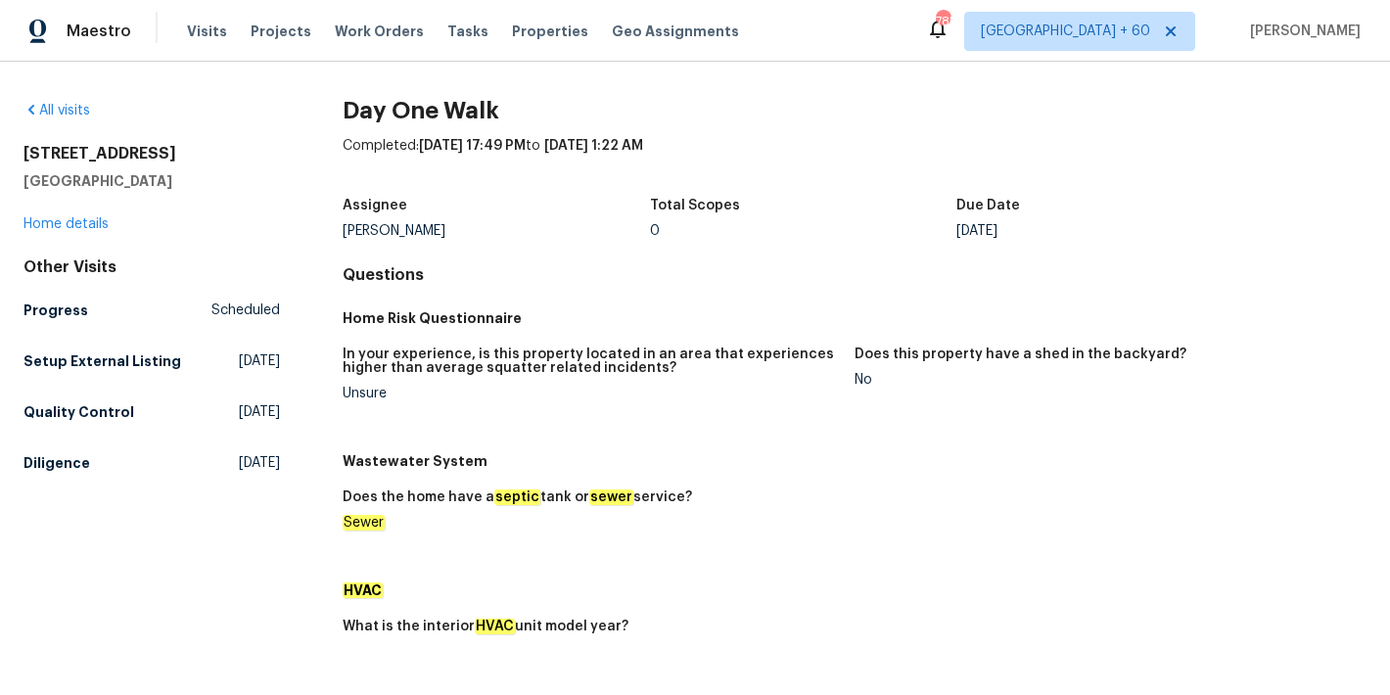
click at [759, 267] on h4 "Questions" at bounding box center [855, 275] width 1024 height 20
click at [57, 473] on h5 "Diligence" at bounding box center [56, 463] width 67 height 20
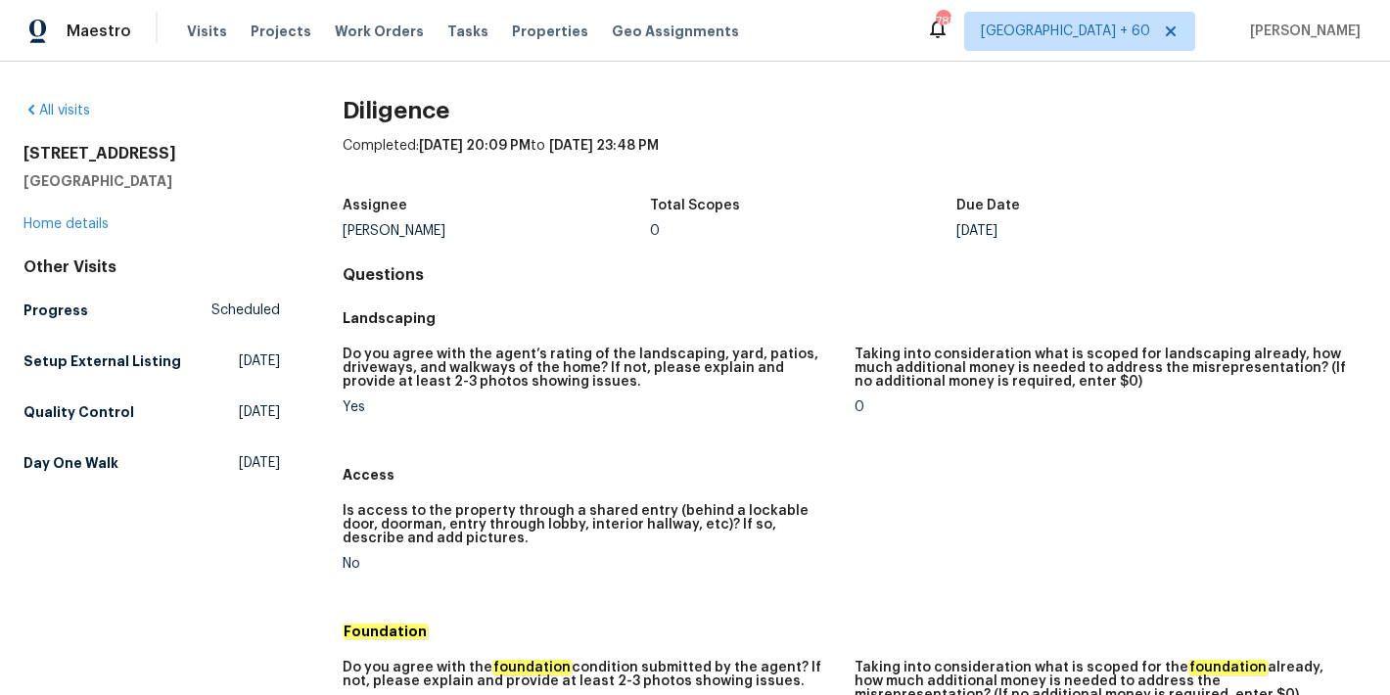
click at [67, 422] on h5 "Quality Control" at bounding box center [78, 412] width 111 height 20
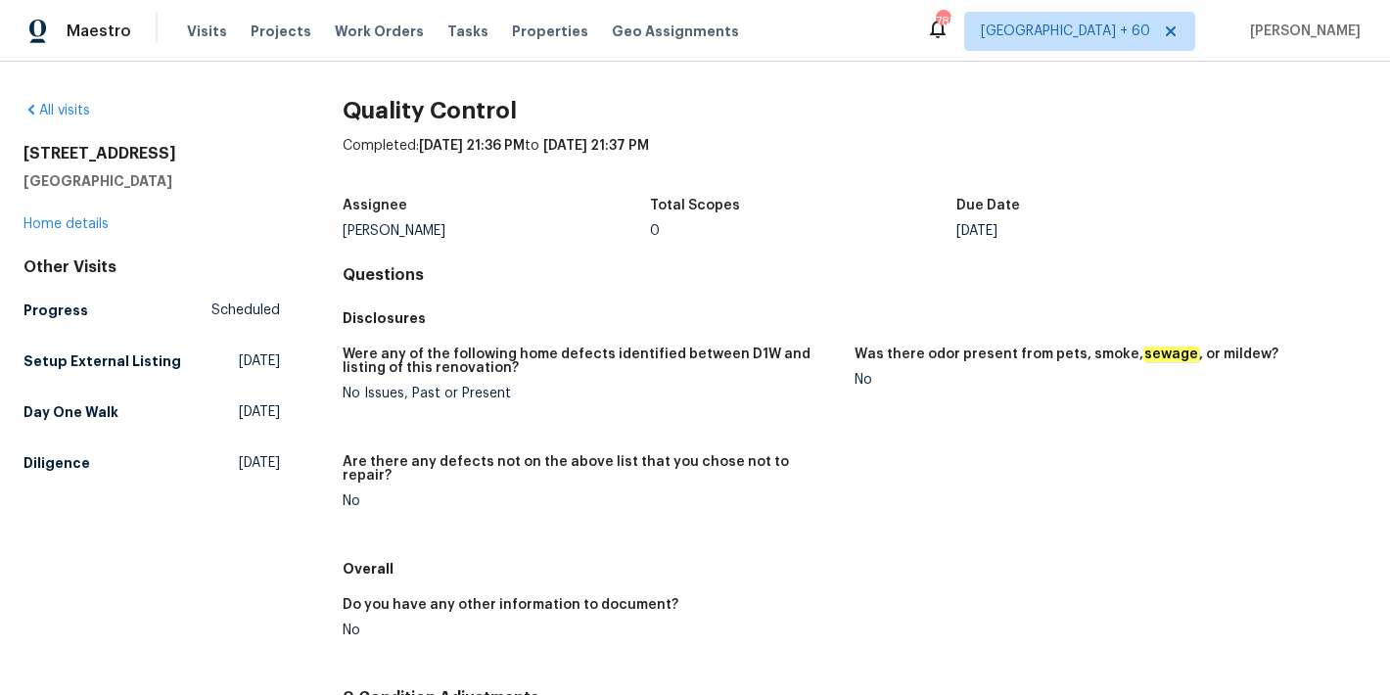
click at [534, 328] on div "Disclosures" at bounding box center [855, 317] width 1024 height 35
click at [104, 357] on h5 "Setup External Listing" at bounding box center [102, 361] width 158 height 20
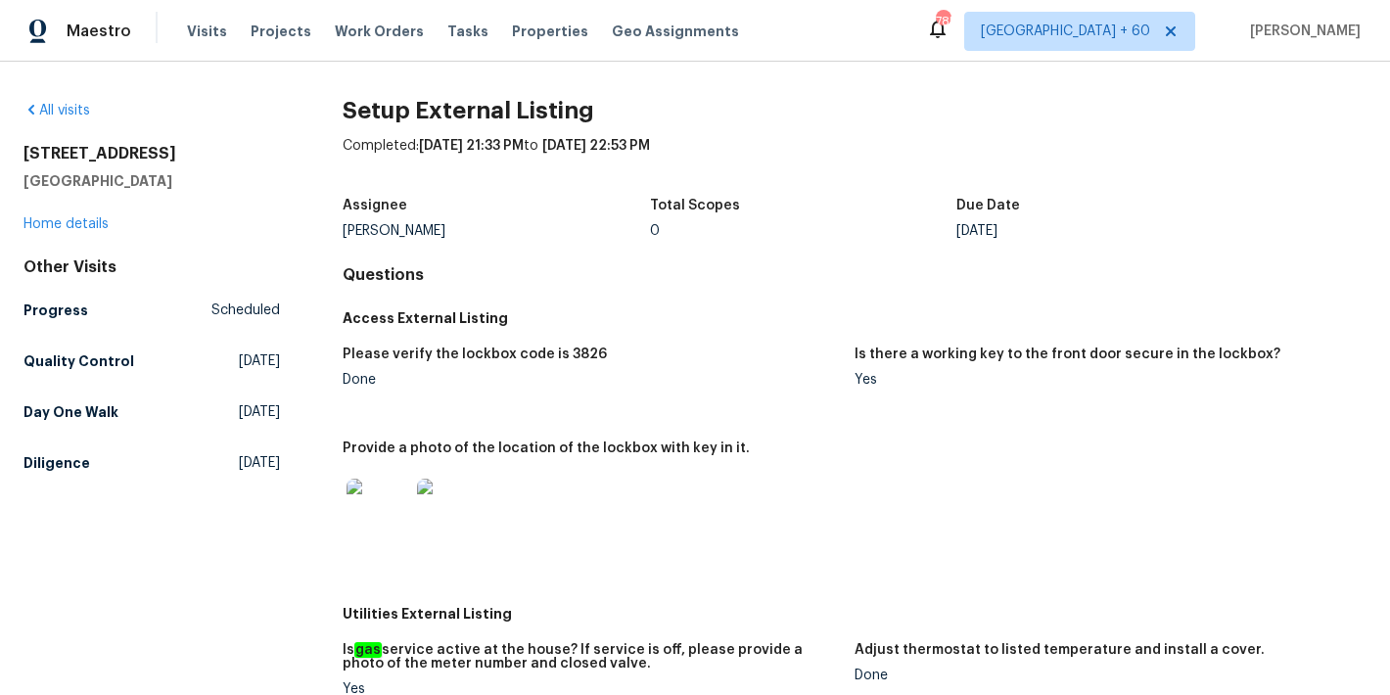
click at [24, 310] on h5 "Progress" at bounding box center [55, 310] width 65 height 20
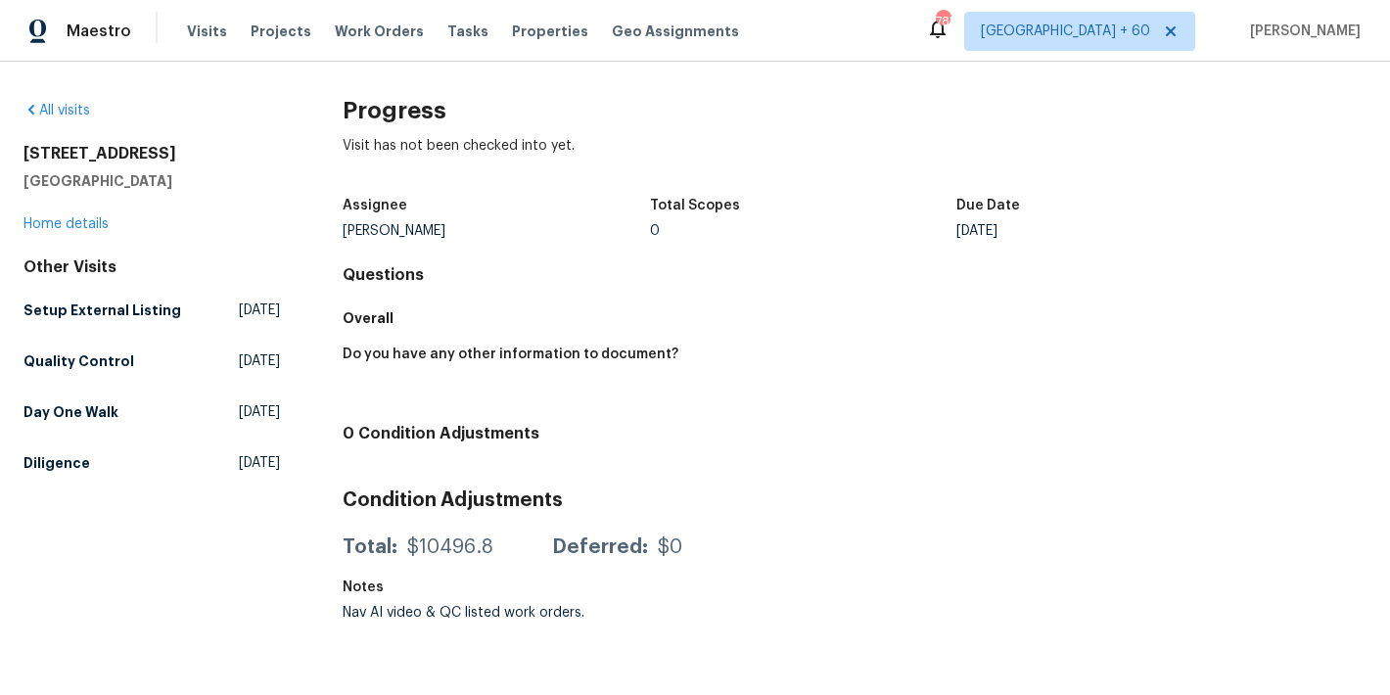
click at [540, 291] on div "Progress Visit has not been checked into yet. Assignee Joseph White Total Scope…" at bounding box center [855, 366] width 1024 height 530
click at [55, 473] on h5 "Diligence" at bounding box center [56, 463] width 67 height 20
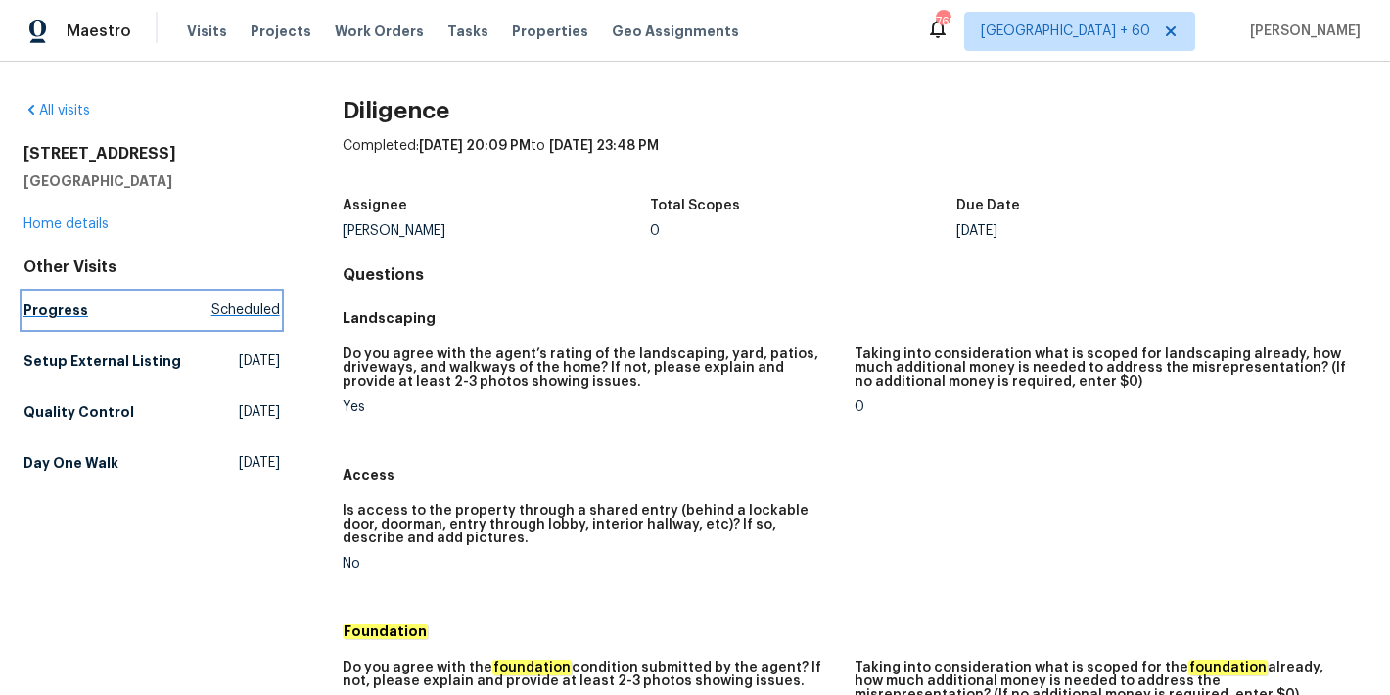
click at [46, 315] on h5 "Progress" at bounding box center [55, 310] width 65 height 20
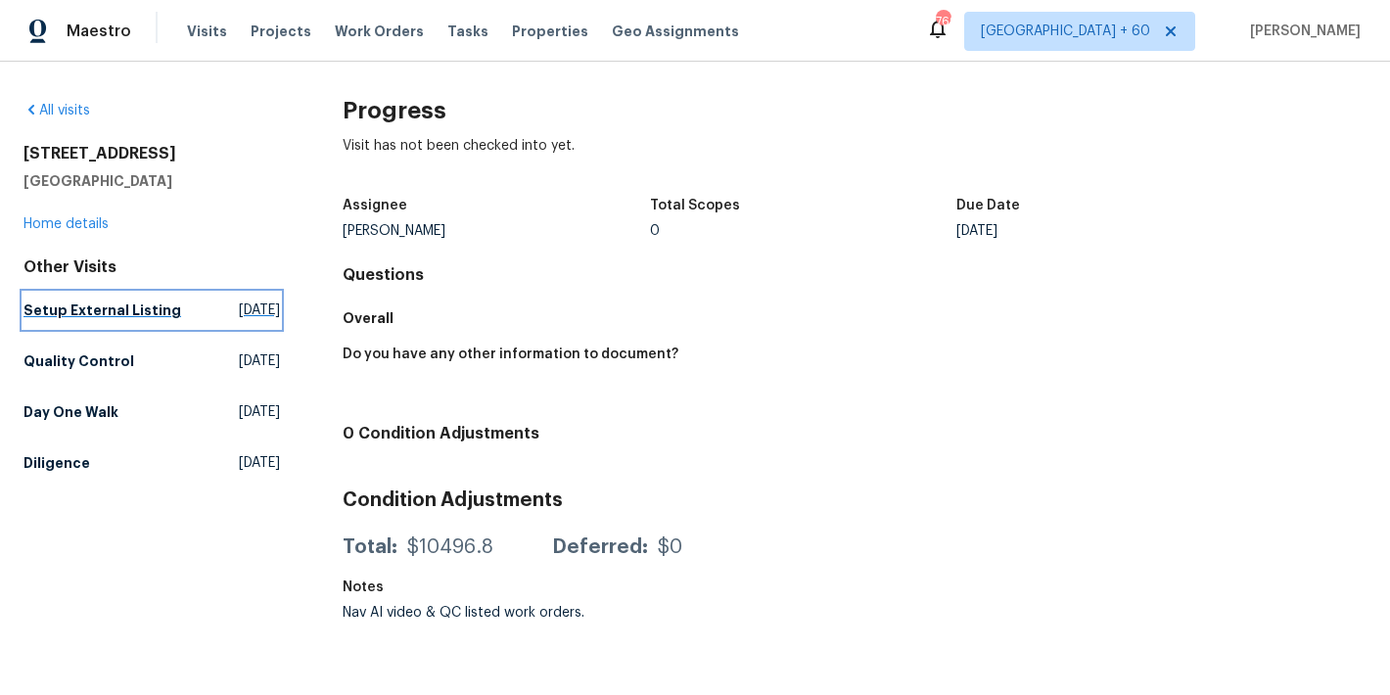
click at [90, 309] on h5 "Setup External Listing" at bounding box center [102, 310] width 158 height 20
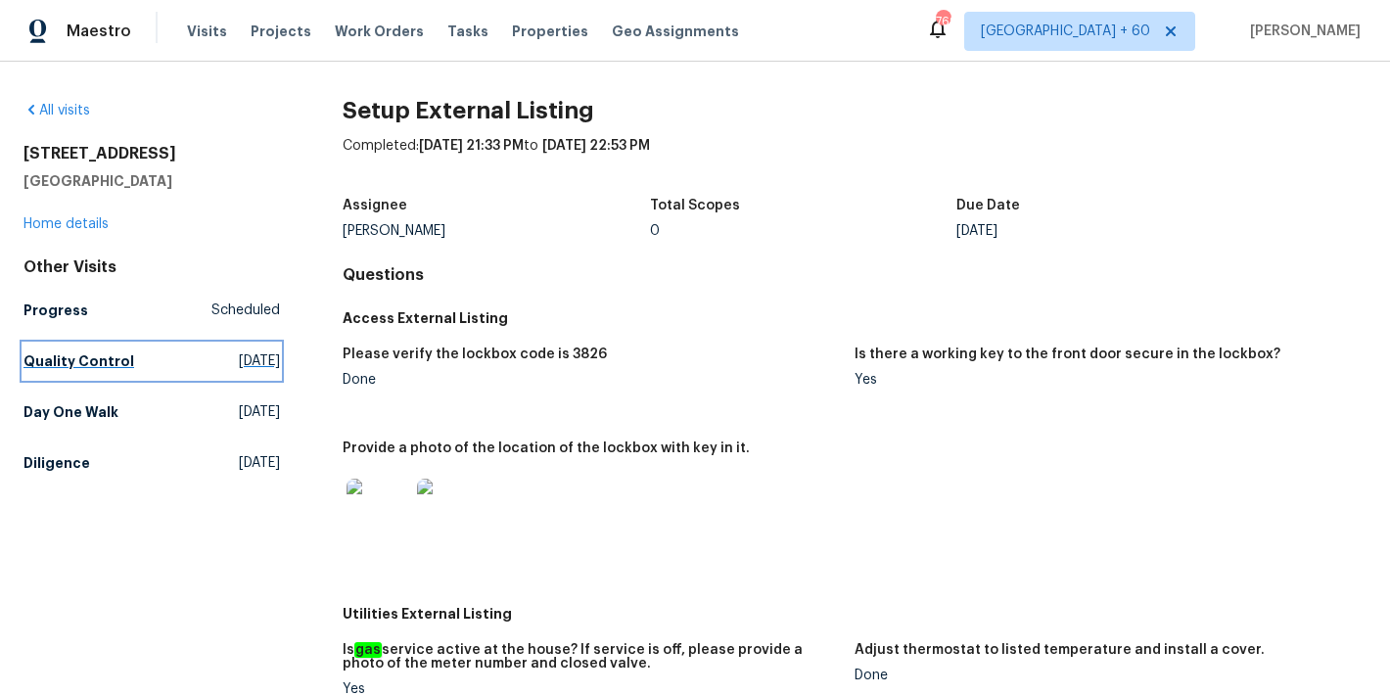
click at [70, 363] on h5 "Quality Control" at bounding box center [78, 361] width 111 height 20
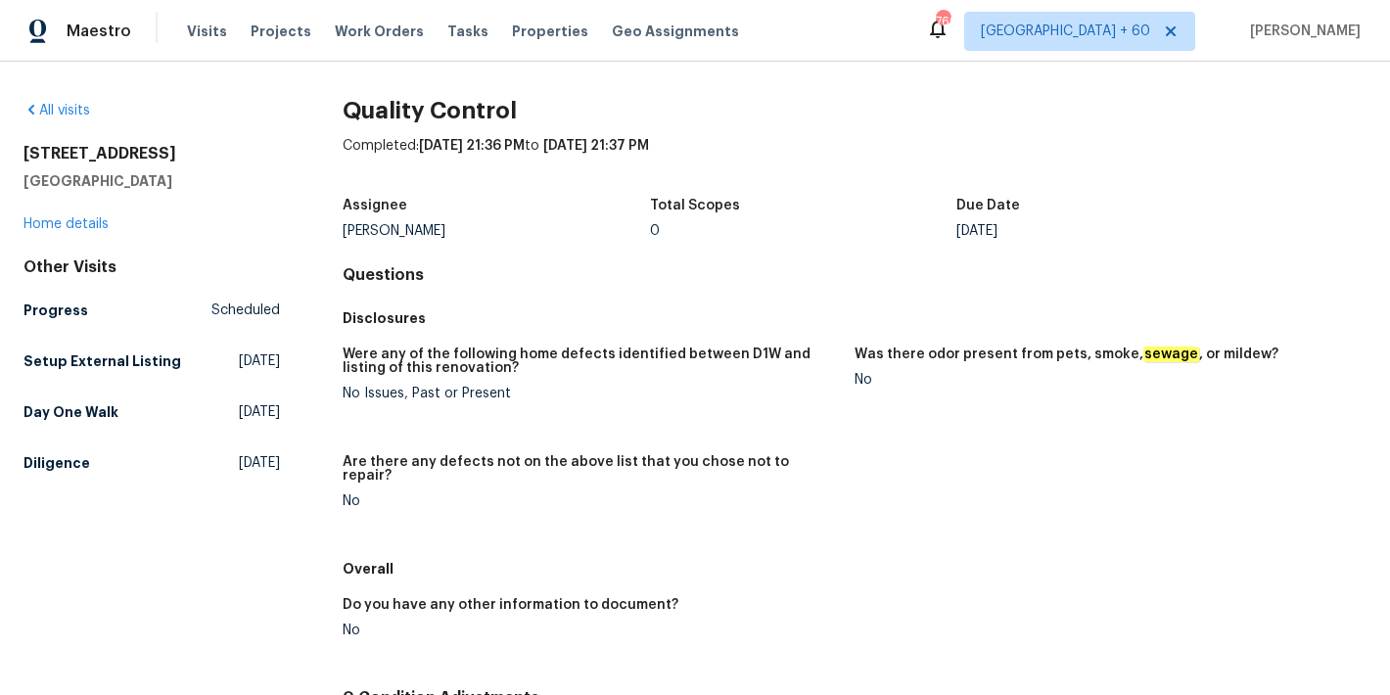
scroll to position [202, 0]
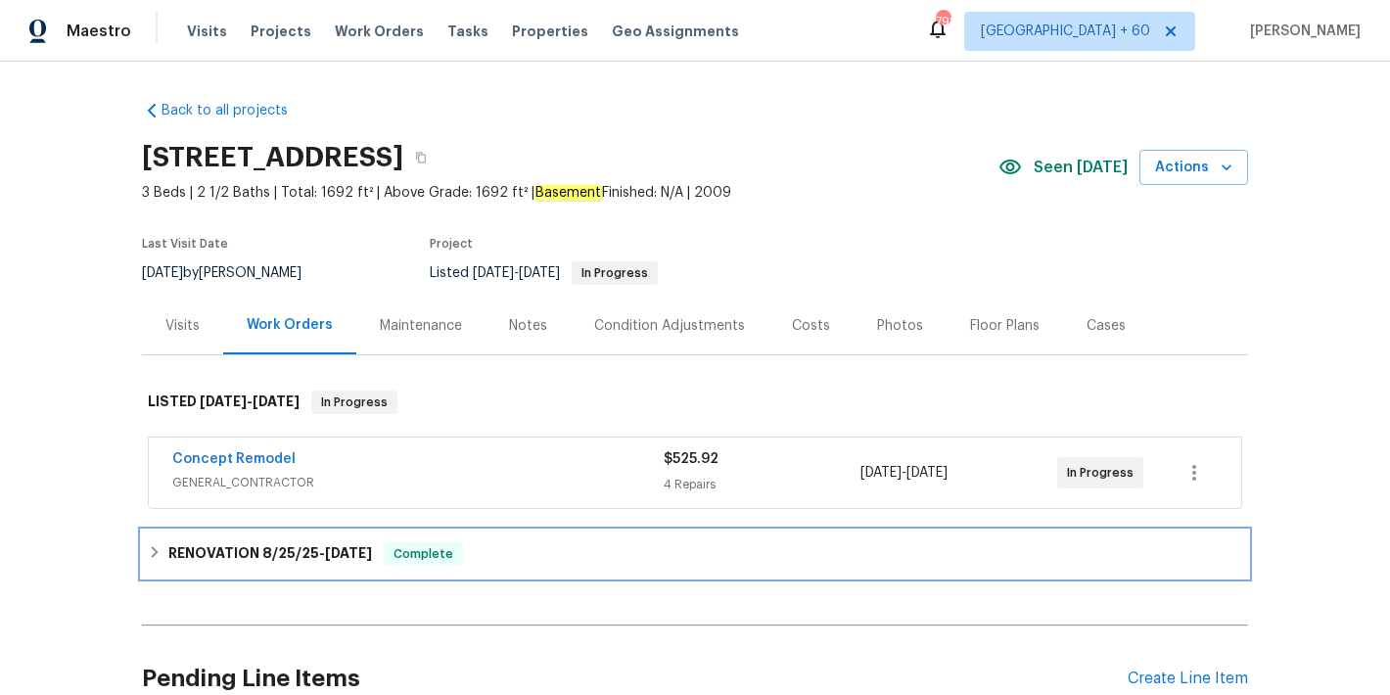
click at [323, 567] on div "RENOVATION [DATE] - [DATE] Complete" at bounding box center [695, 553] width 1106 height 47
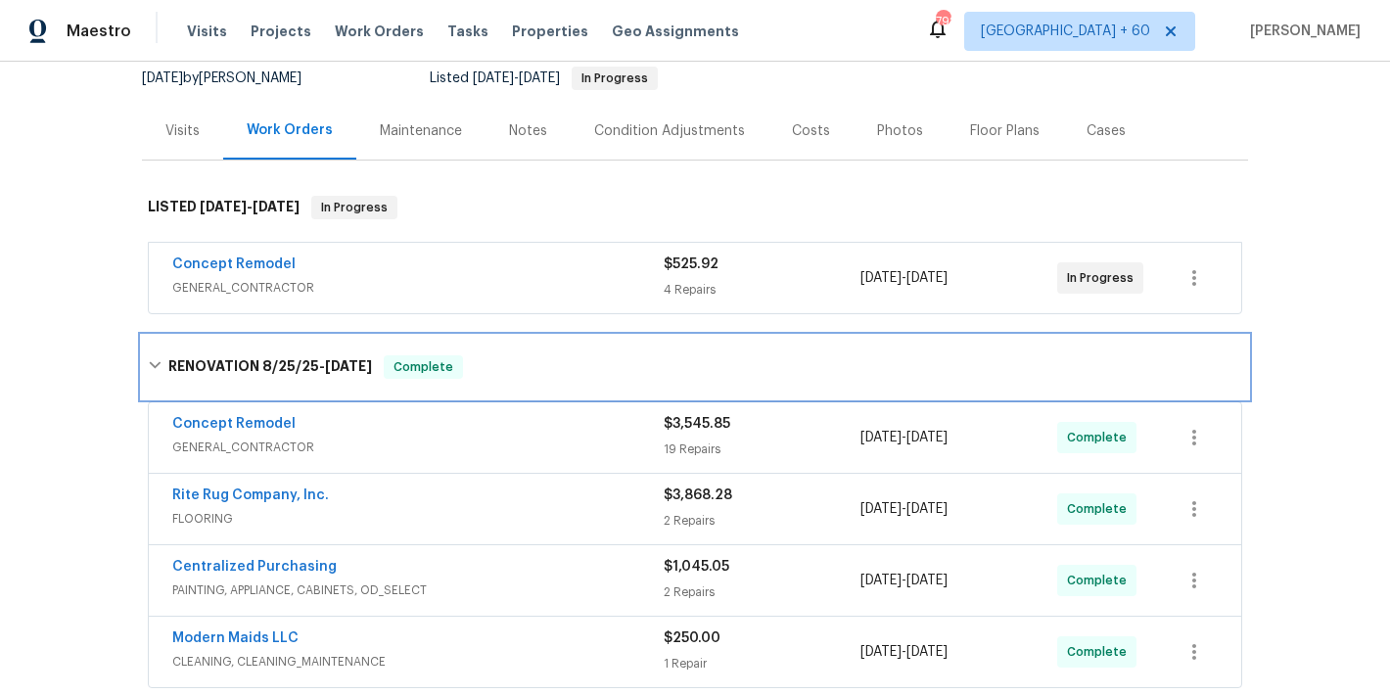
scroll to position [497, 0]
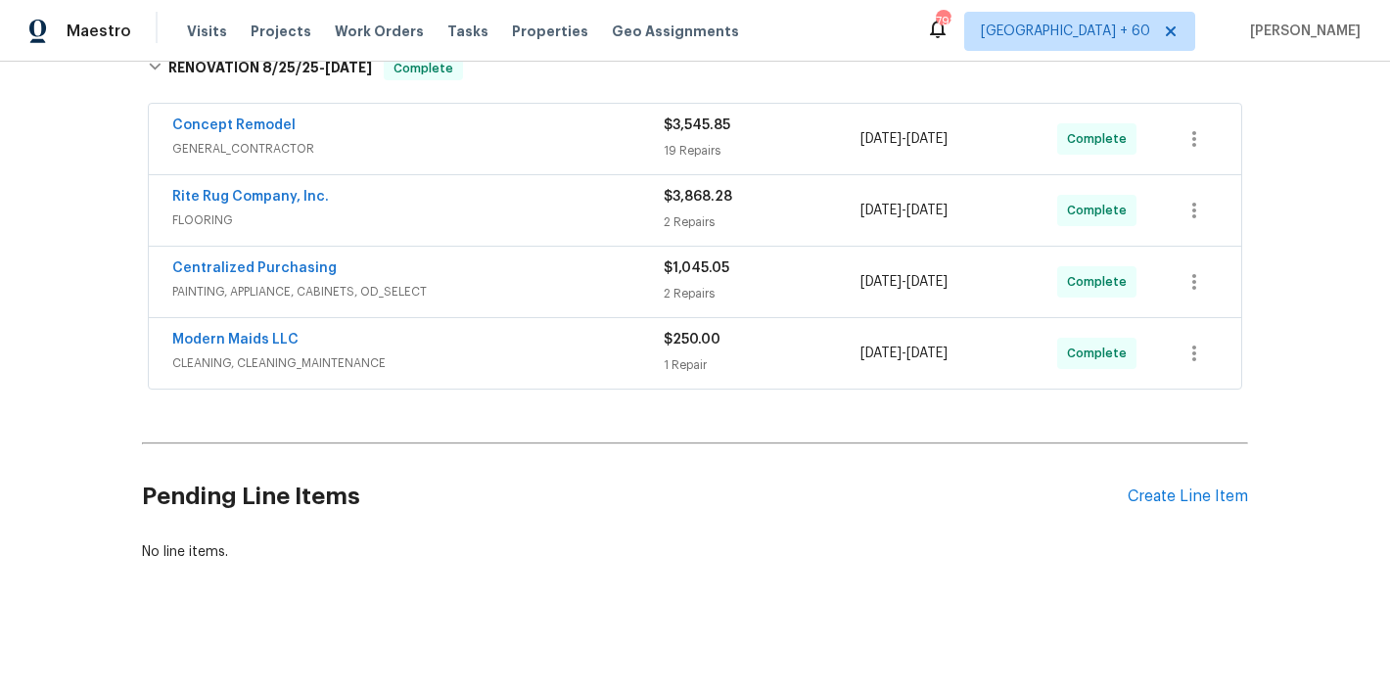
click at [611, 353] on span "CLEANING, CLEANING_MAINTENANCE" at bounding box center [417, 363] width 491 height 20
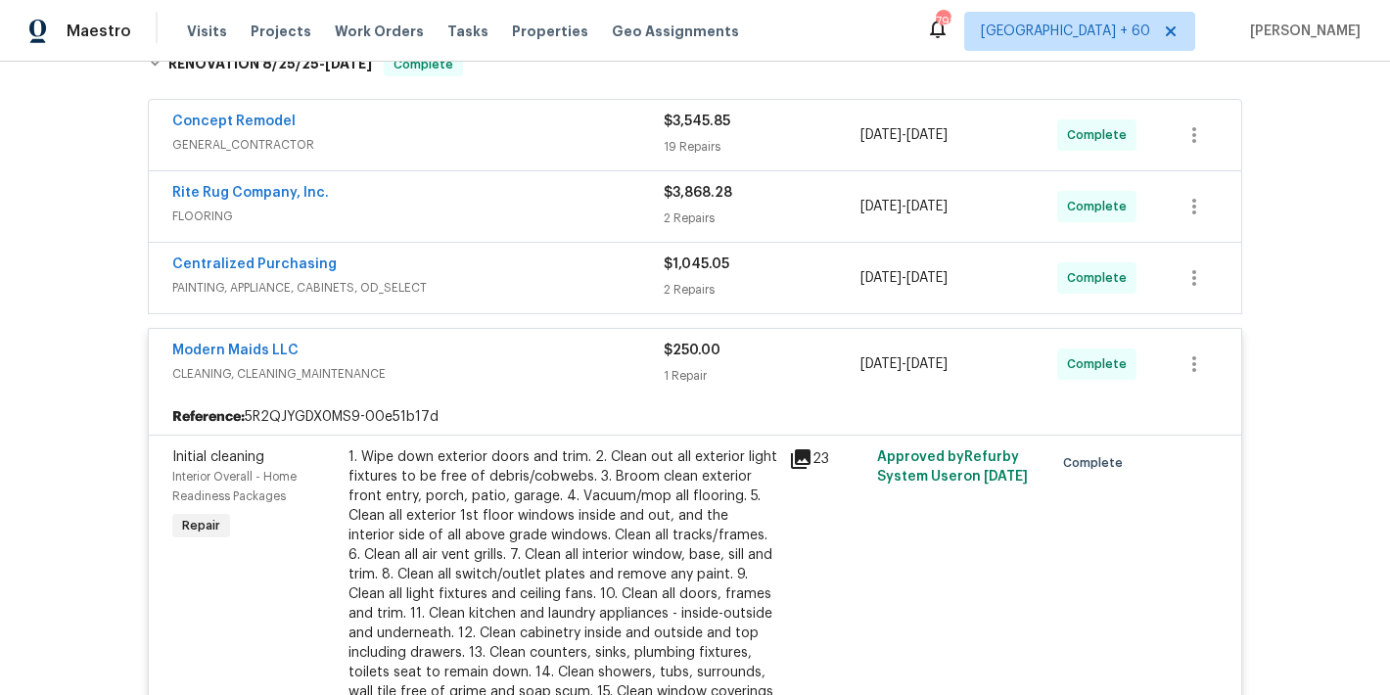
click at [616, 276] on div "Centralized Purchasing" at bounding box center [417, 265] width 491 height 23
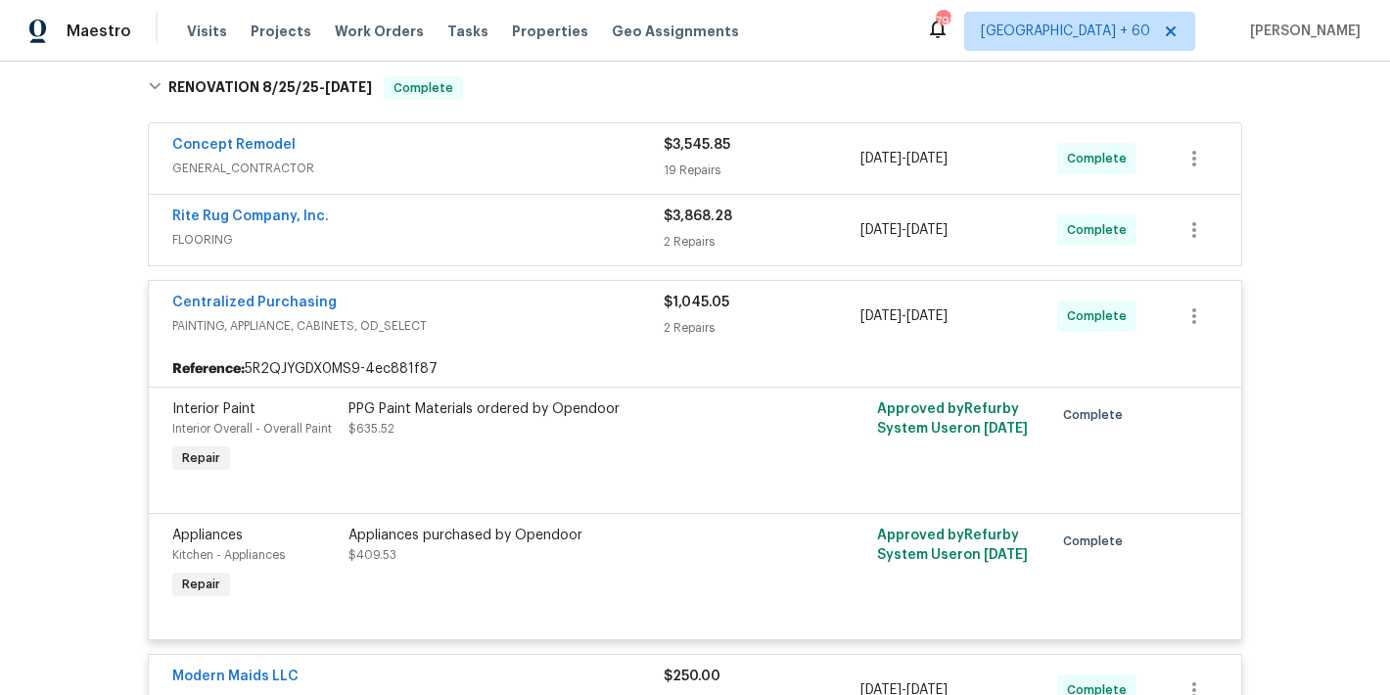
scroll to position [444, 0]
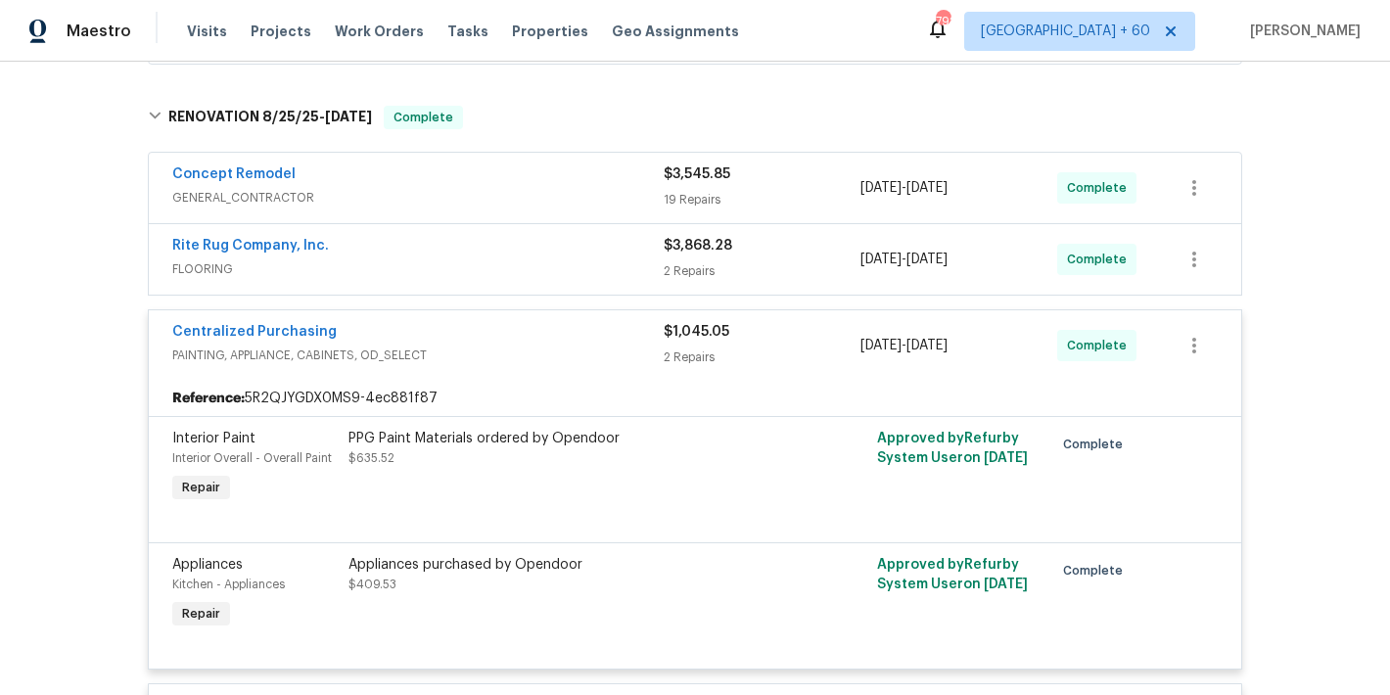
click at [582, 255] on div "Rite Rug Company, Inc." at bounding box center [417, 247] width 491 height 23
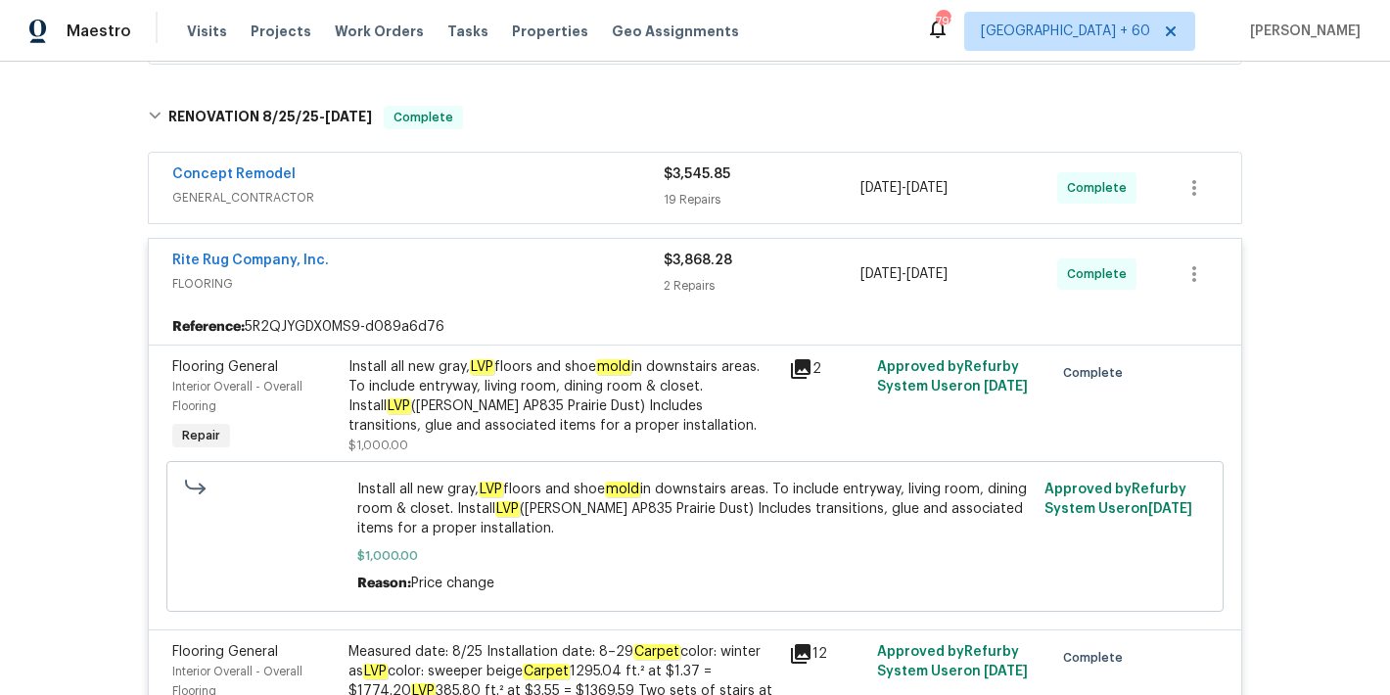
click at [604, 202] on span "GENERAL_CONTRACTOR" at bounding box center [417, 198] width 491 height 20
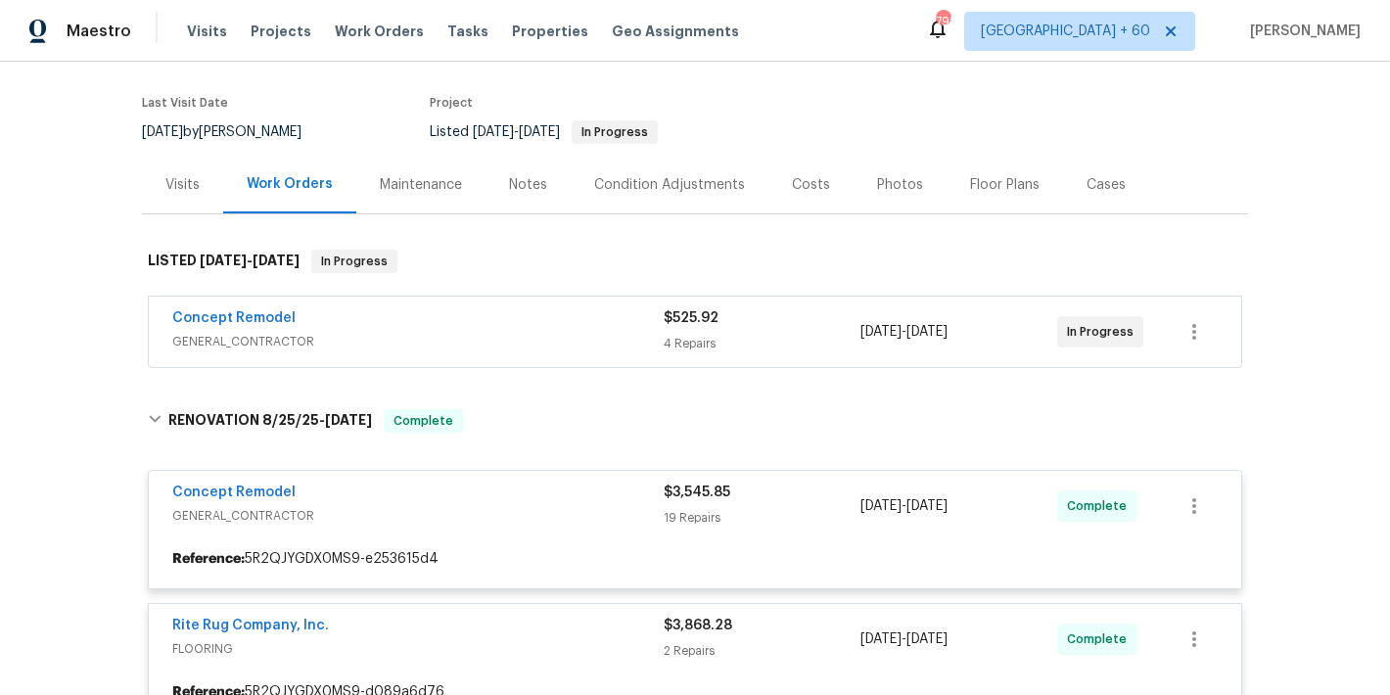
scroll to position [143, 0]
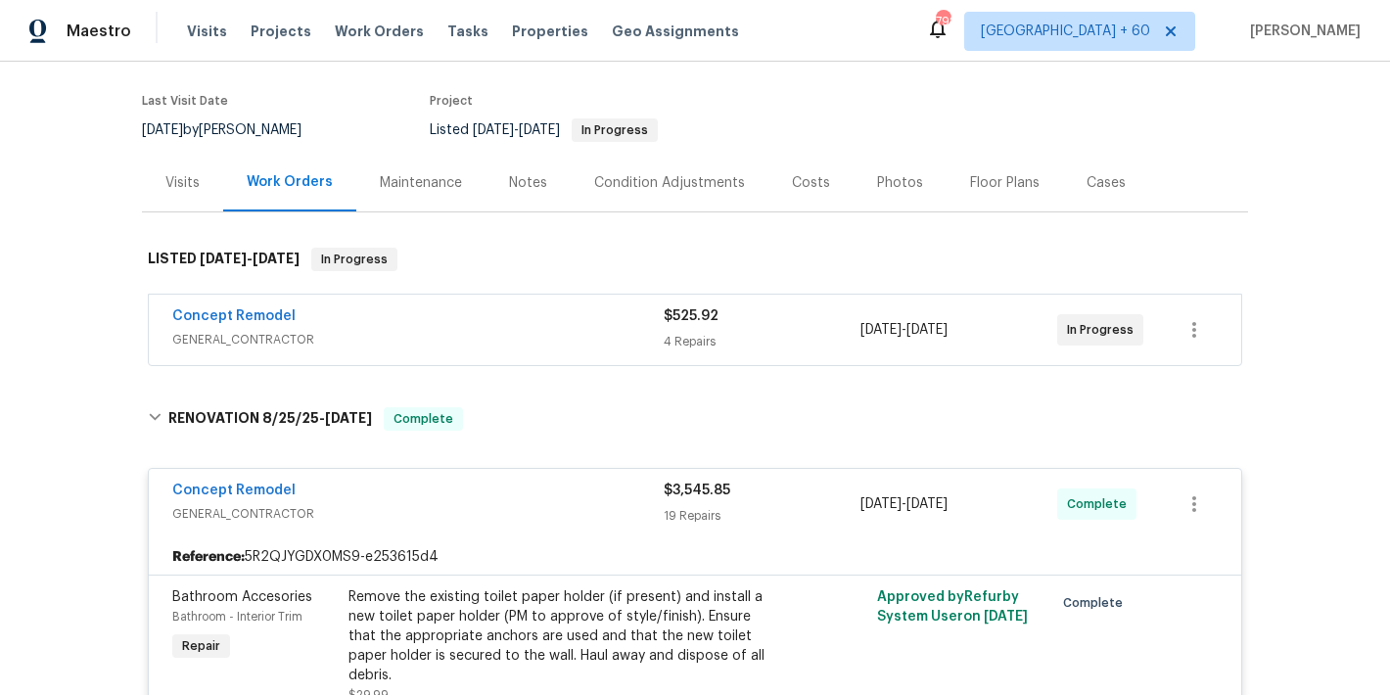
click at [580, 315] on div "Concept Remodel" at bounding box center [417, 317] width 491 height 23
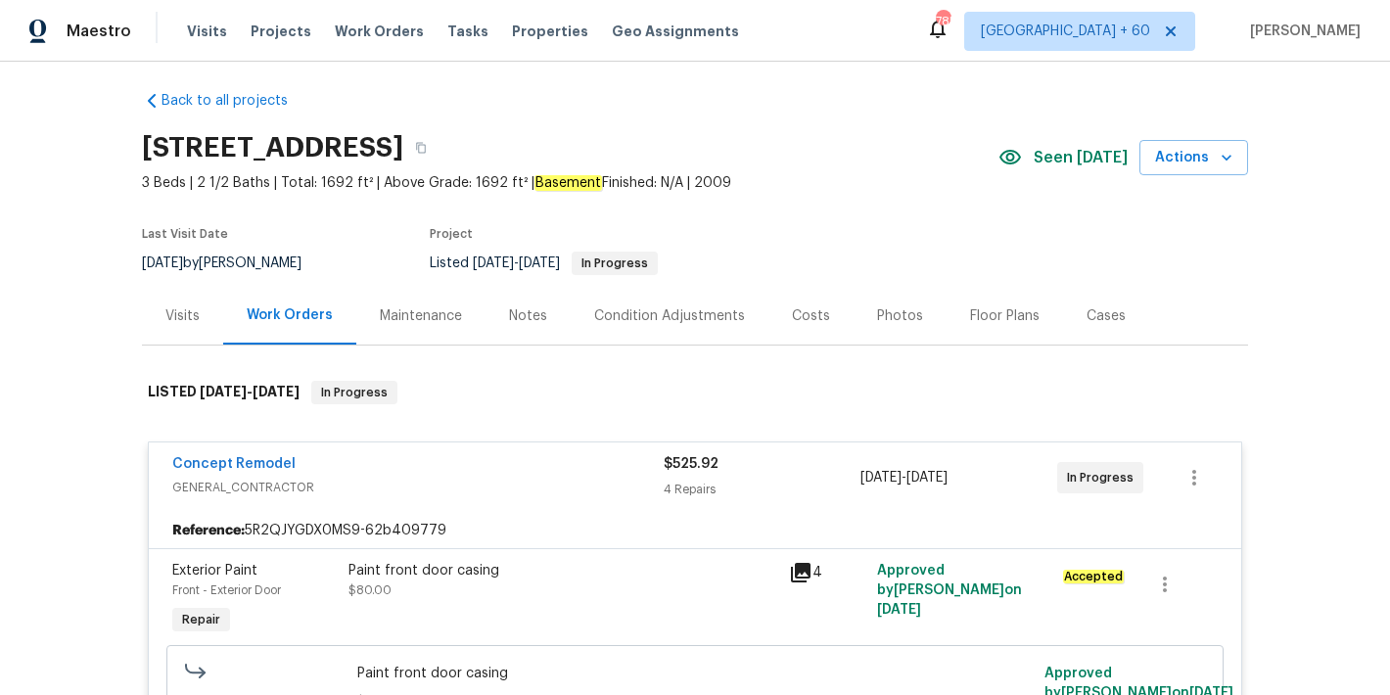
scroll to position [408, 0]
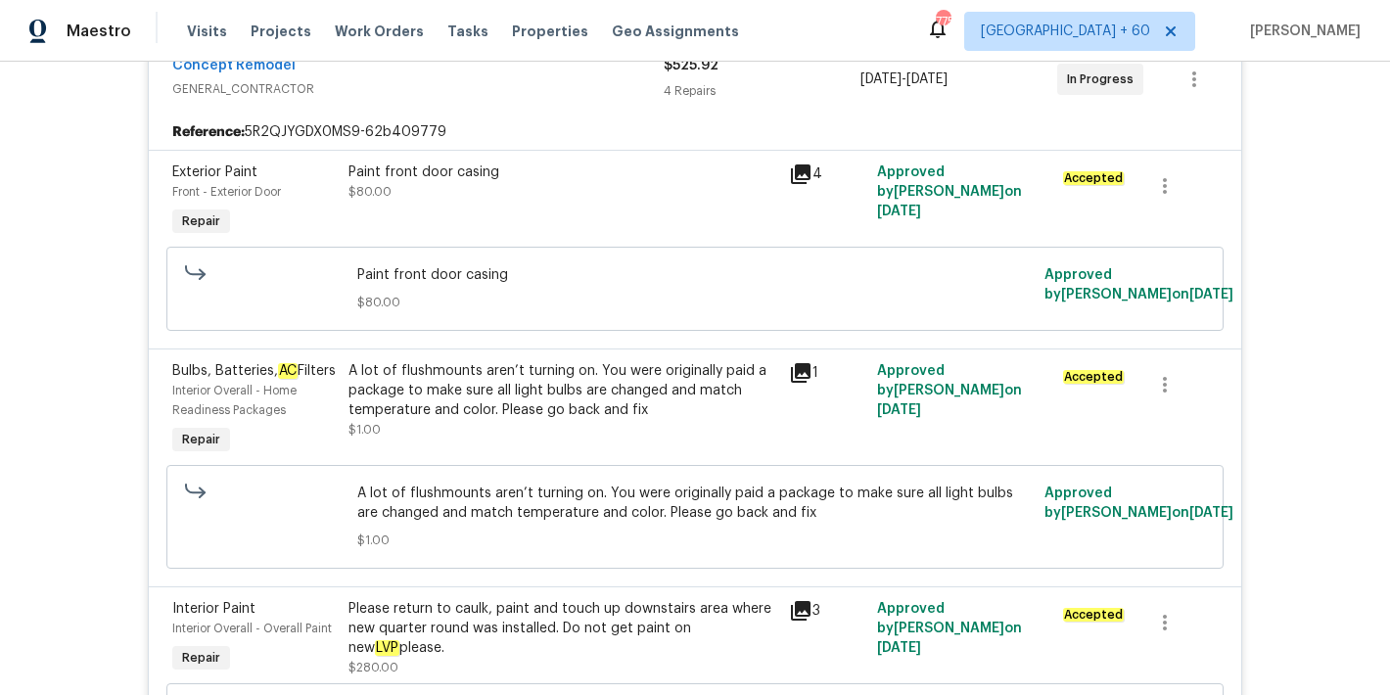
click at [1293, 254] on div "Back to all projects [STREET_ADDRESS] 3 Beds | 2 1/2 Baths | Total: 1692 ft² | …" at bounding box center [695, 378] width 1390 height 633
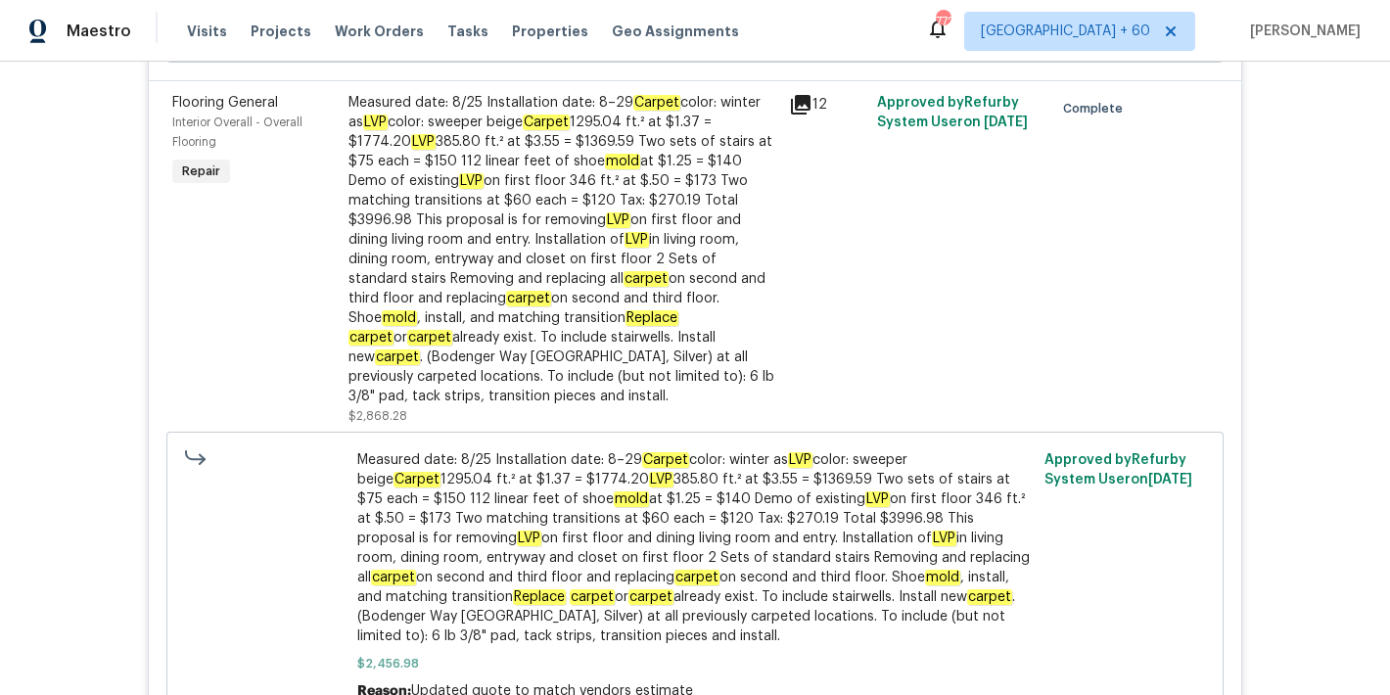
scroll to position [5334, 0]
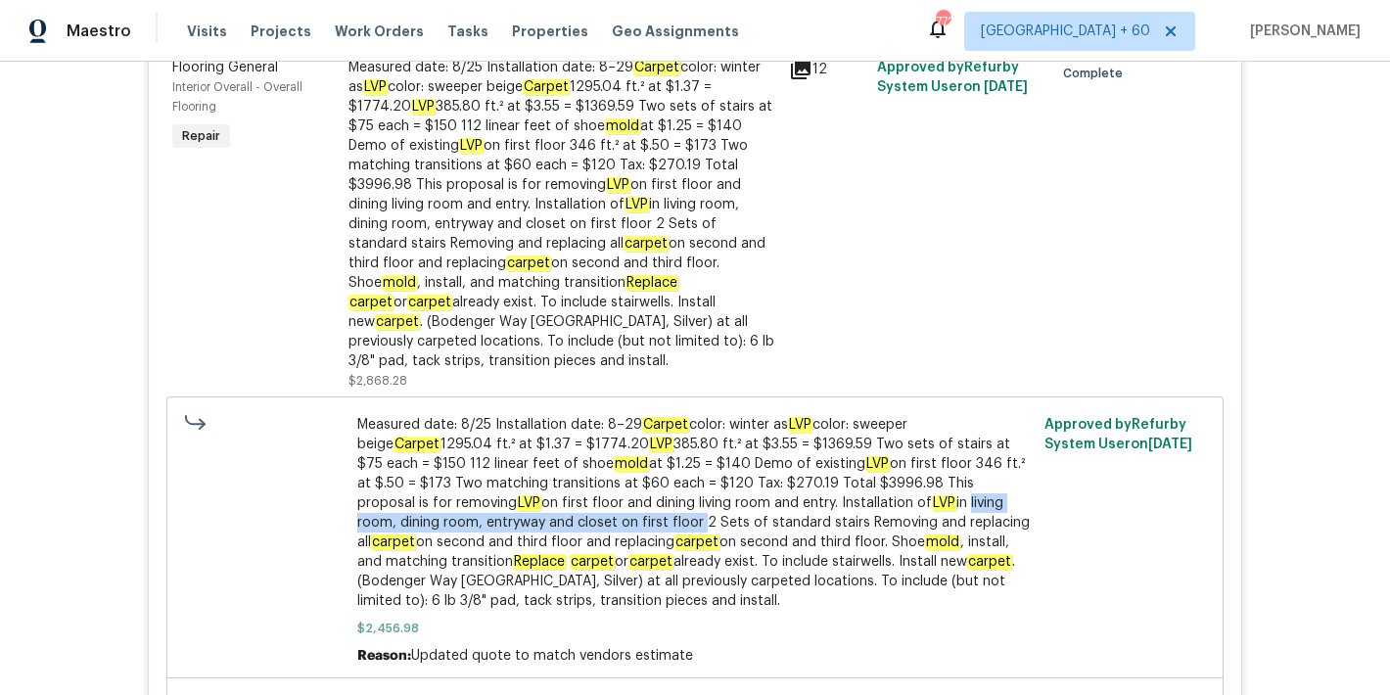
drag, startPoint x: 777, startPoint y: 457, endPoint x: 499, endPoint y: 482, distance: 279.1
click at [499, 482] on span "Measured date: 8/25 Installation date: 8–29 Carpet color: winter as LVP color: …" at bounding box center [695, 513] width 676 height 196
copy span "living room, dining room, entryway and closet on first floor"
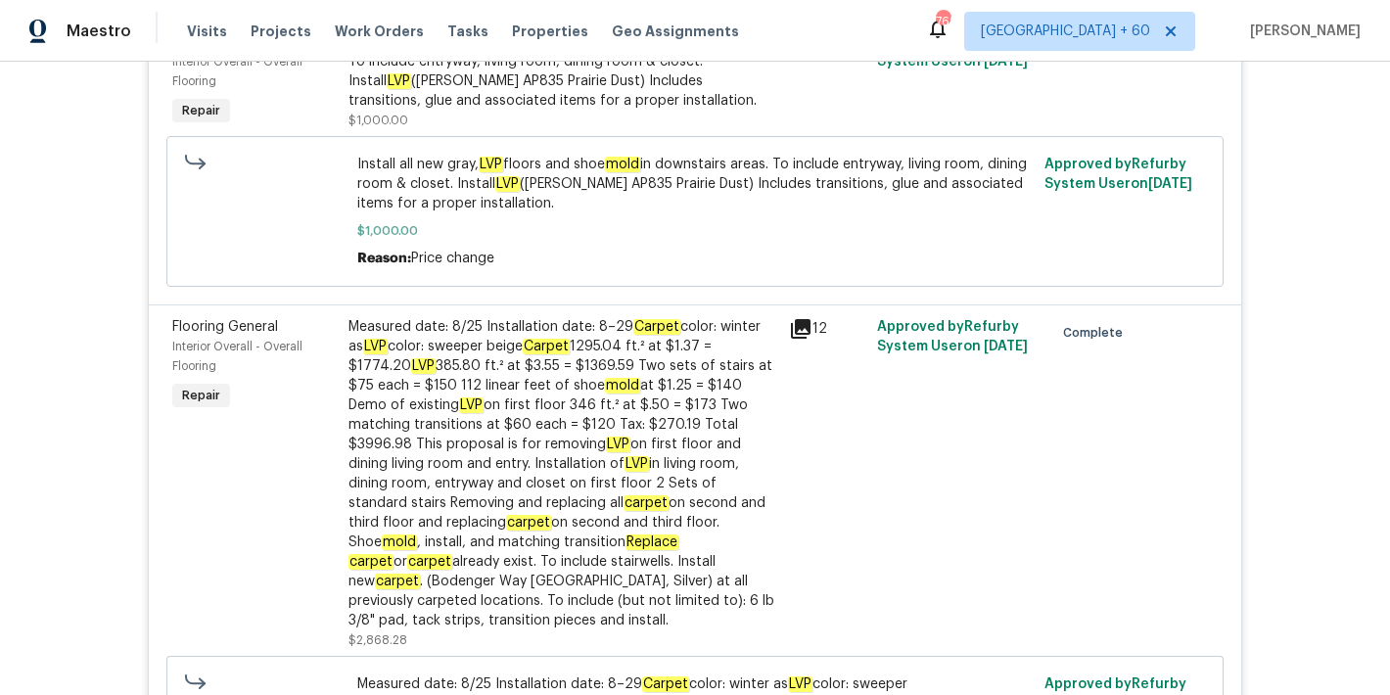
scroll to position [5076, 0]
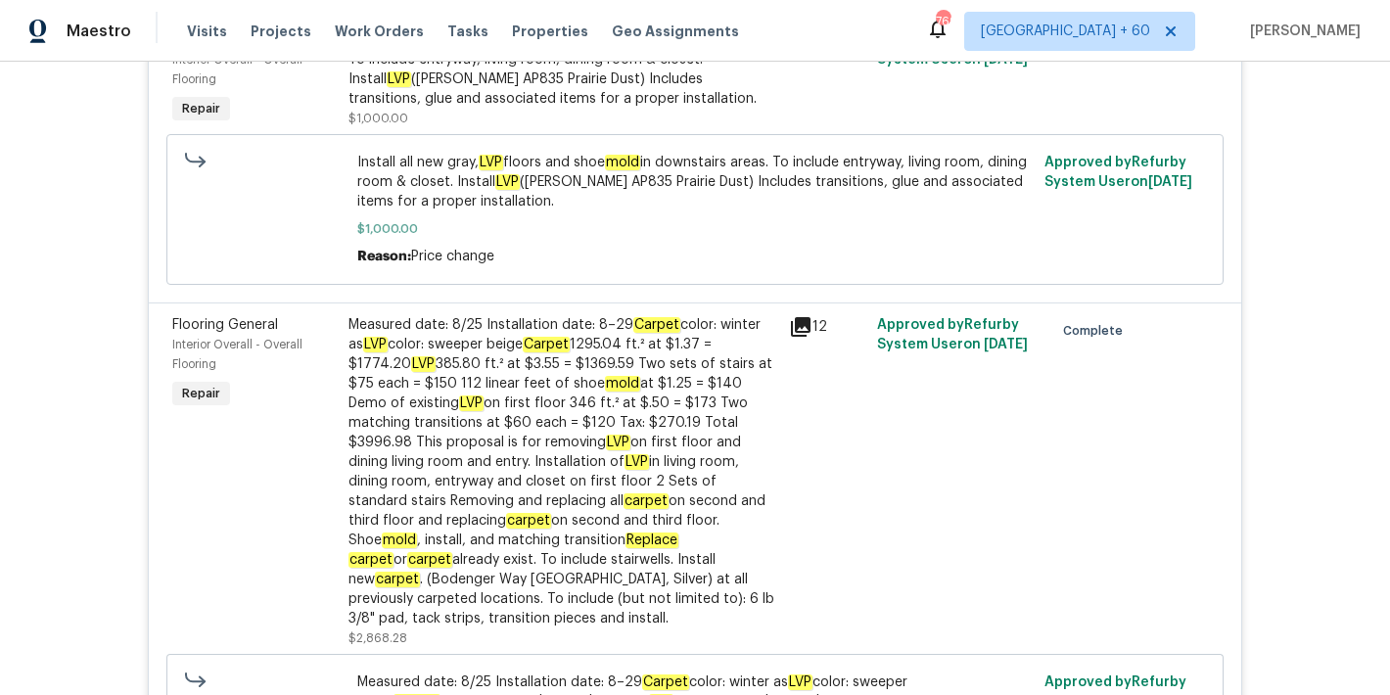
click at [1333, 400] on div "Back to all projects [STREET_ADDRESS] 3 Beds | 2 1/2 Baths | Total: 1692 ft² | …" at bounding box center [695, 378] width 1390 height 633
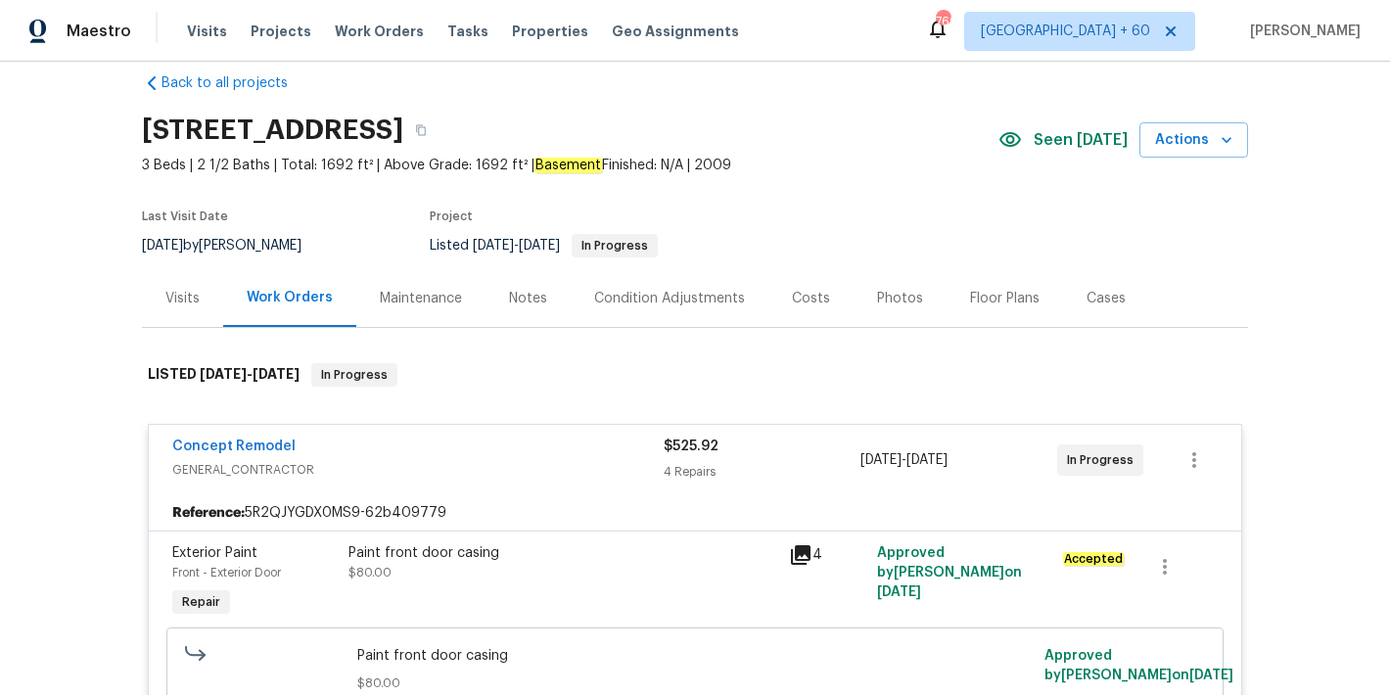
scroll to position [0, 0]
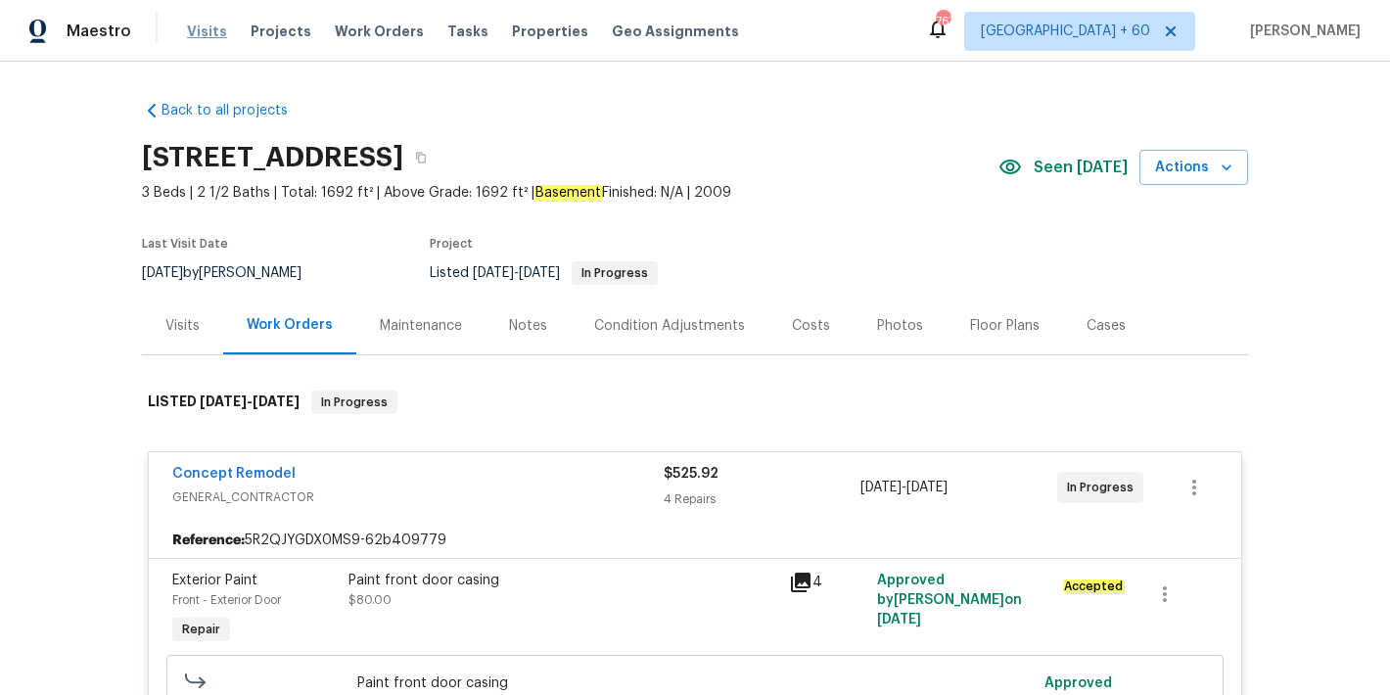
click at [199, 39] on span "Visits" at bounding box center [207, 32] width 40 height 20
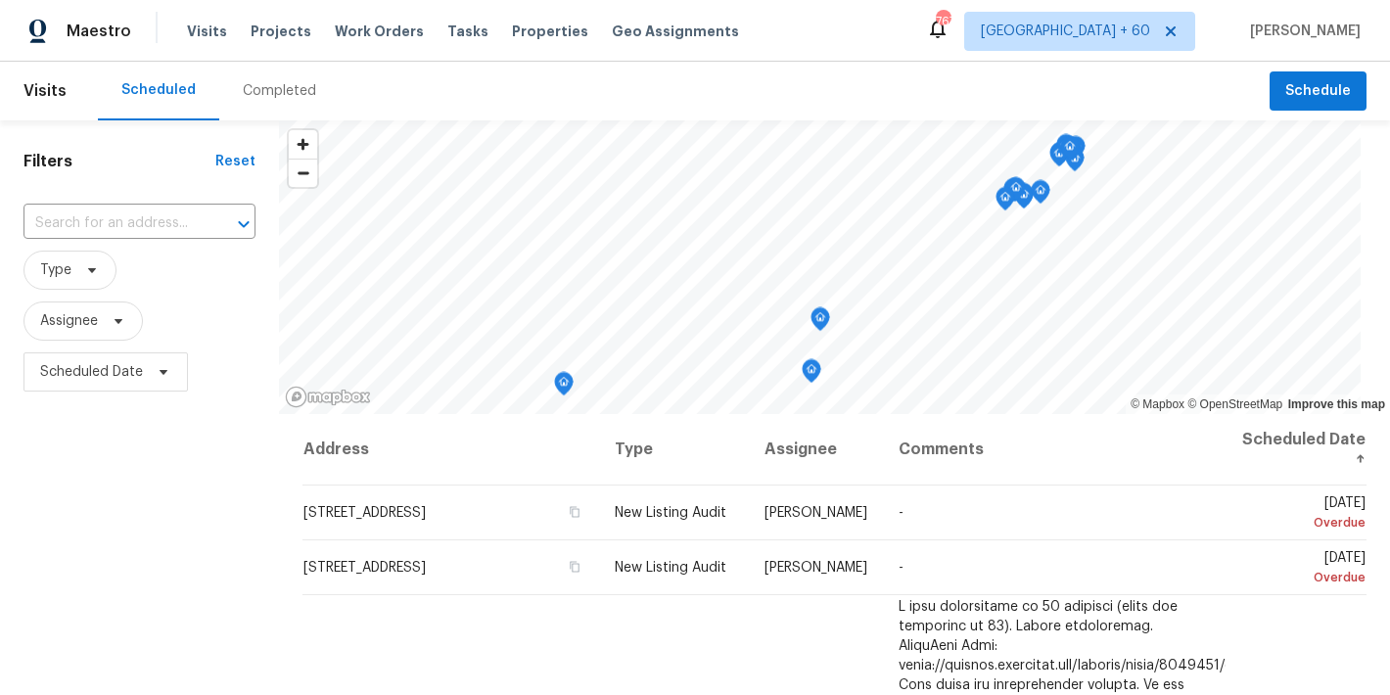
click at [283, 97] on div "Completed" at bounding box center [279, 91] width 73 height 20
